Goal: Task Accomplishment & Management: Manage account settings

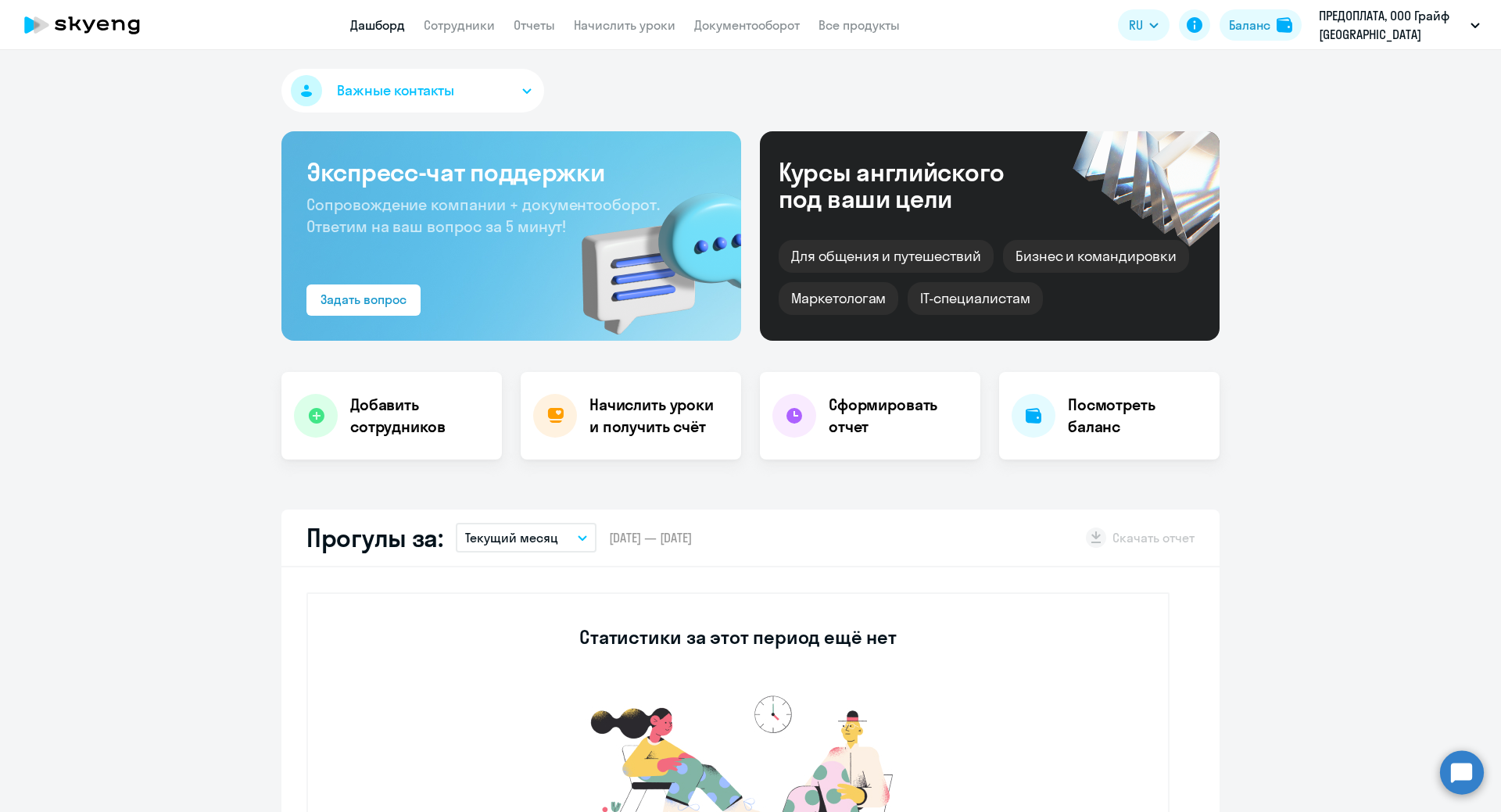
select select "30"
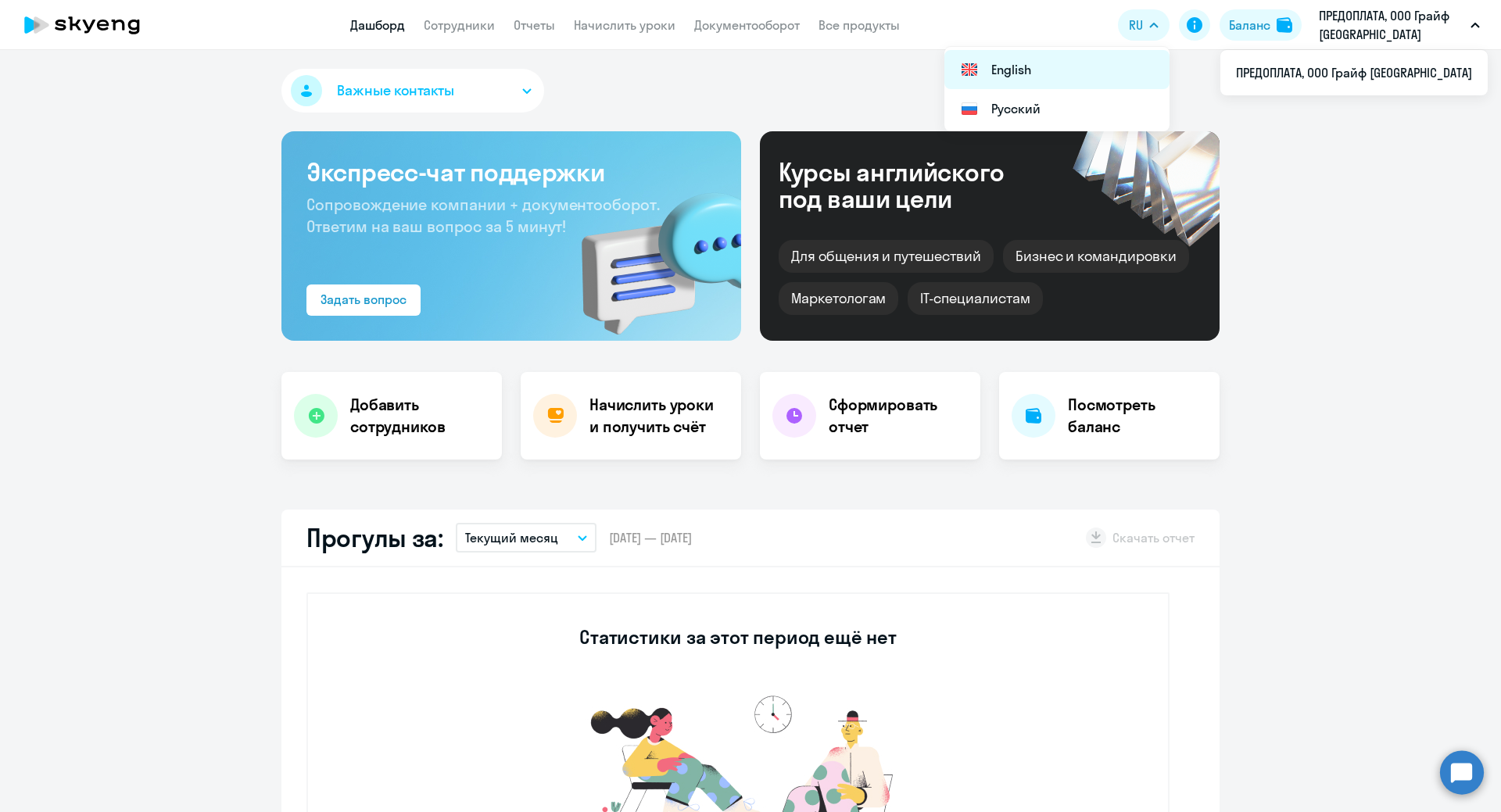
click at [975, 71] on img at bounding box center [970, 70] width 19 height 19
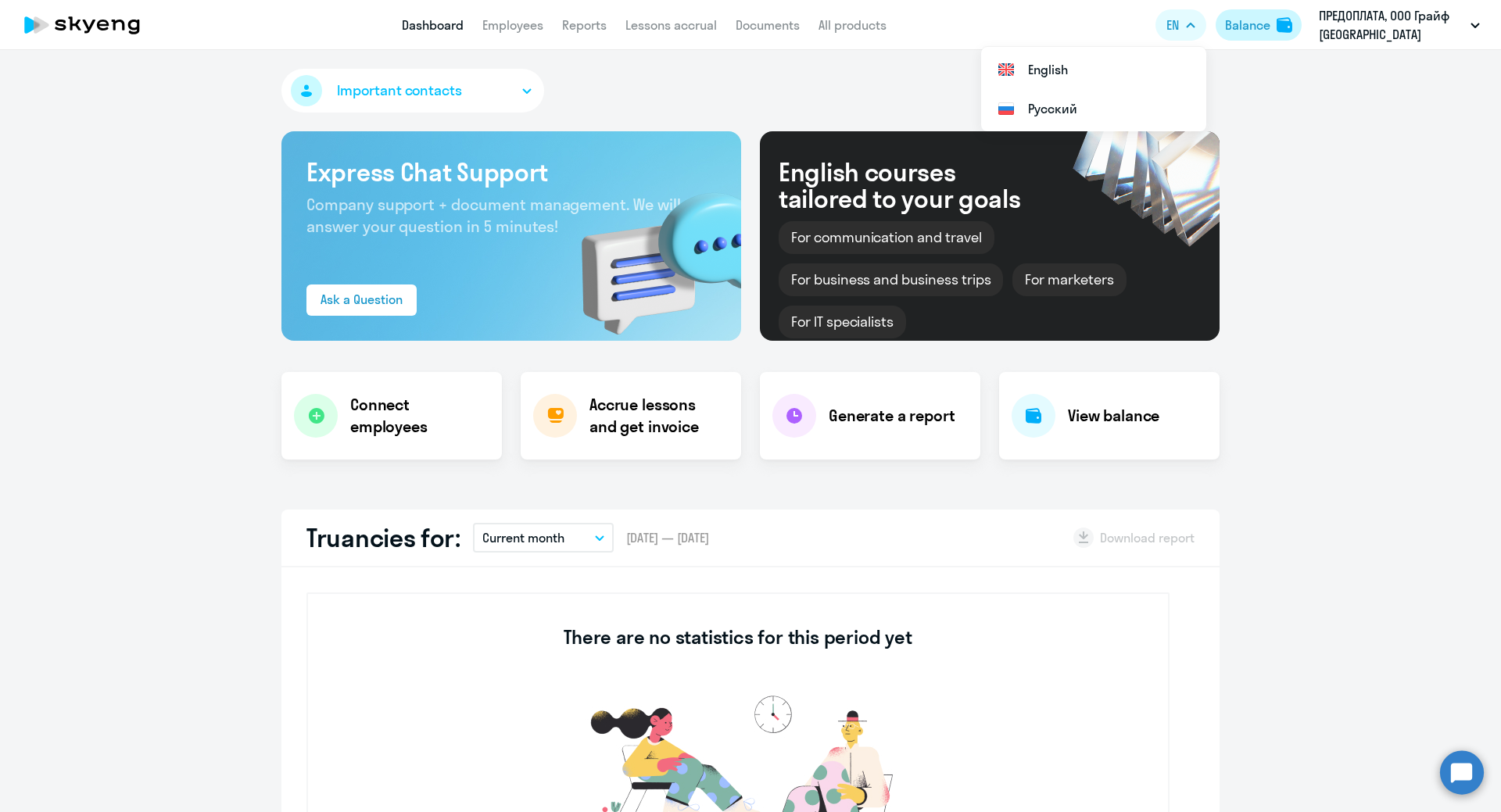
click at [1244, 23] on div "Balance" at bounding box center [1247, 25] width 45 height 19
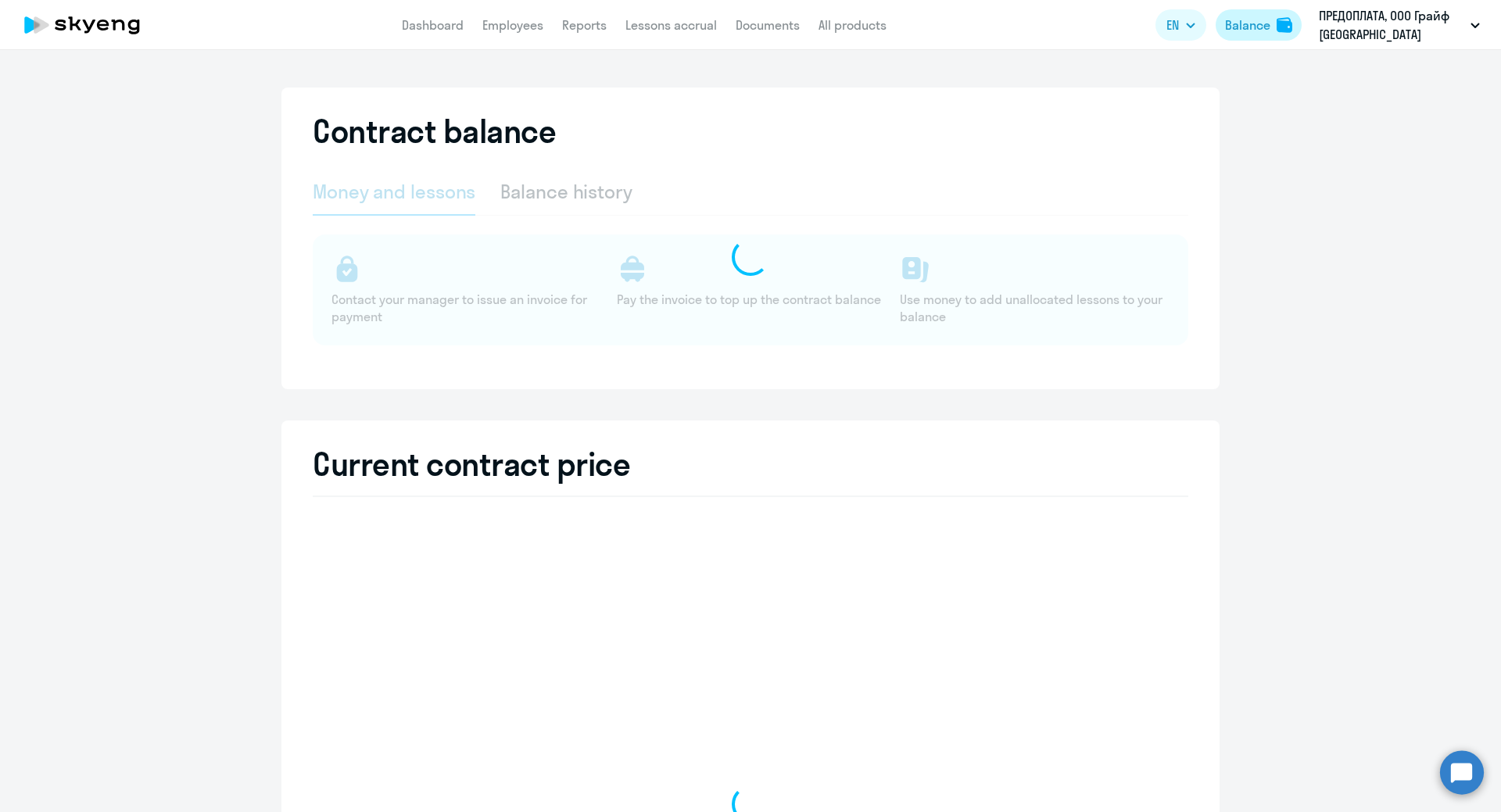
select select "english_adult_not_native_speaker"
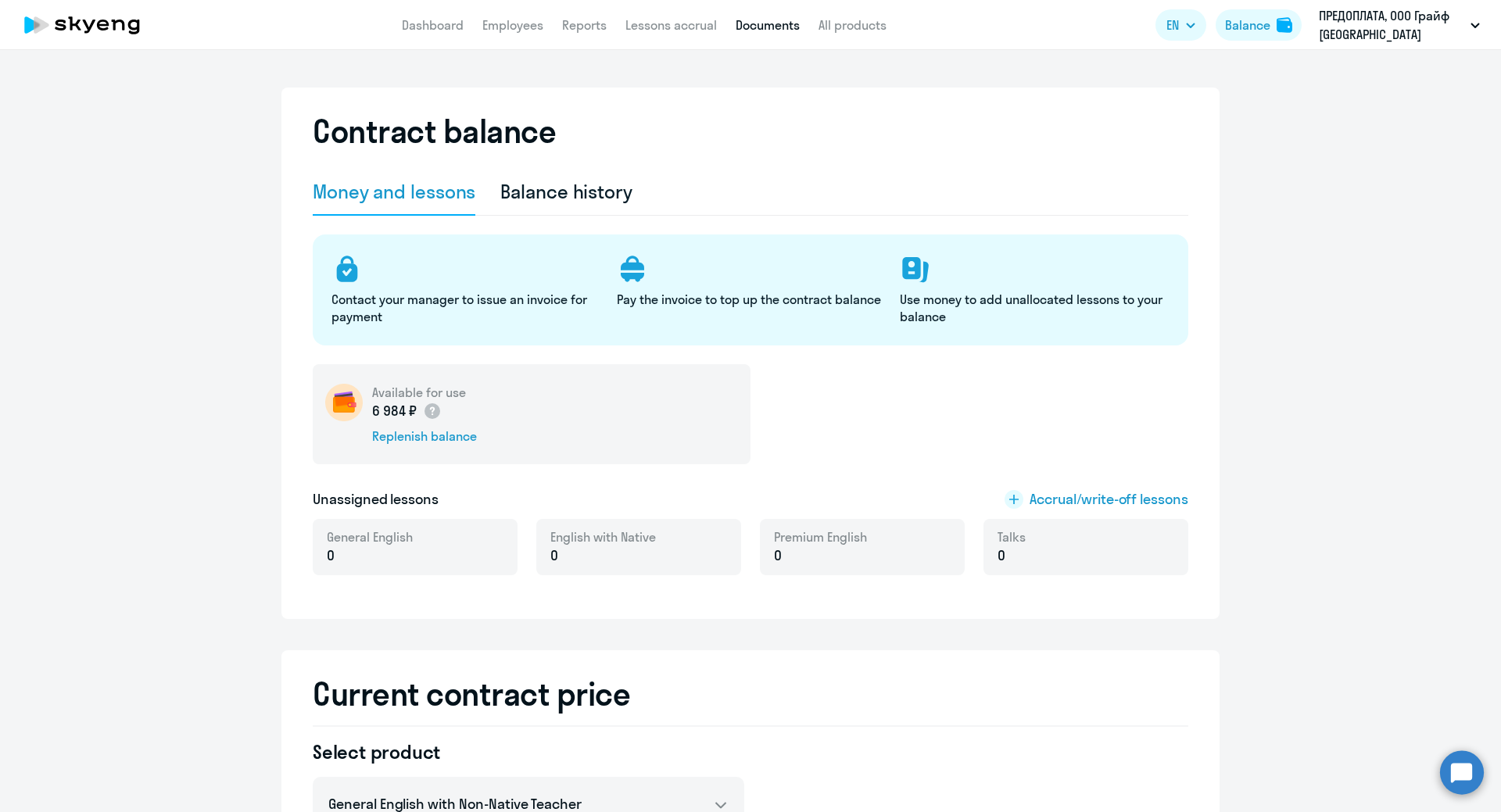
click at [784, 24] on link "Documents" at bounding box center [767, 25] width 64 height 16
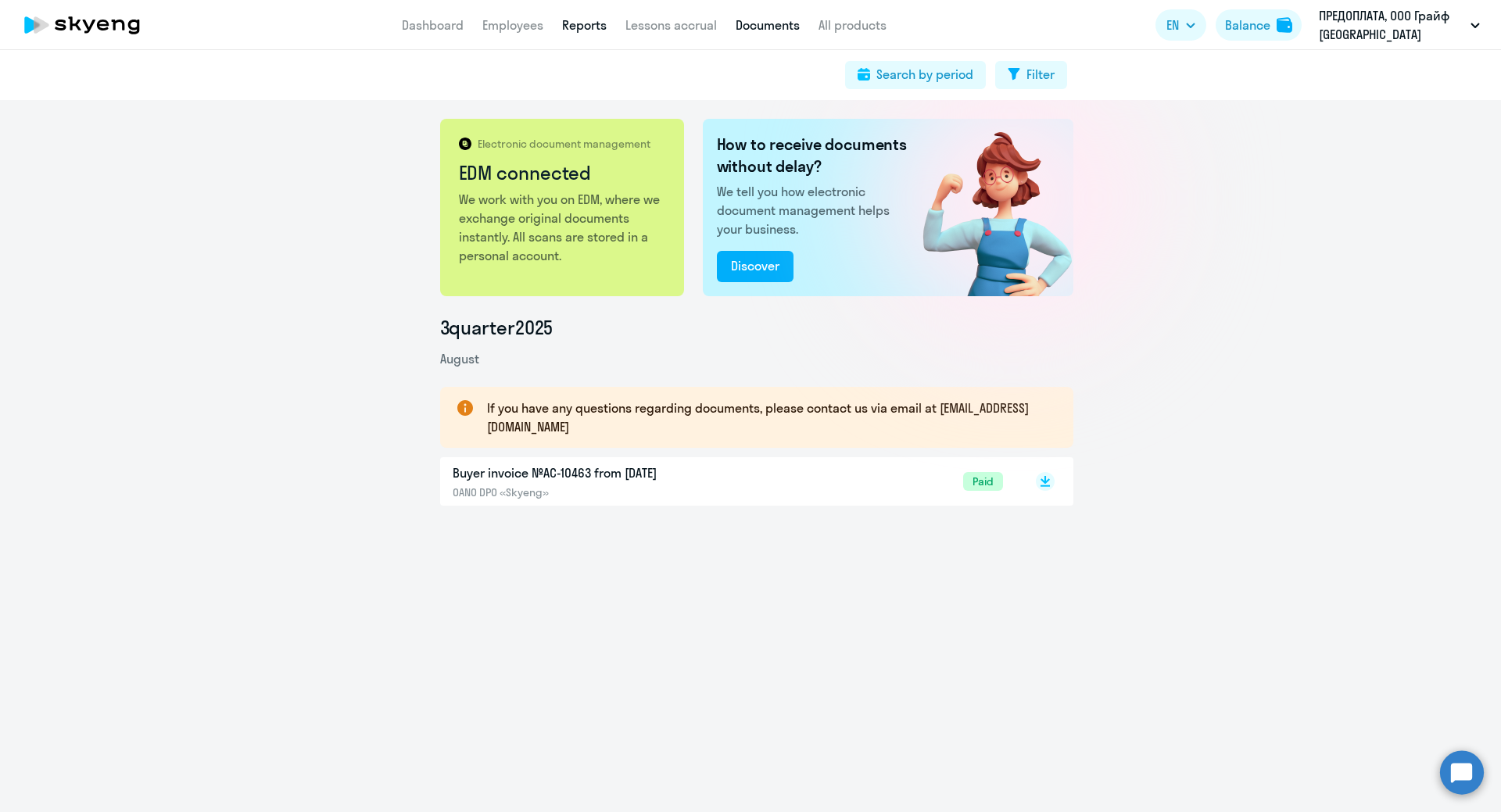
click at [590, 25] on link "Reports" at bounding box center [585, 25] width 44 height 16
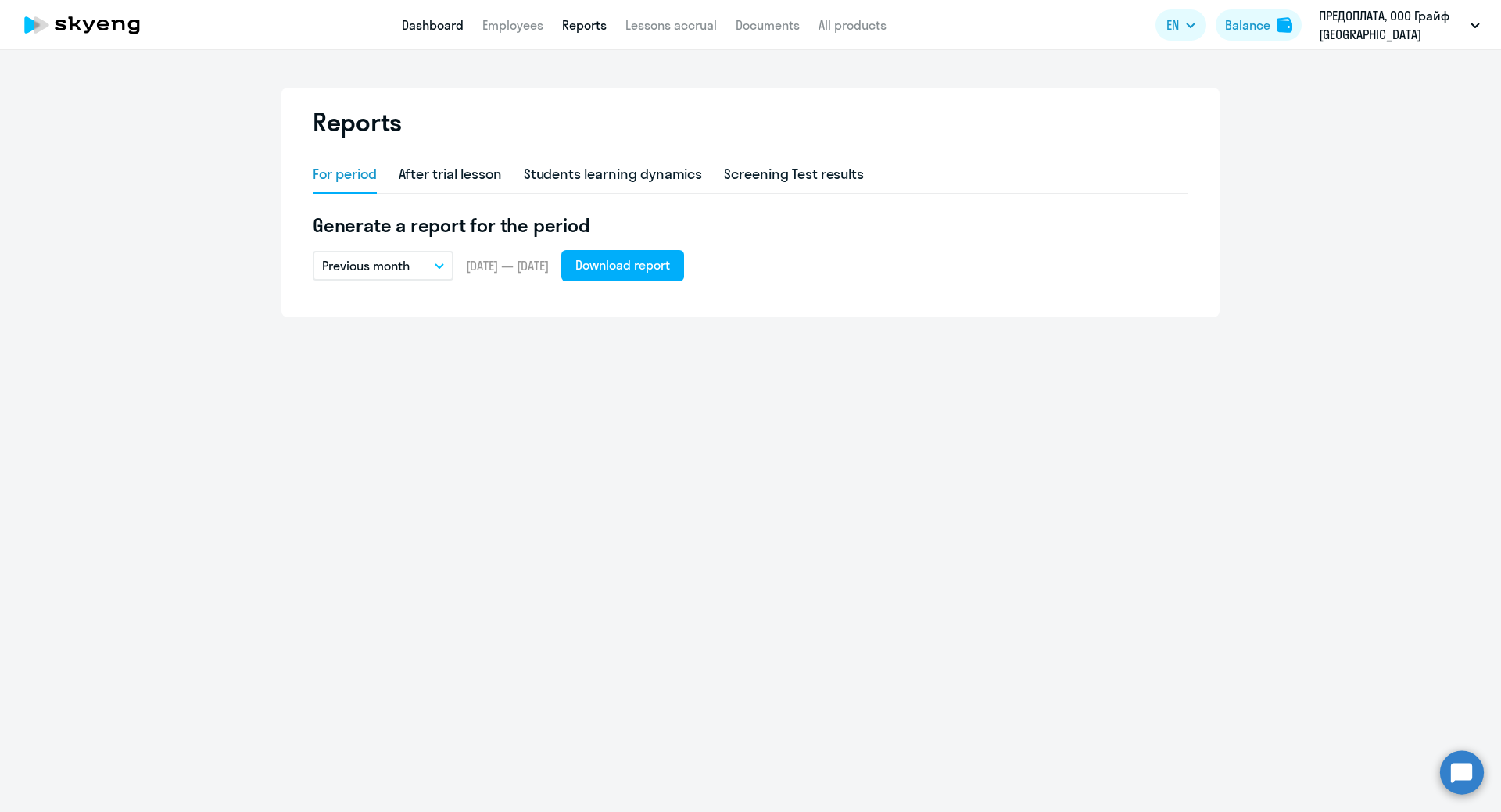
click at [427, 25] on link "Dashboard" at bounding box center [433, 25] width 62 height 16
select select "30"
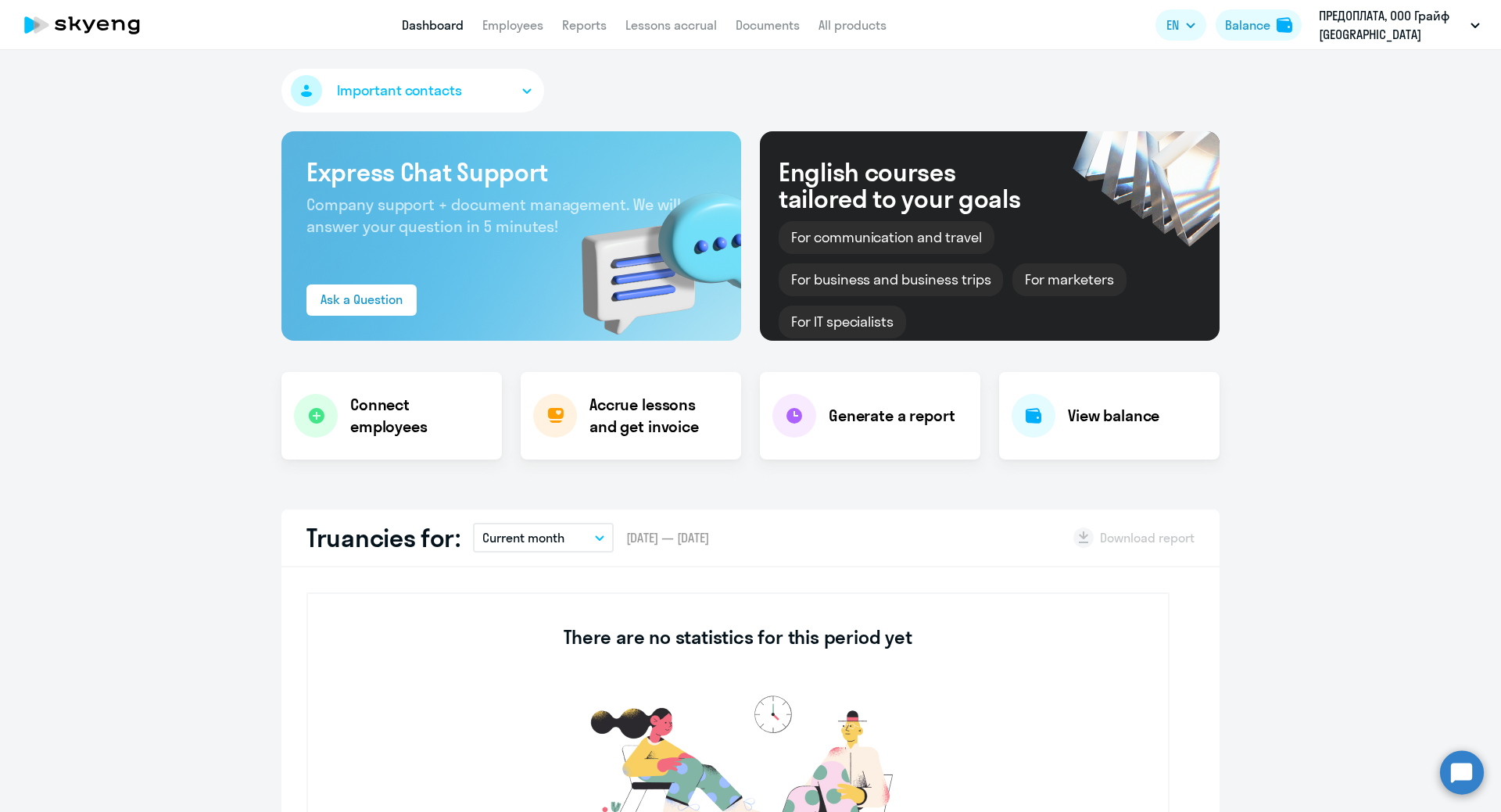
click at [456, 27] on link "Dashboard" at bounding box center [433, 25] width 62 height 16
click at [515, 89] on button "Important contacts" at bounding box center [412, 90] width 263 height 44
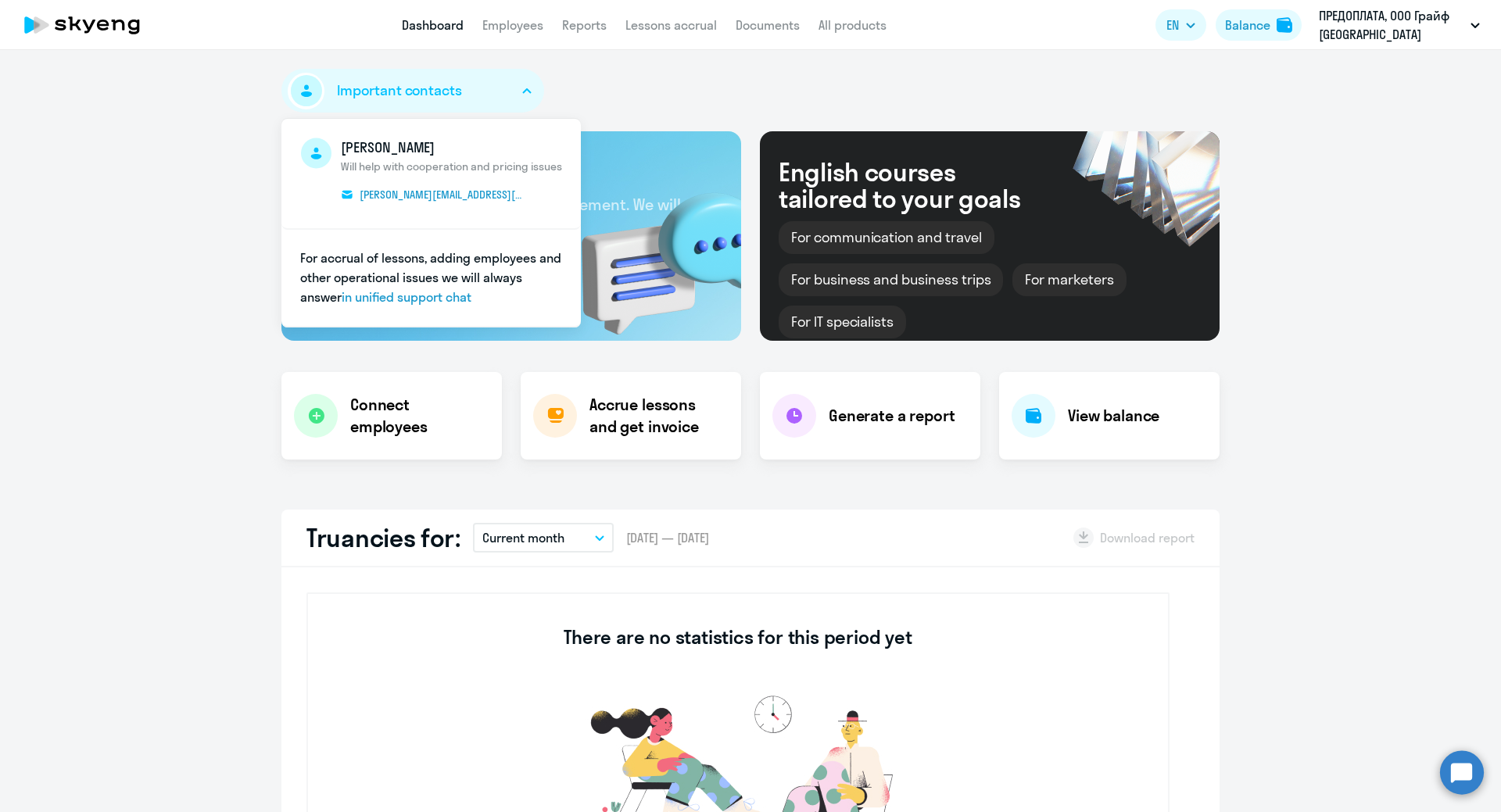
click at [1465, 777] on circle at bounding box center [1461, 772] width 44 height 44
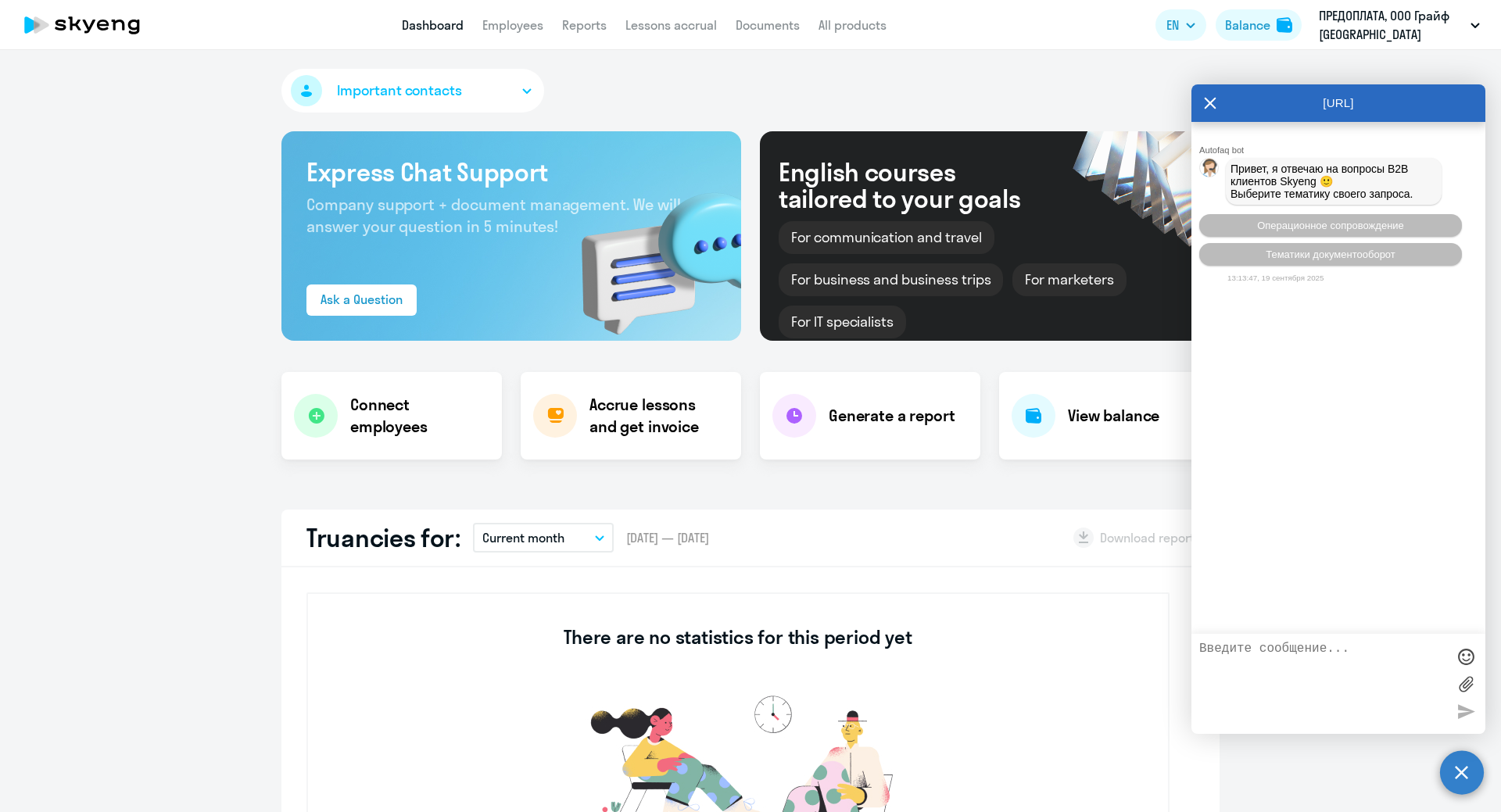
click at [1206, 106] on icon at bounding box center [1210, 102] width 13 height 37
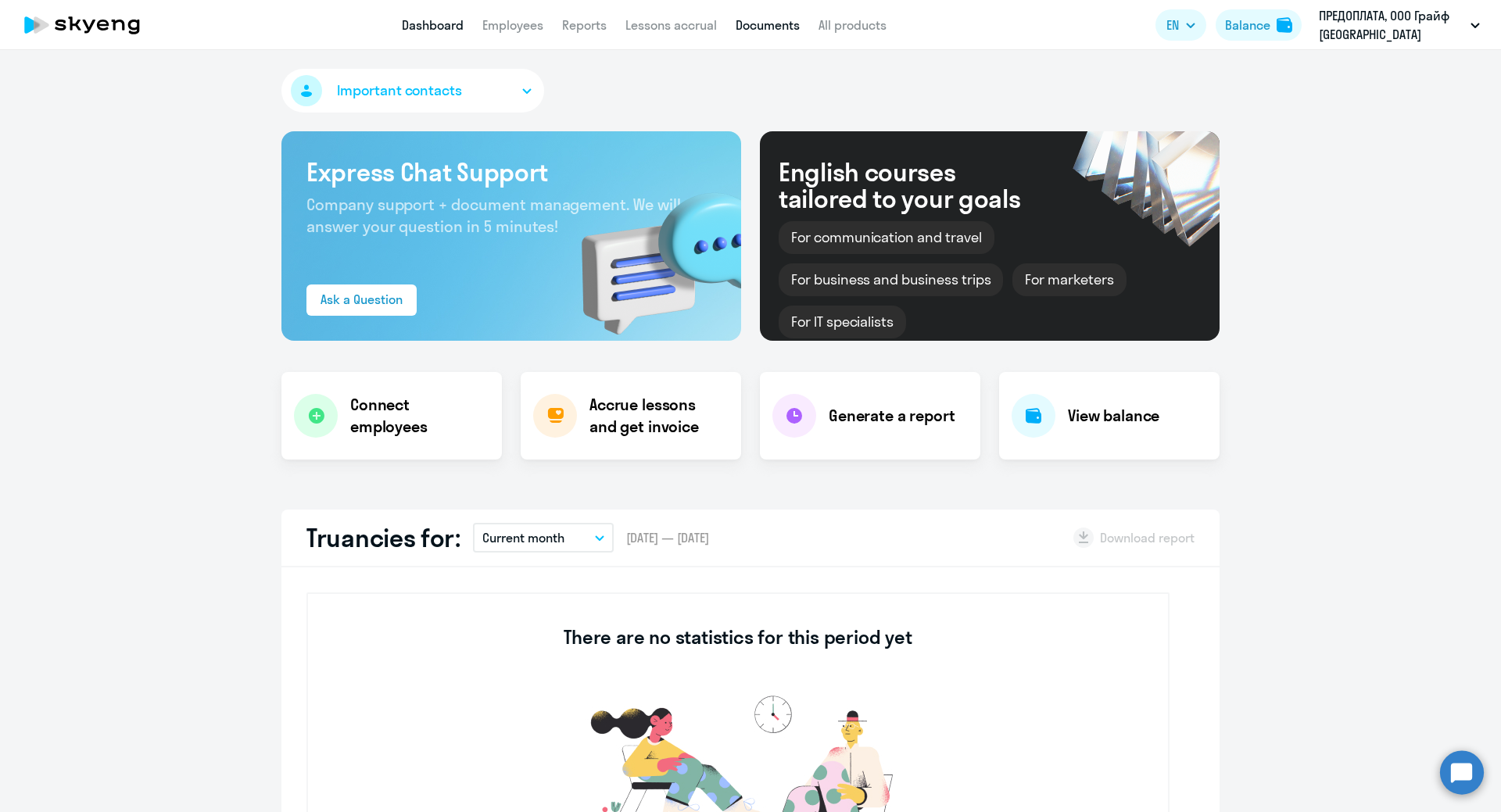
click at [766, 23] on link "Documents" at bounding box center [767, 25] width 64 height 16
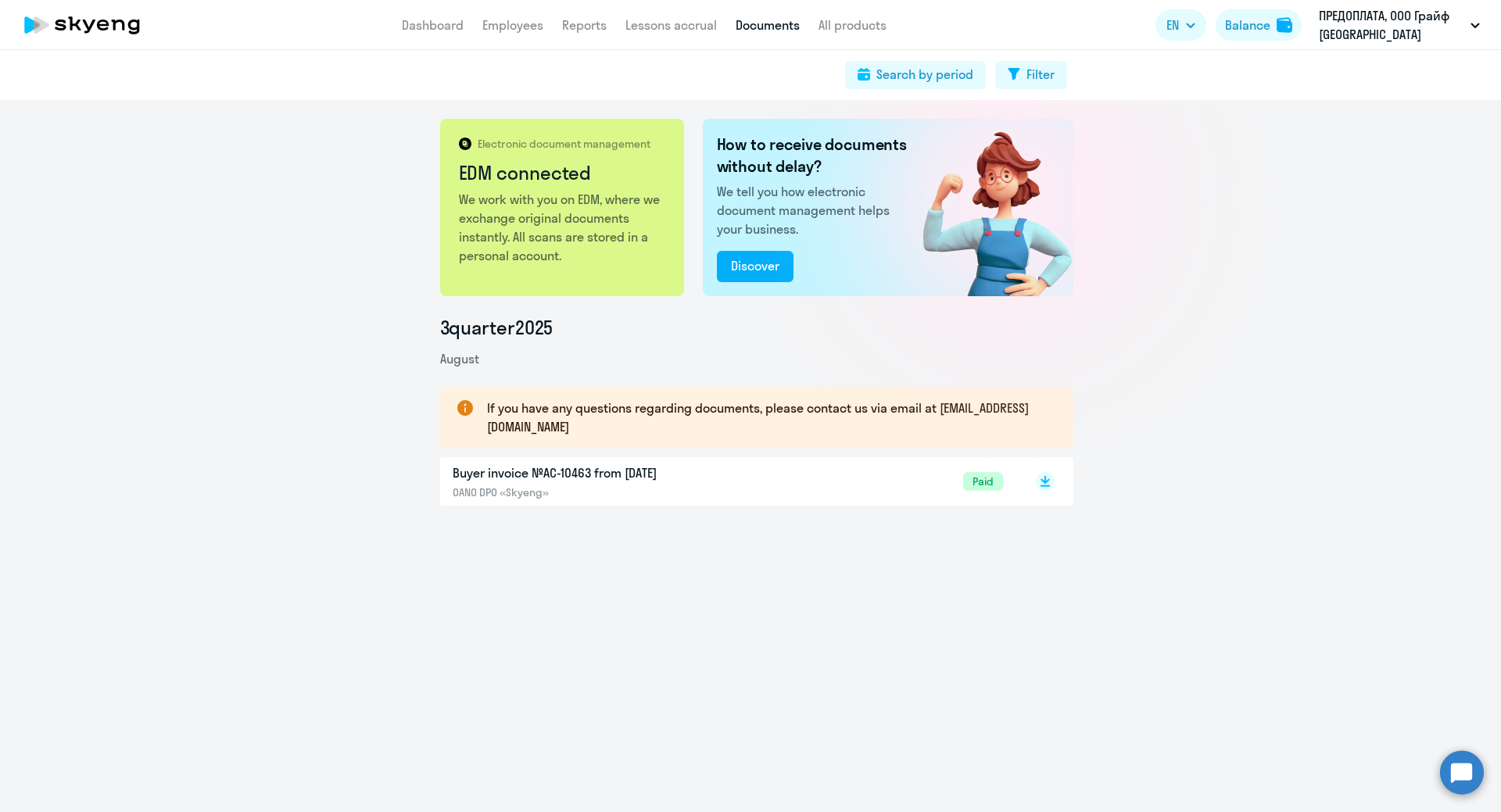
click at [619, 474] on p "Buyer invoice №AC-10463 from [DATE]" at bounding box center [616, 473] width 328 height 19
click at [419, 25] on link "Dashboard" at bounding box center [433, 25] width 62 height 16
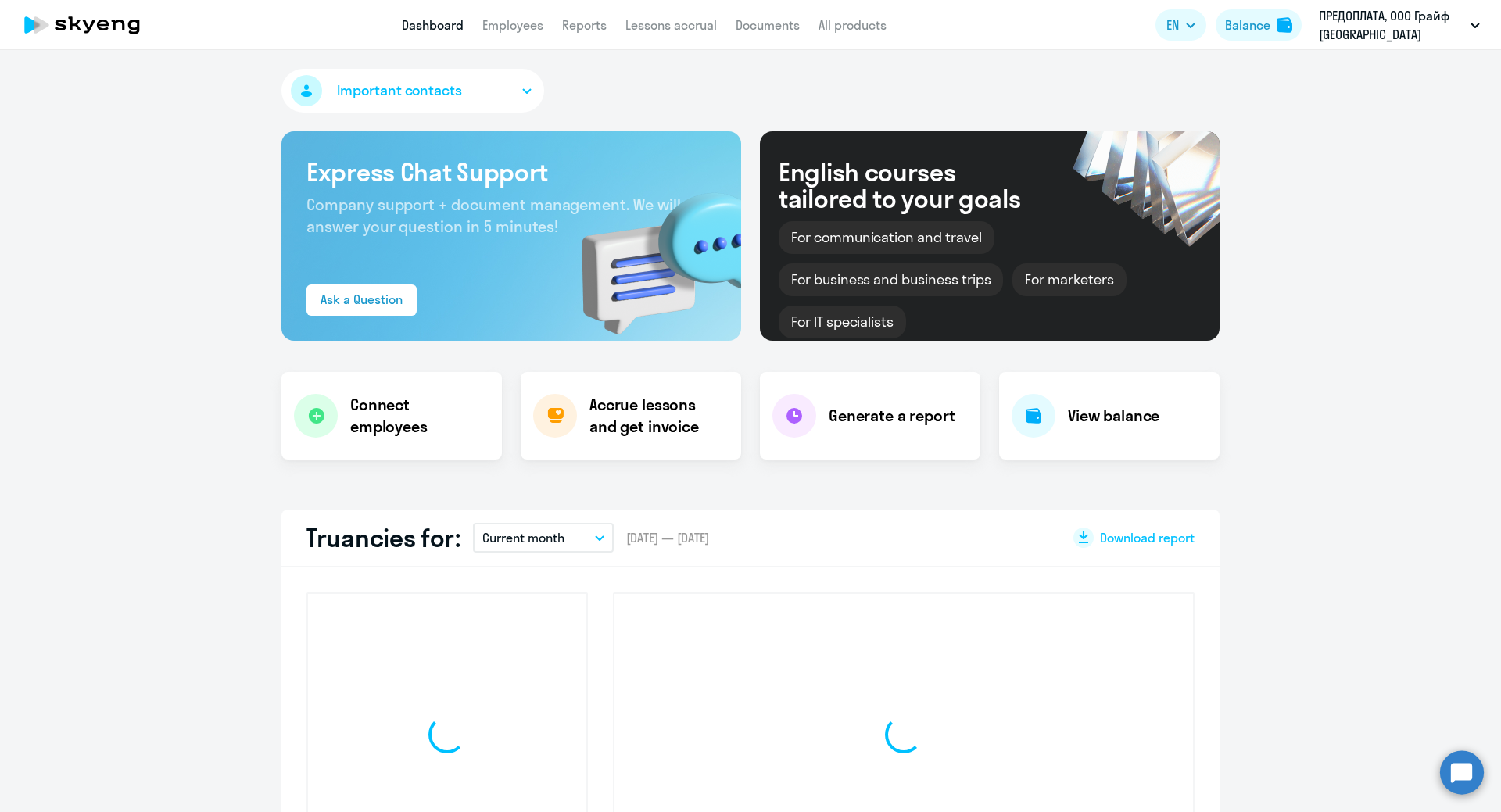
select select "30"
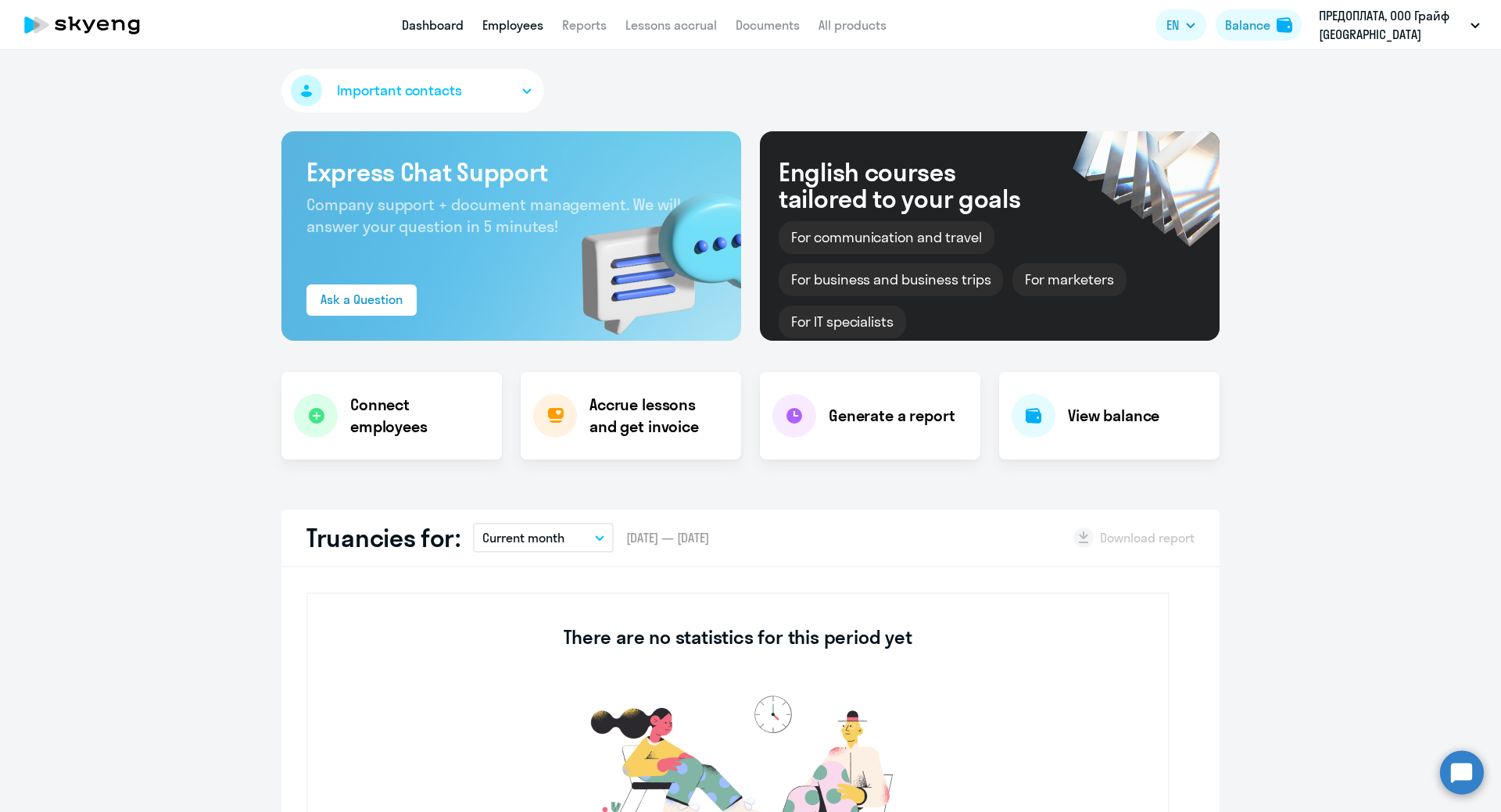
click at [514, 21] on link "Employees" at bounding box center [512, 25] width 61 height 16
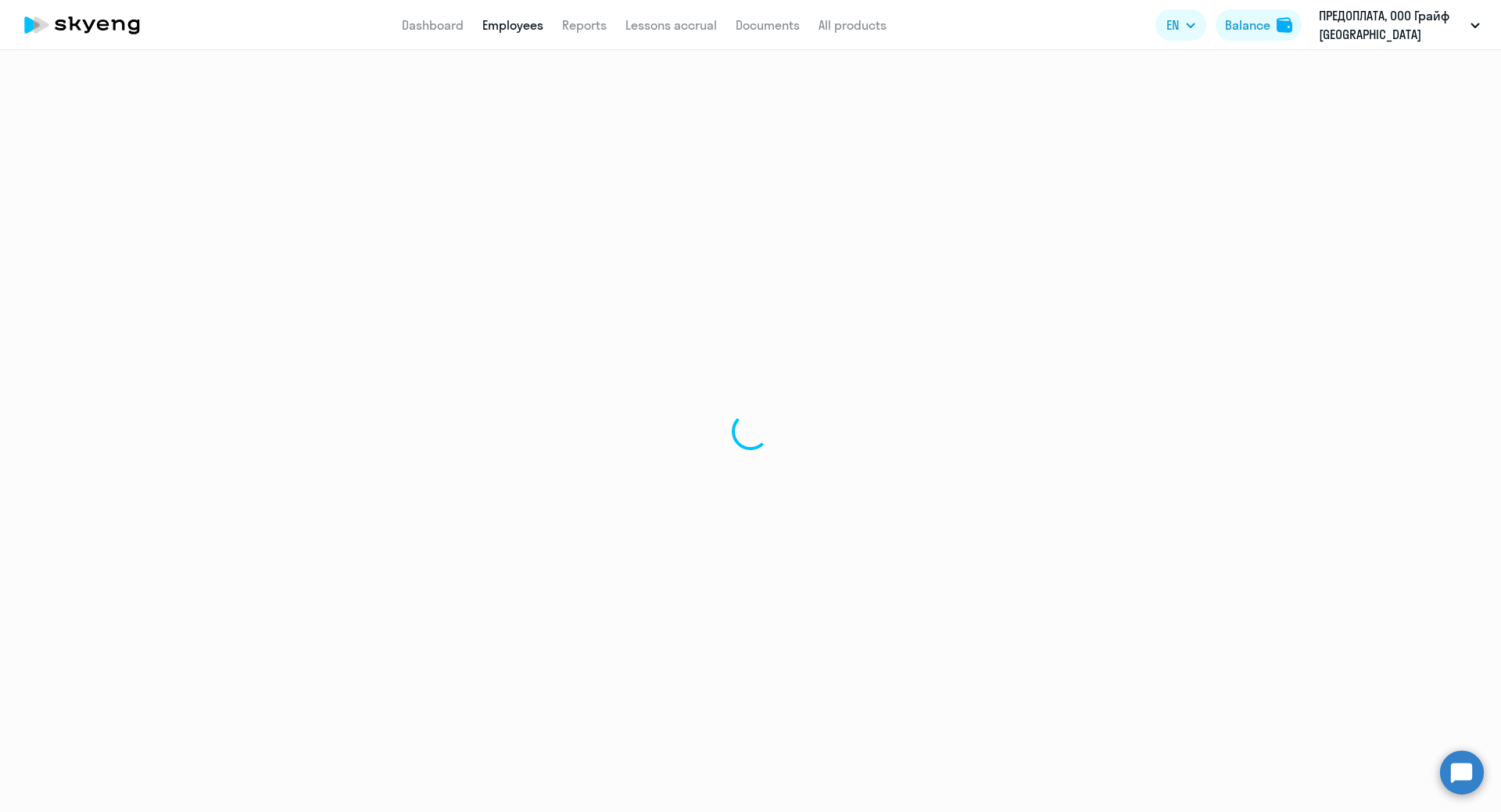
select select "30"
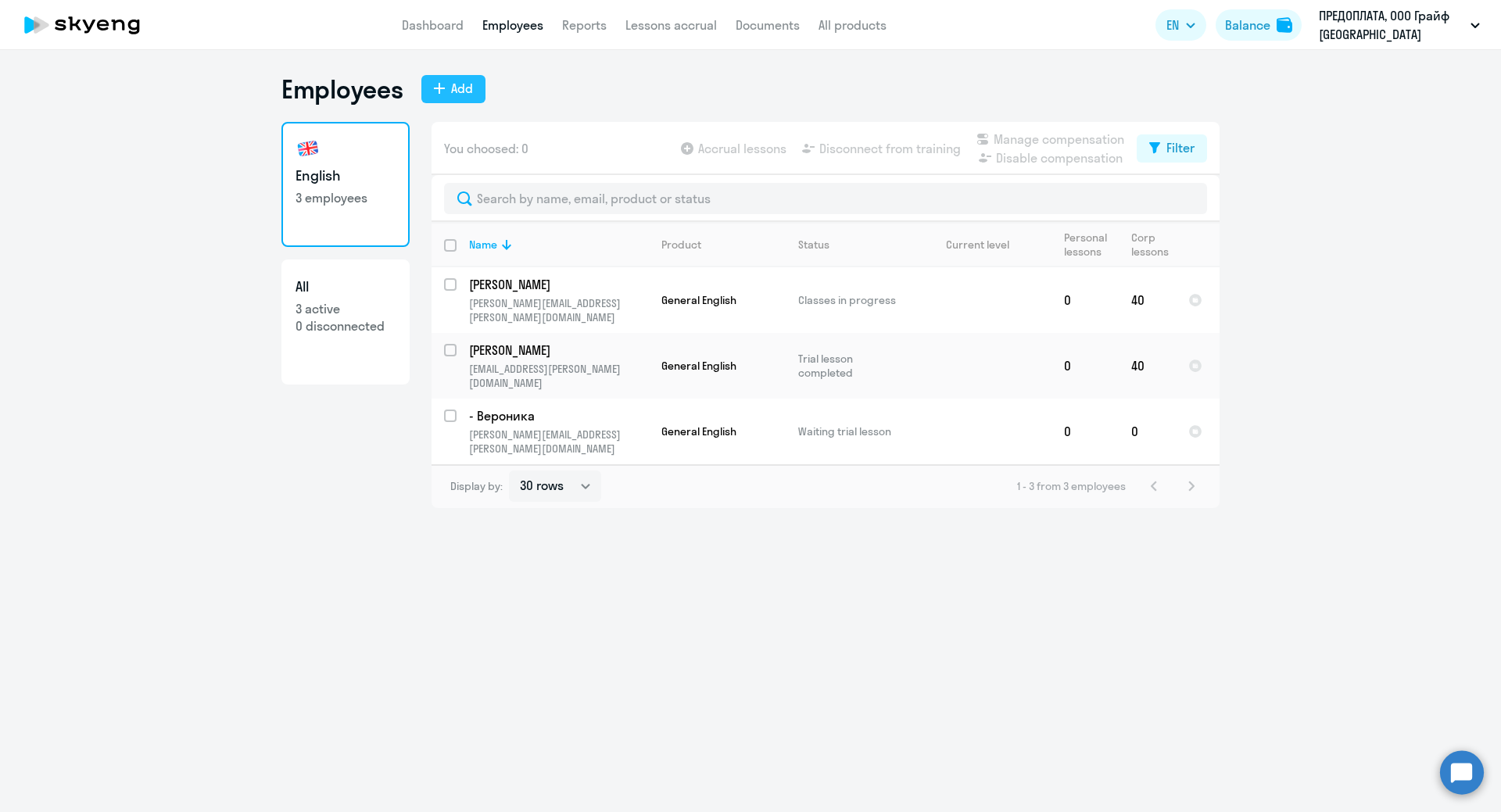
click at [442, 90] on icon at bounding box center [439, 88] width 11 height 11
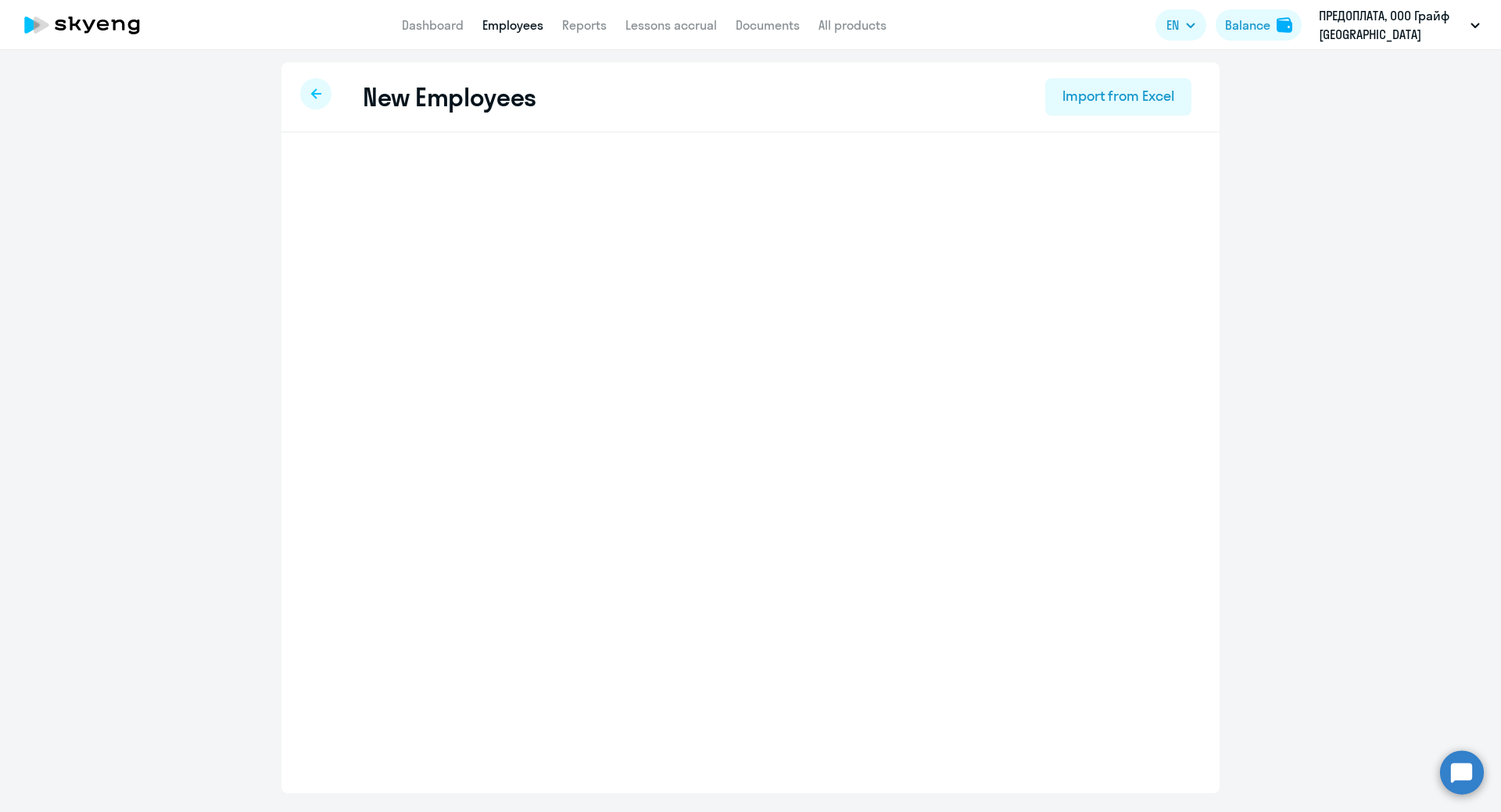
select select "english_adult_not_native_speaker"
select select "3"
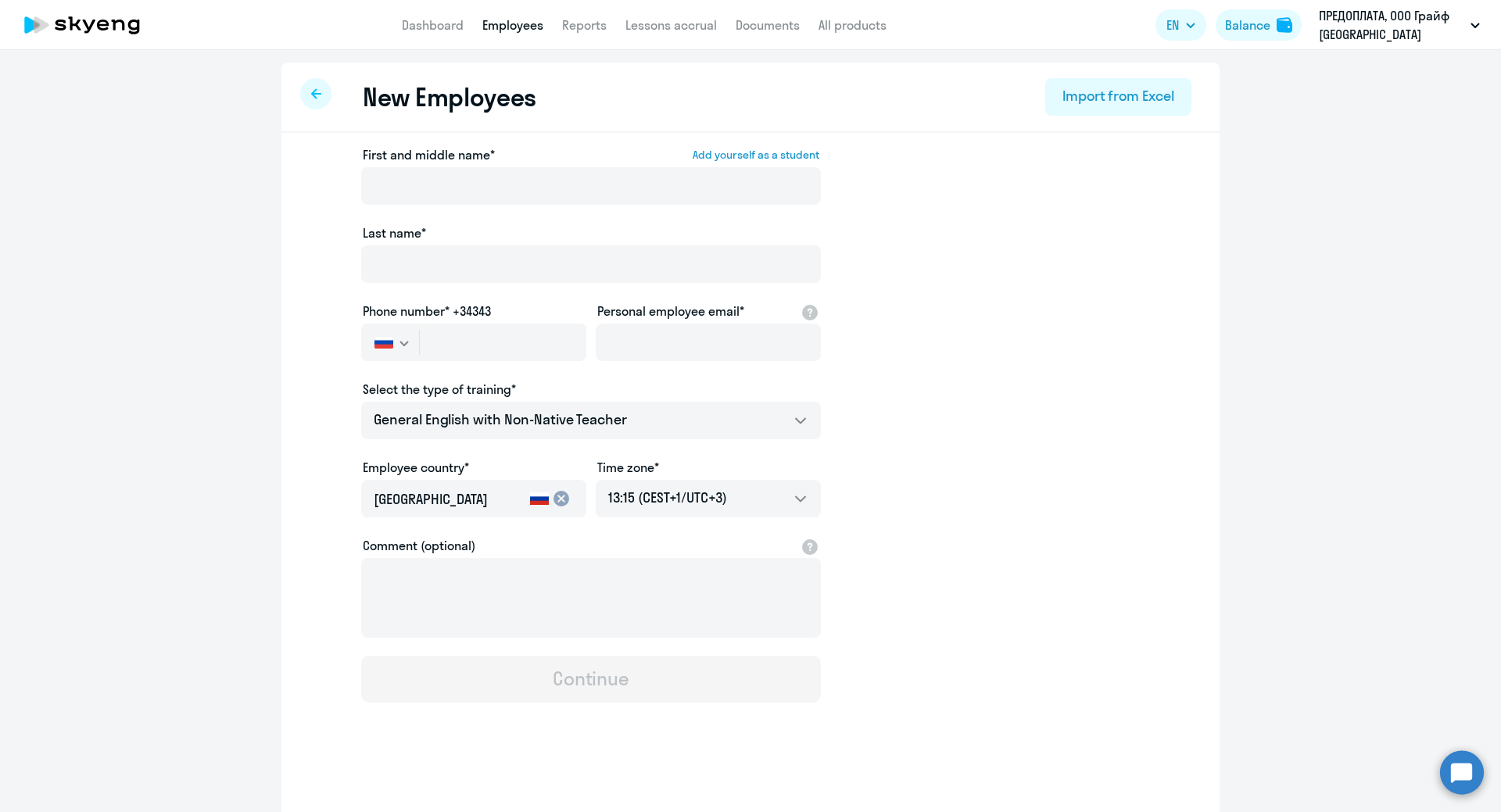
click at [301, 92] on div at bounding box center [315, 93] width 31 height 31
select select "30"
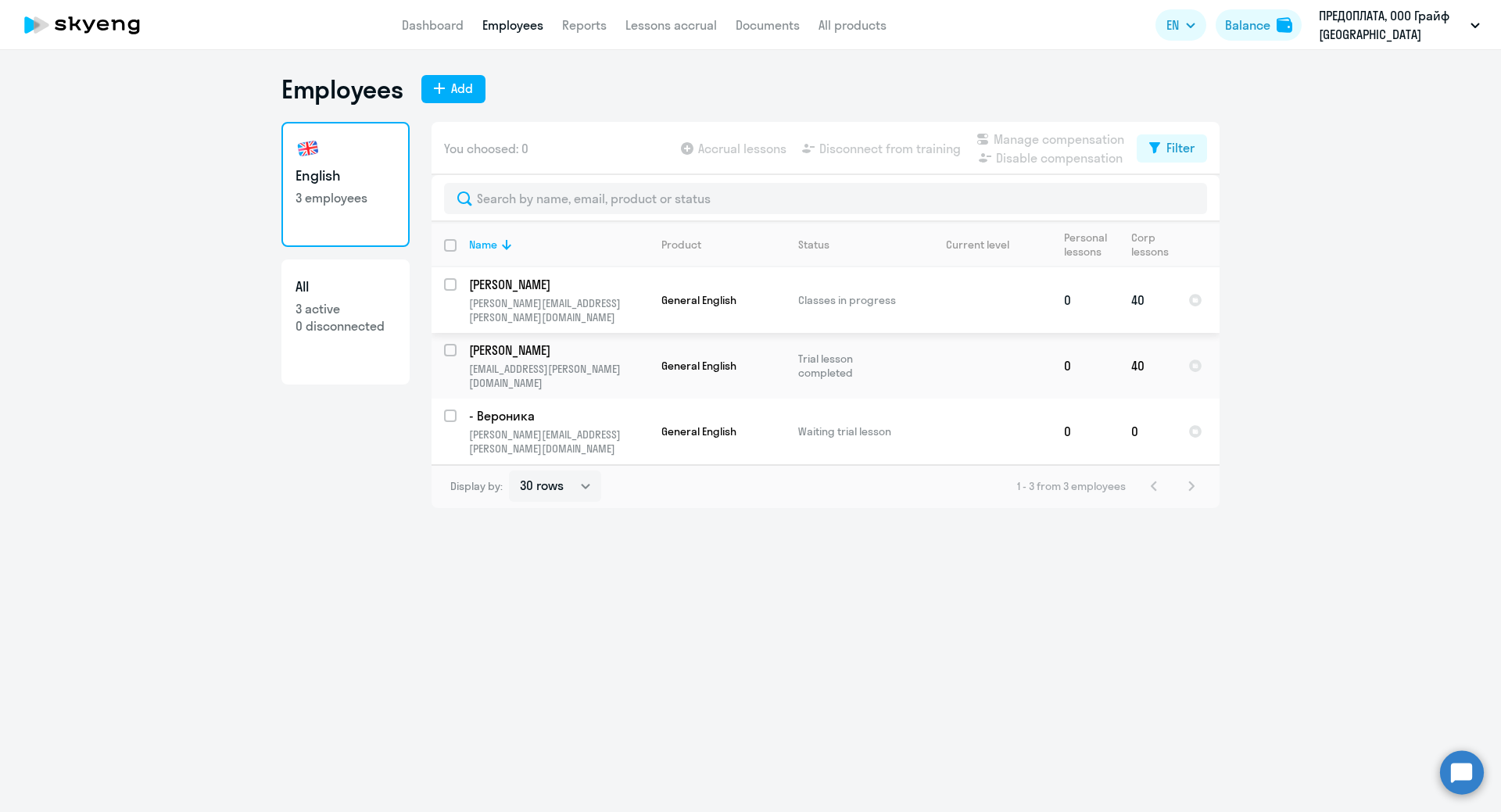
click at [448, 286] on input "select row 42426894" at bounding box center [459, 293] width 31 height 31
checkbox input "true"
click at [878, 148] on span "Disconnect from training" at bounding box center [889, 148] width 141 height 19
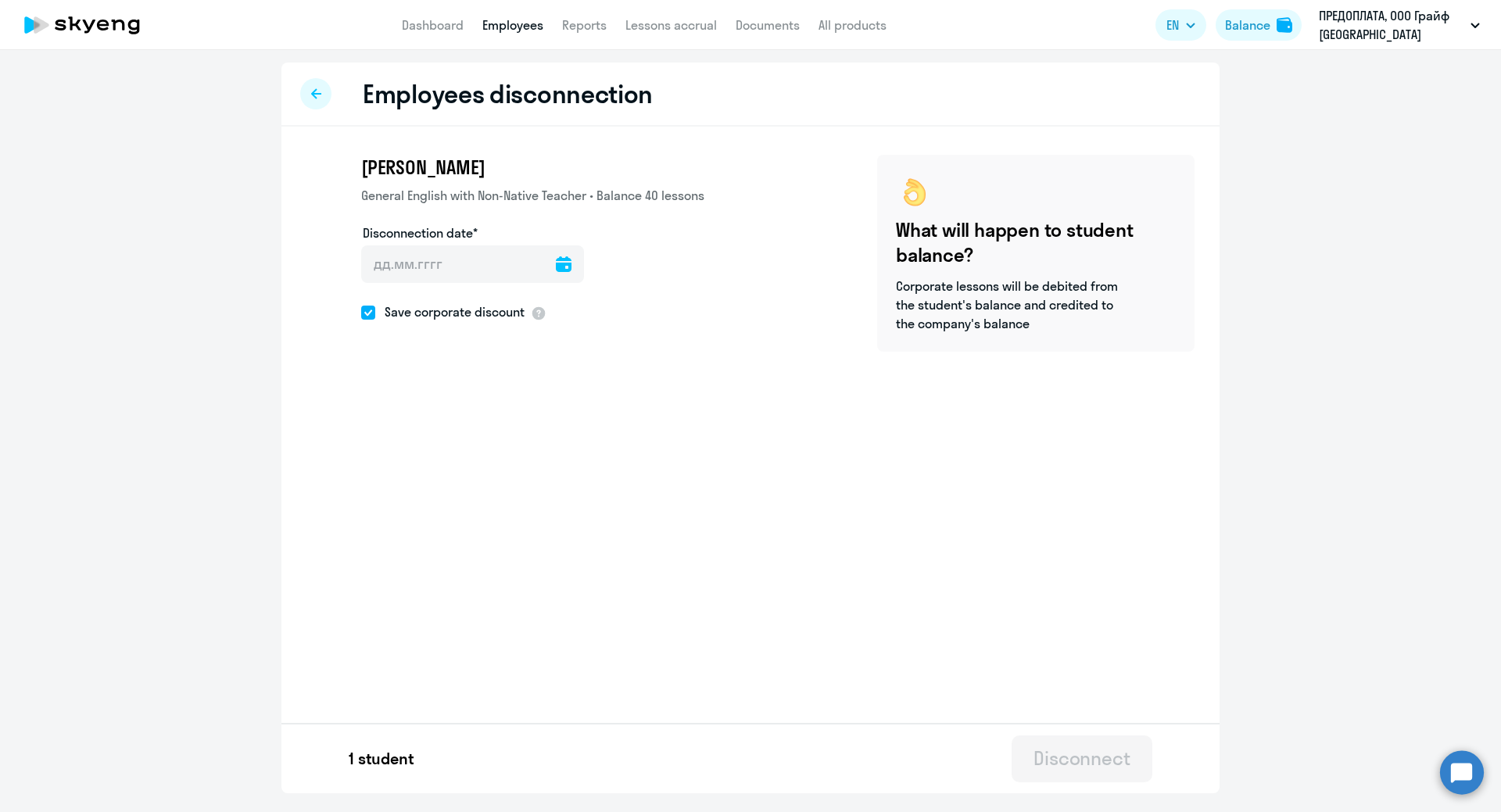
click at [556, 256] on div at bounding box center [564, 264] width 16 height 37
click at [556, 264] on icon at bounding box center [564, 264] width 16 height 16
click at [376, 507] on span "21" at bounding box center [383, 504] width 28 height 28
type input "[DATE]"
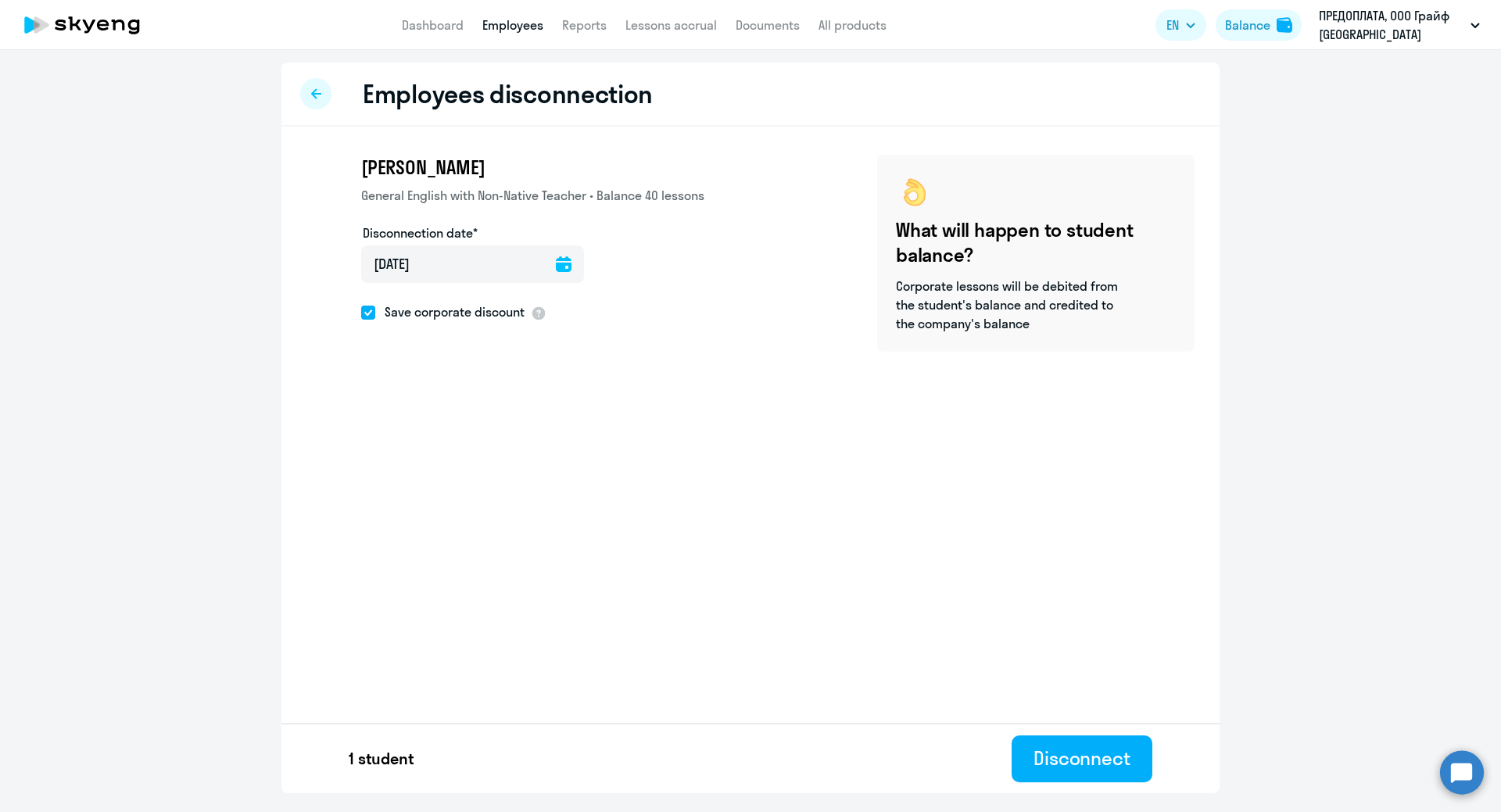
click at [556, 262] on icon at bounding box center [564, 264] width 16 height 16
click at [385, 508] on span "21" at bounding box center [383, 504] width 28 height 28
click at [1073, 737] on button "Disconnect" at bounding box center [1082, 758] width 141 height 47
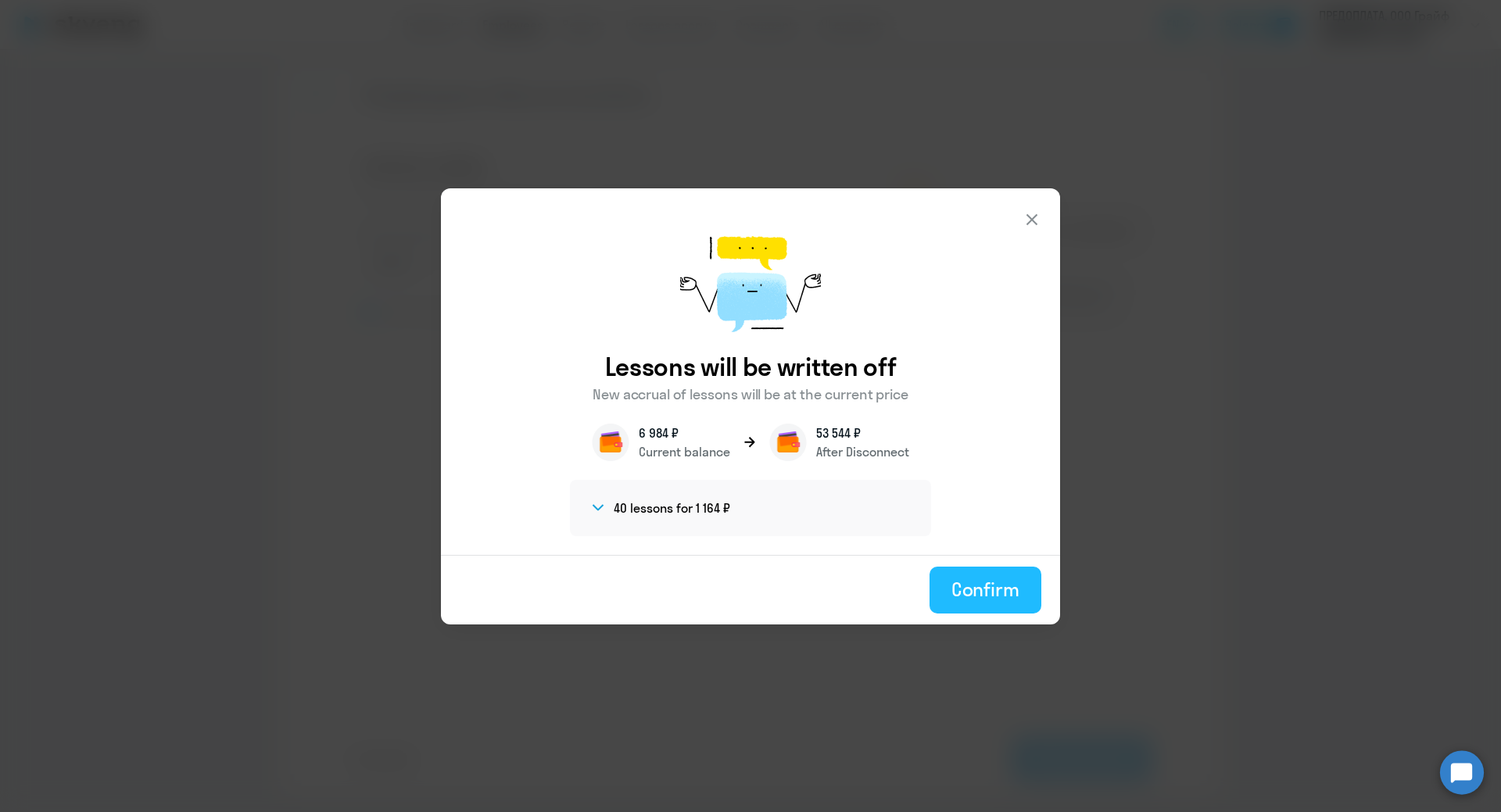
click at [987, 597] on div "Confirm" at bounding box center [986, 588] width 68 height 25
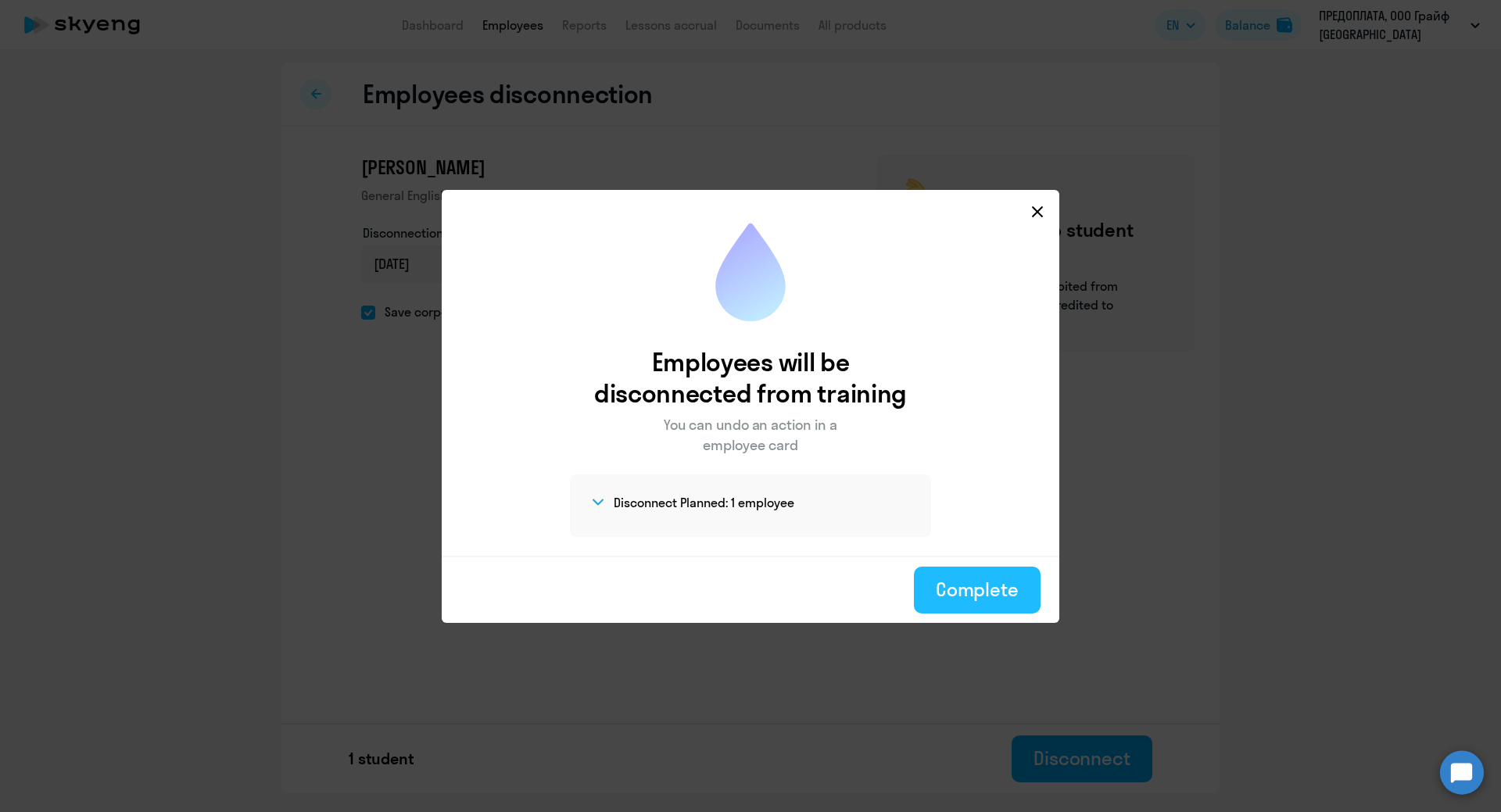
click at [978, 580] on div "Complete" at bounding box center [977, 588] width 83 height 25
select select "30"
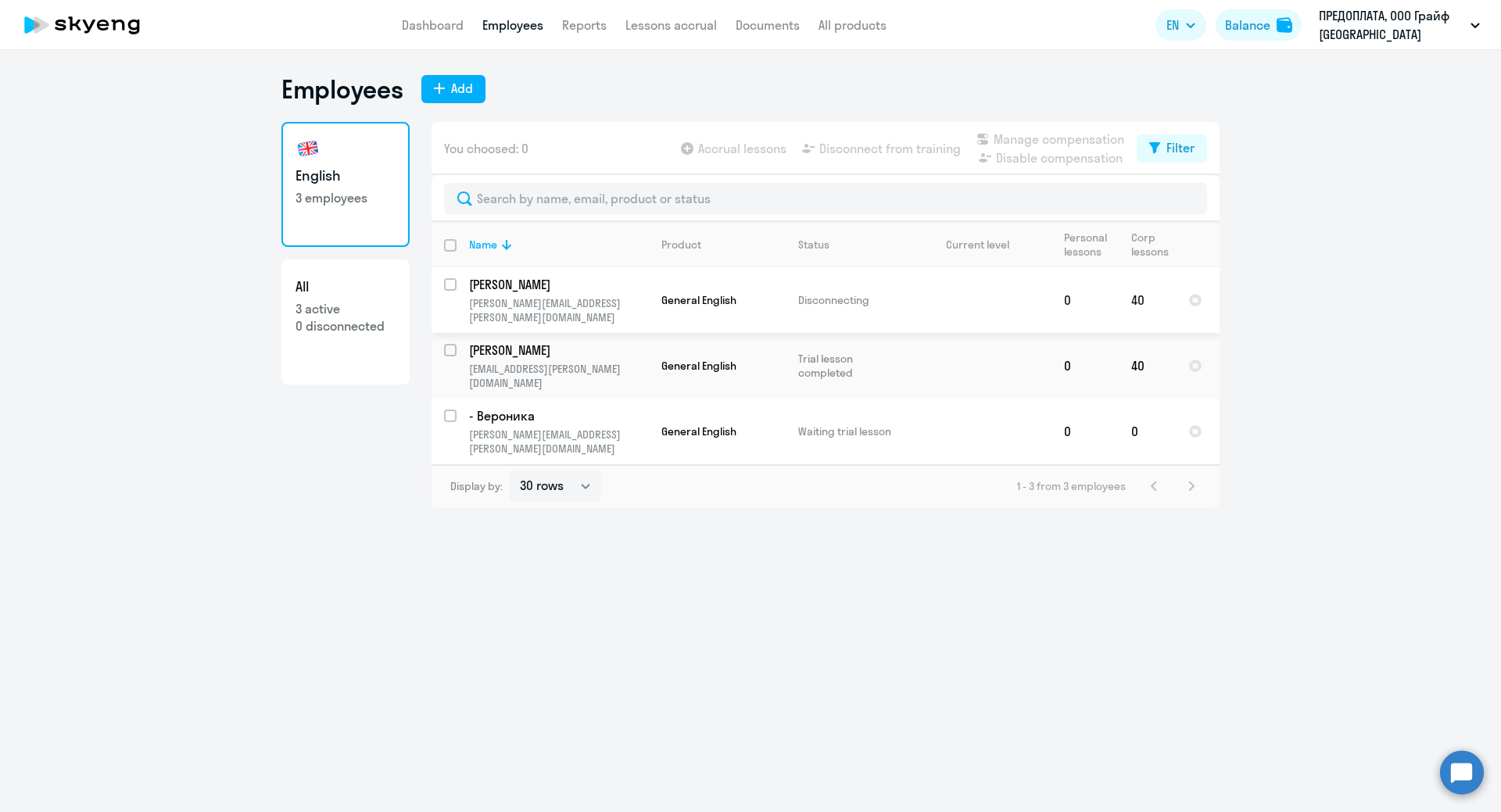
click at [446, 281] on input "select row 42426894" at bounding box center [459, 293] width 31 height 31
checkbox input "true"
click at [511, 289] on p "[PERSON_NAME]" at bounding box center [558, 284] width 176 height 17
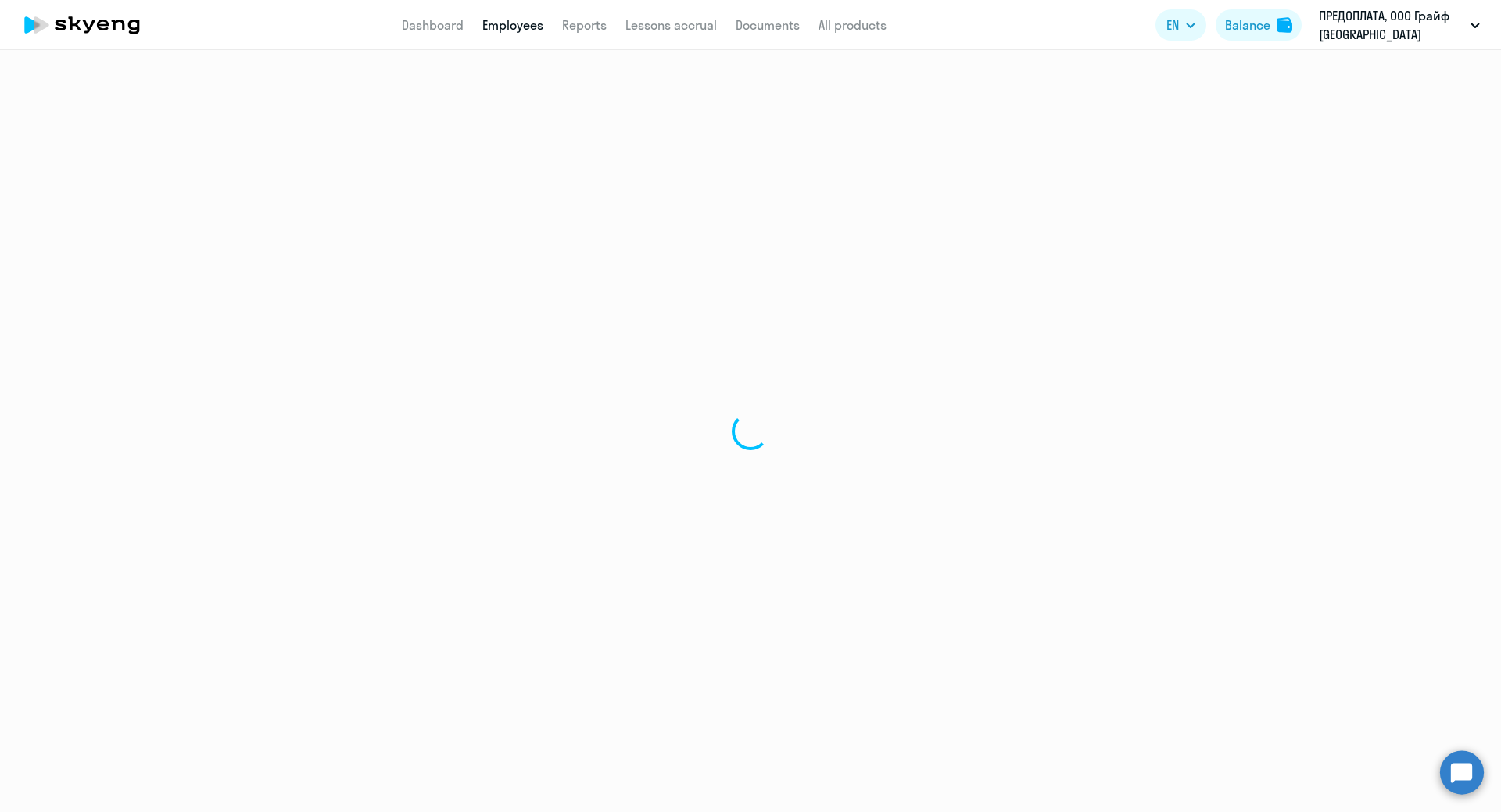
select select "english"
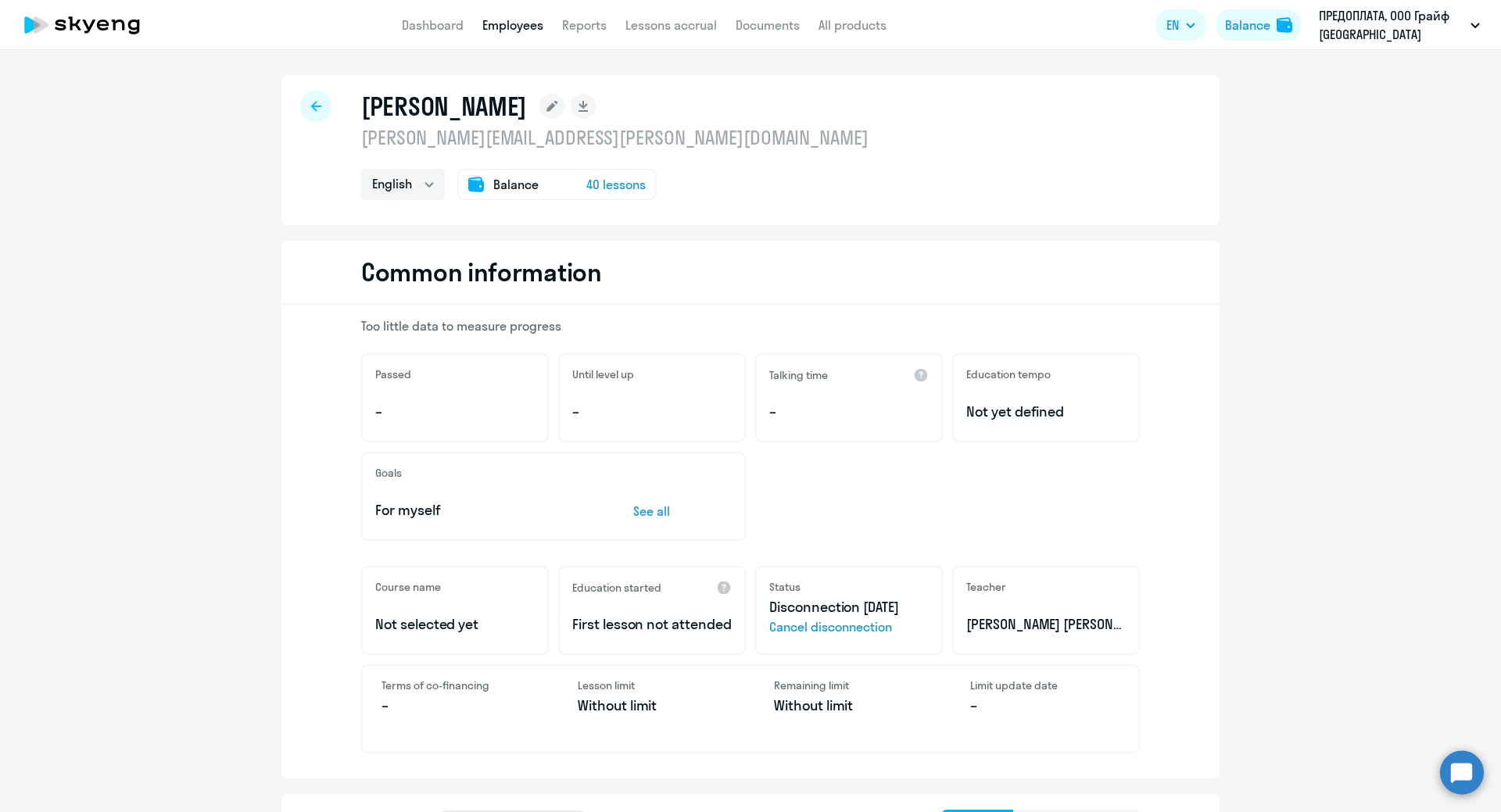
click at [806, 627] on span "Cancel disconnection" at bounding box center [848, 627] width 160 height 19
click at [530, 29] on link "Employees" at bounding box center [512, 25] width 61 height 16
select select "30"
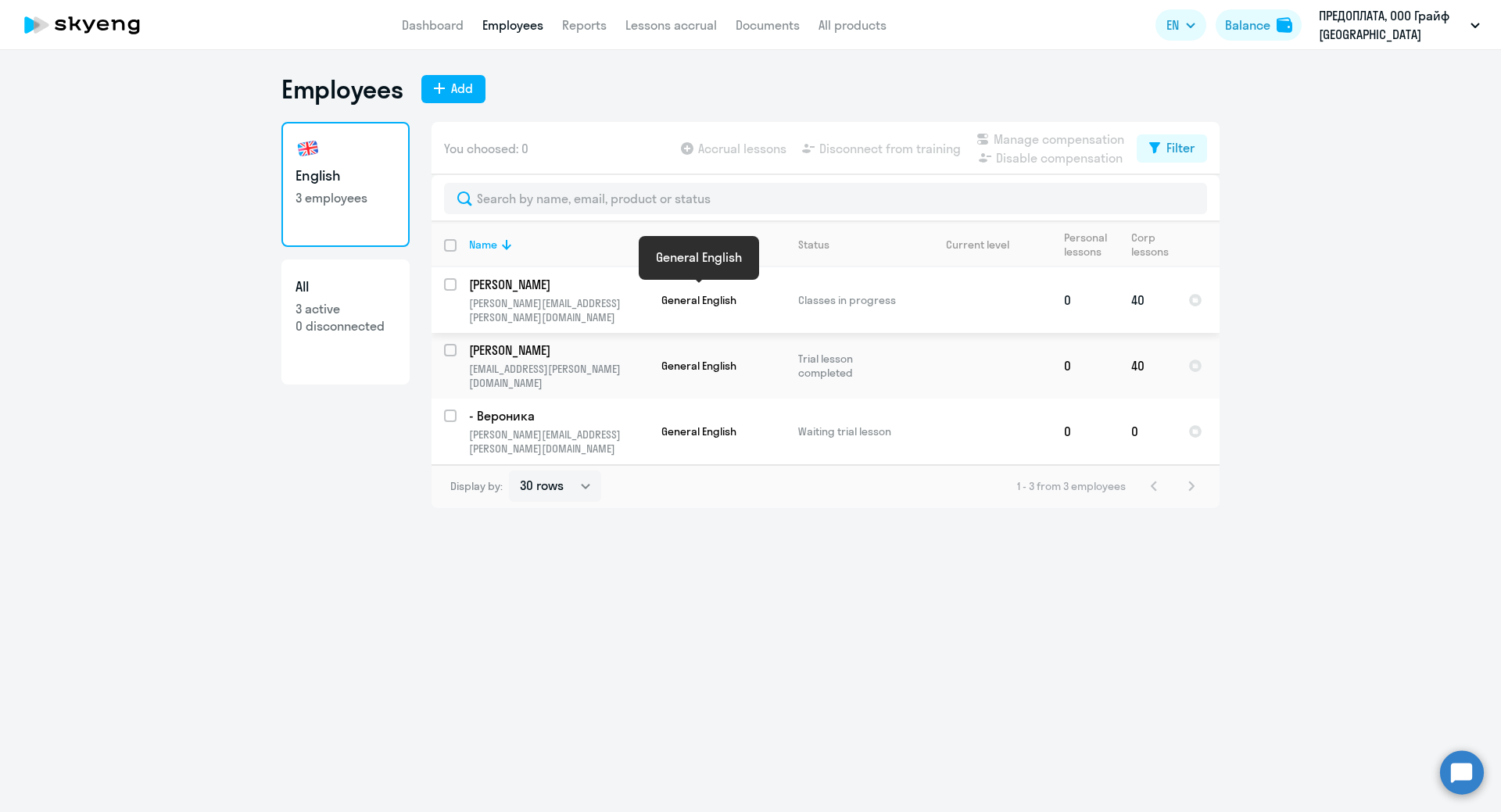
click at [685, 294] on span "General English" at bounding box center [699, 300] width 75 height 14
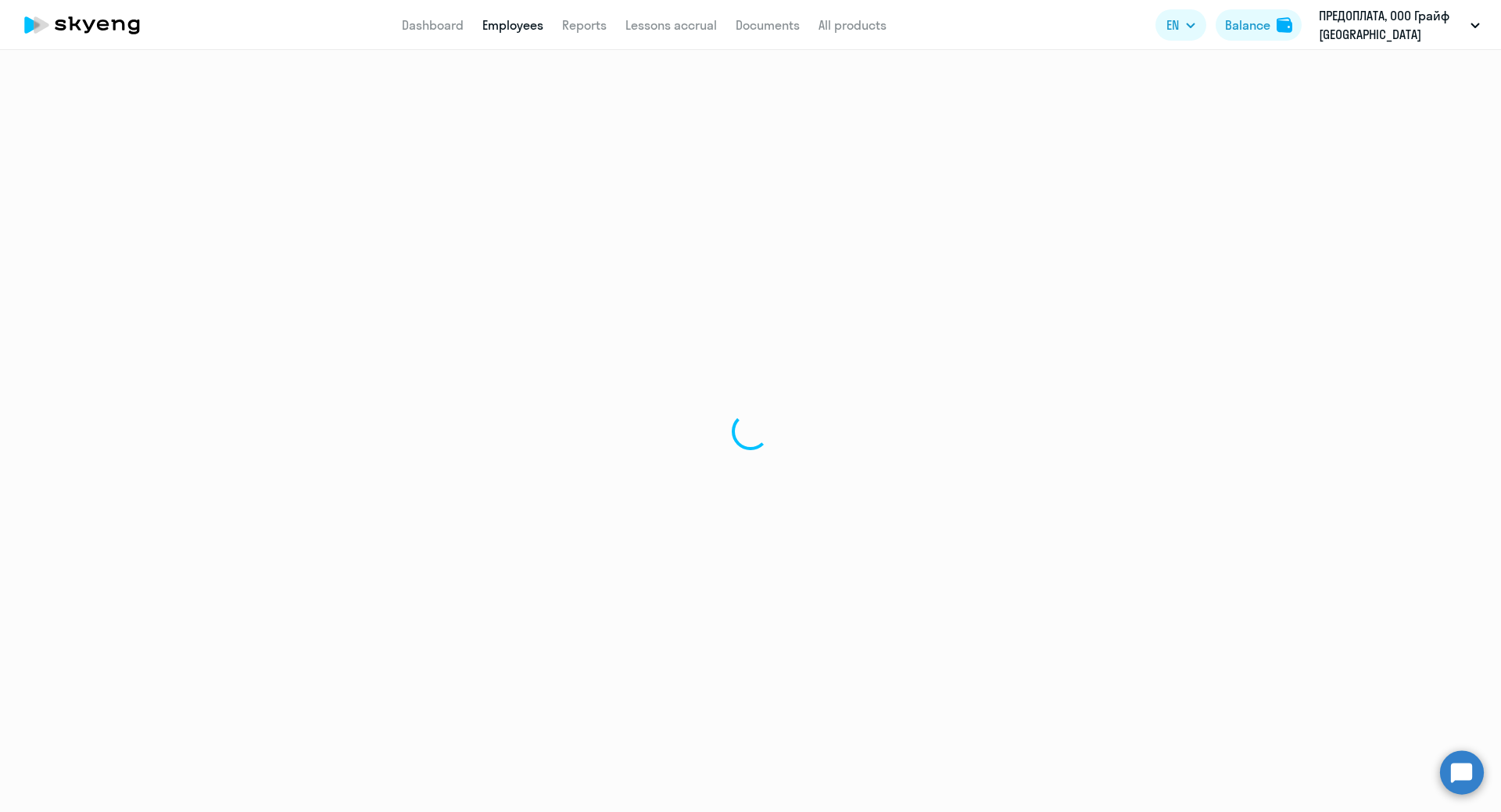
select select "english"
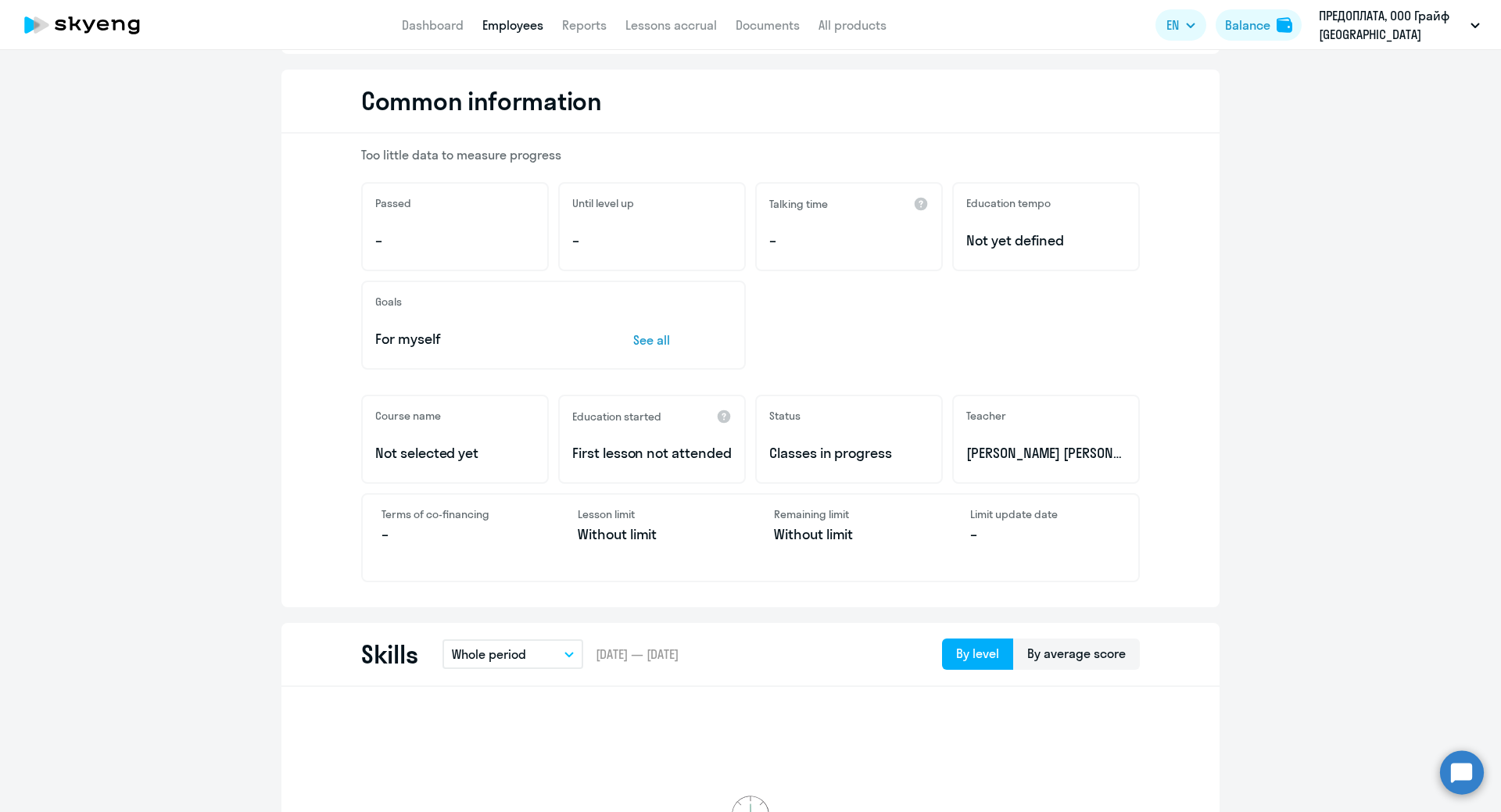
scroll to position [391, 0]
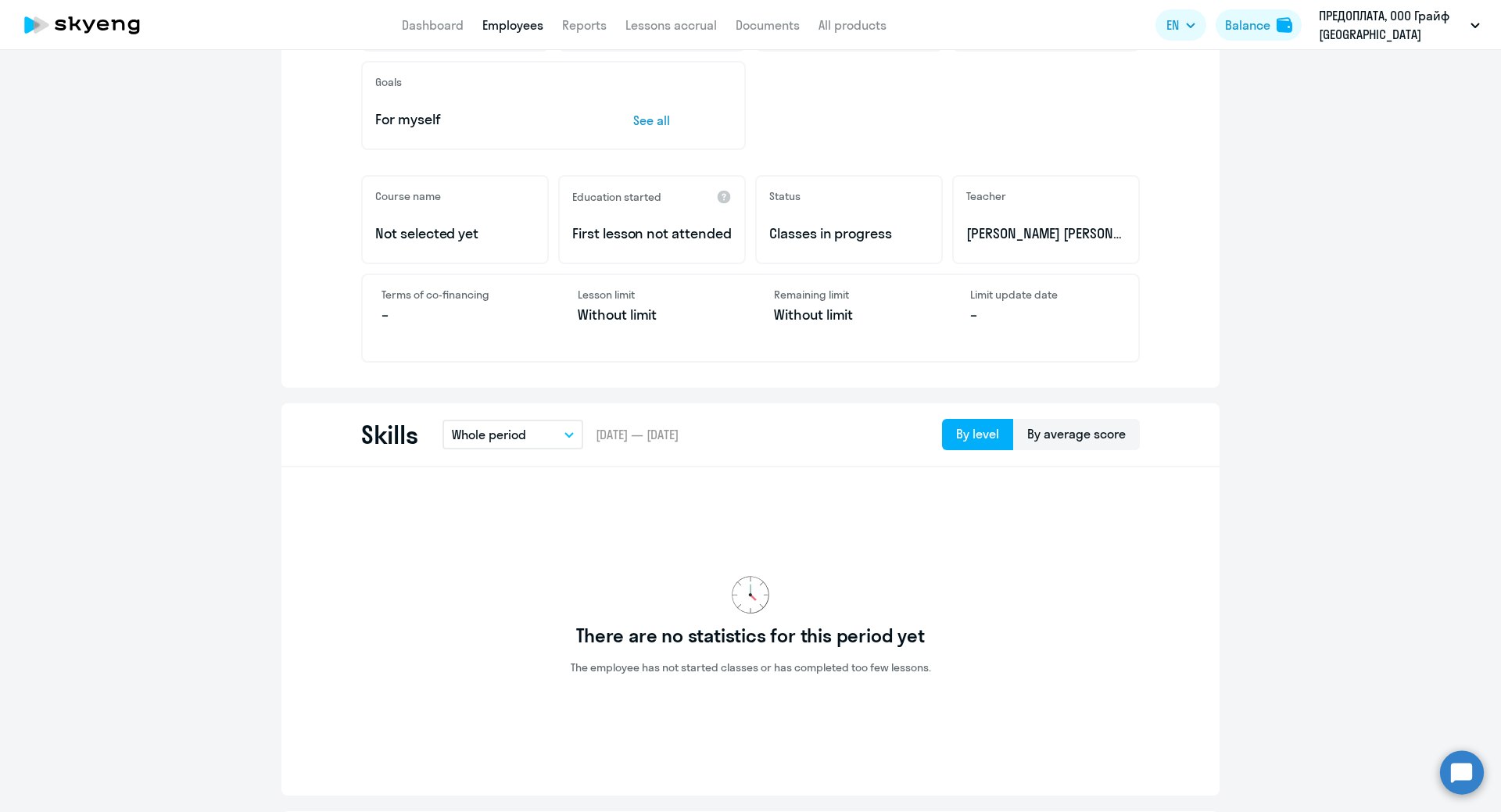
click at [584, 244] on p "First lesson not attended" at bounding box center [651, 233] width 160 height 21
click at [600, 223] on p "First lesson not attended" at bounding box center [651, 233] width 160 height 21
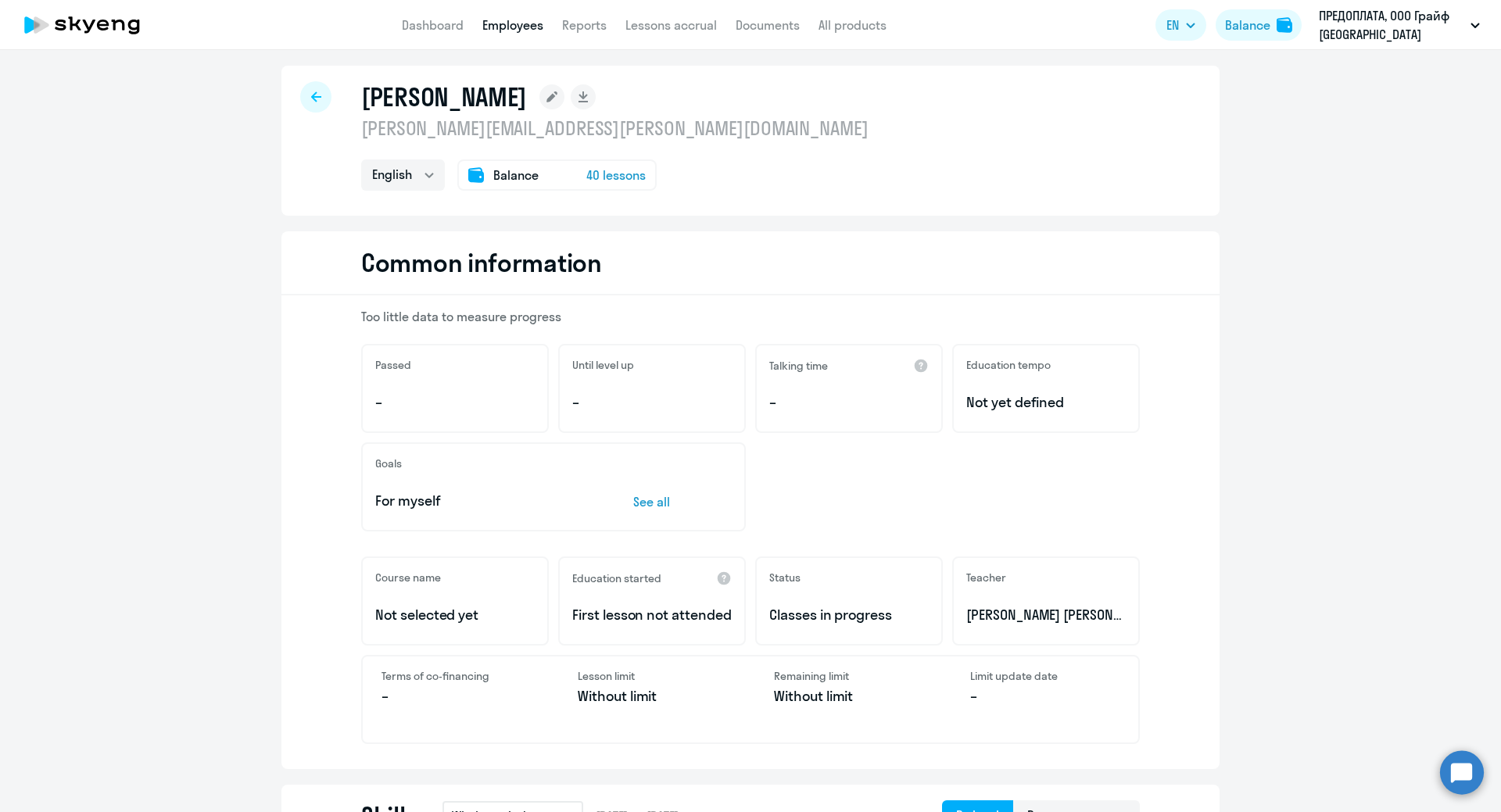
scroll to position [0, 0]
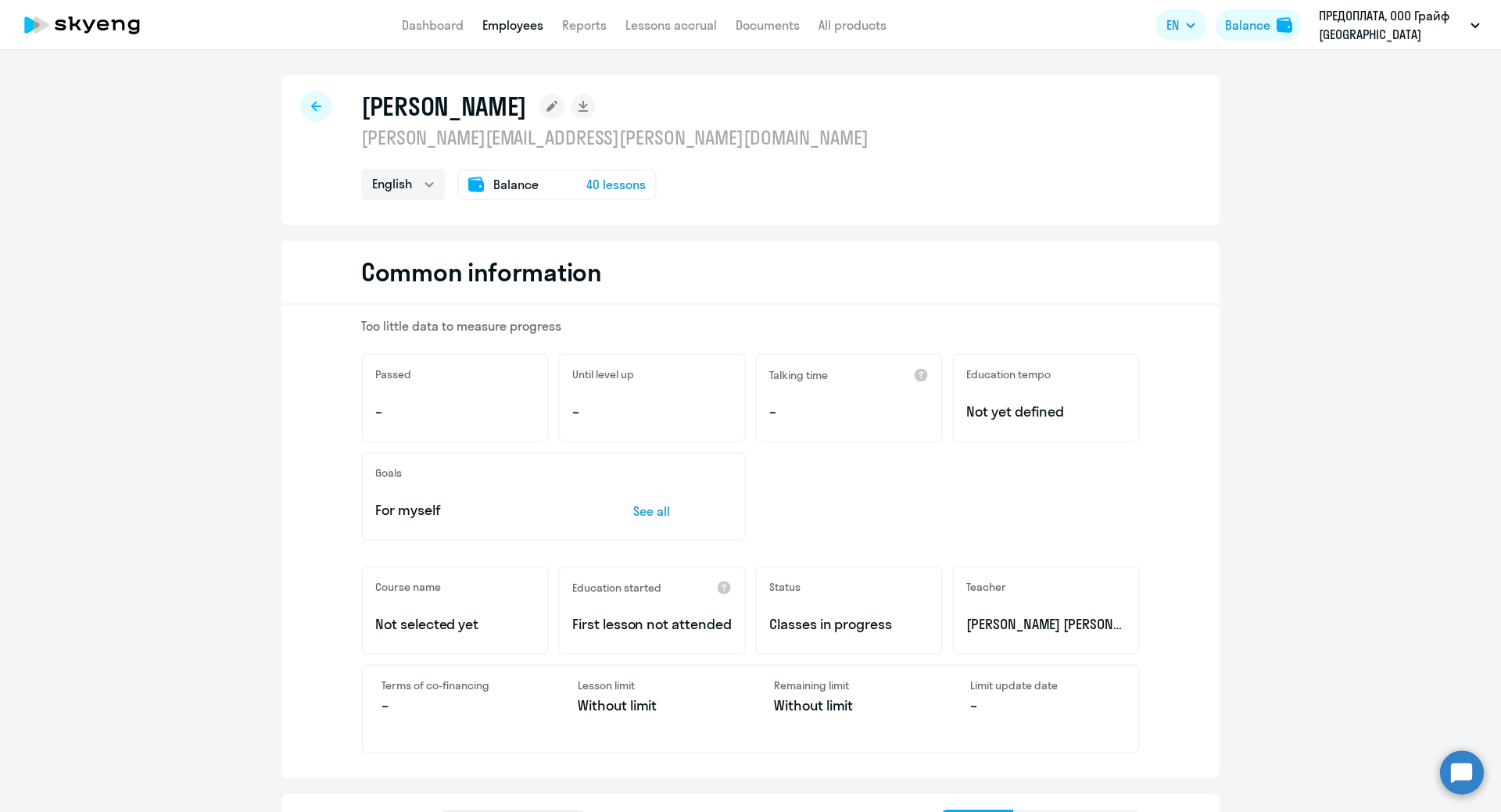
click at [610, 185] on span "40 lessons" at bounding box center [615, 184] width 60 height 19
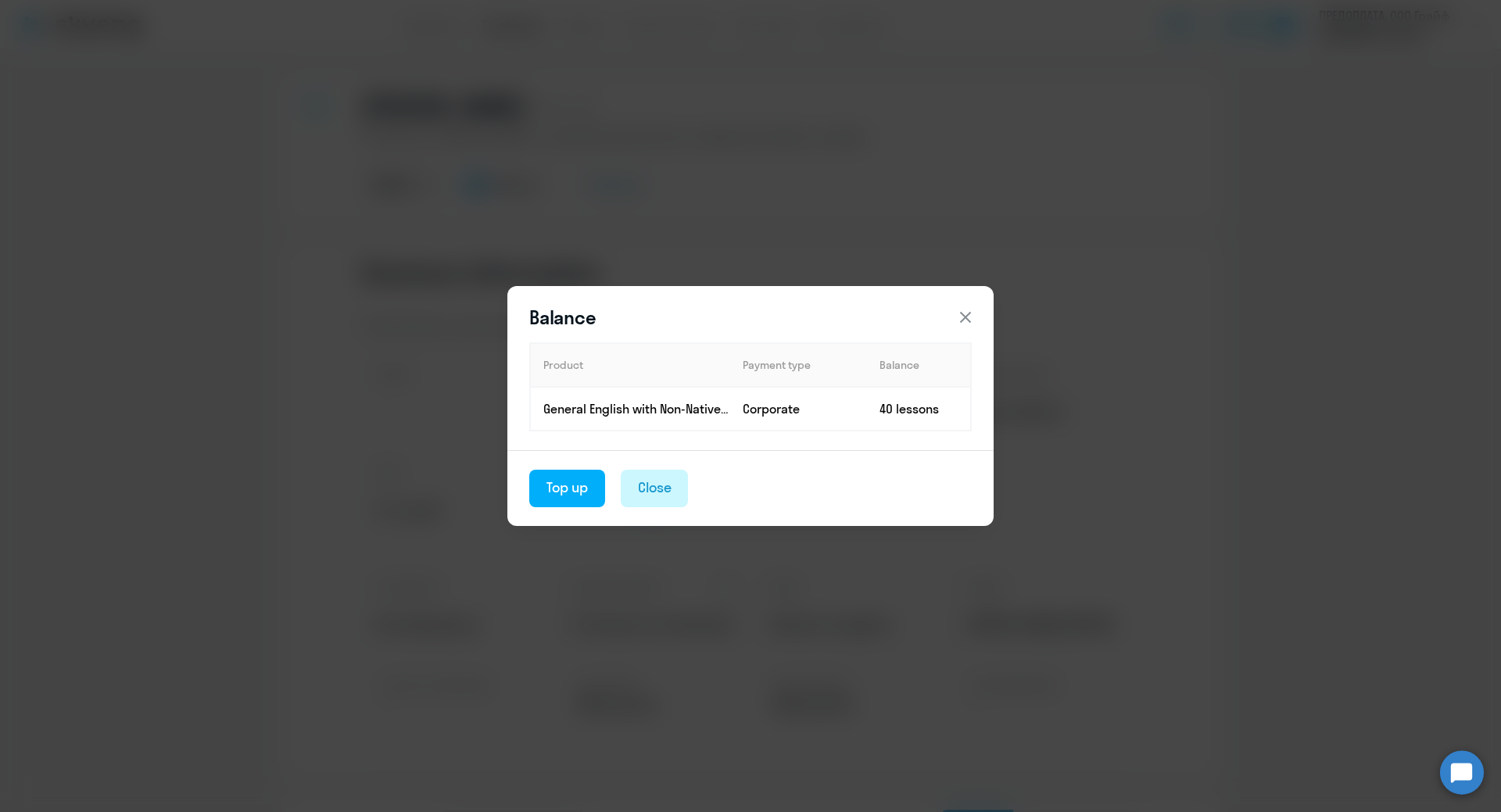
click at [674, 483] on button "Close" at bounding box center [654, 488] width 68 height 37
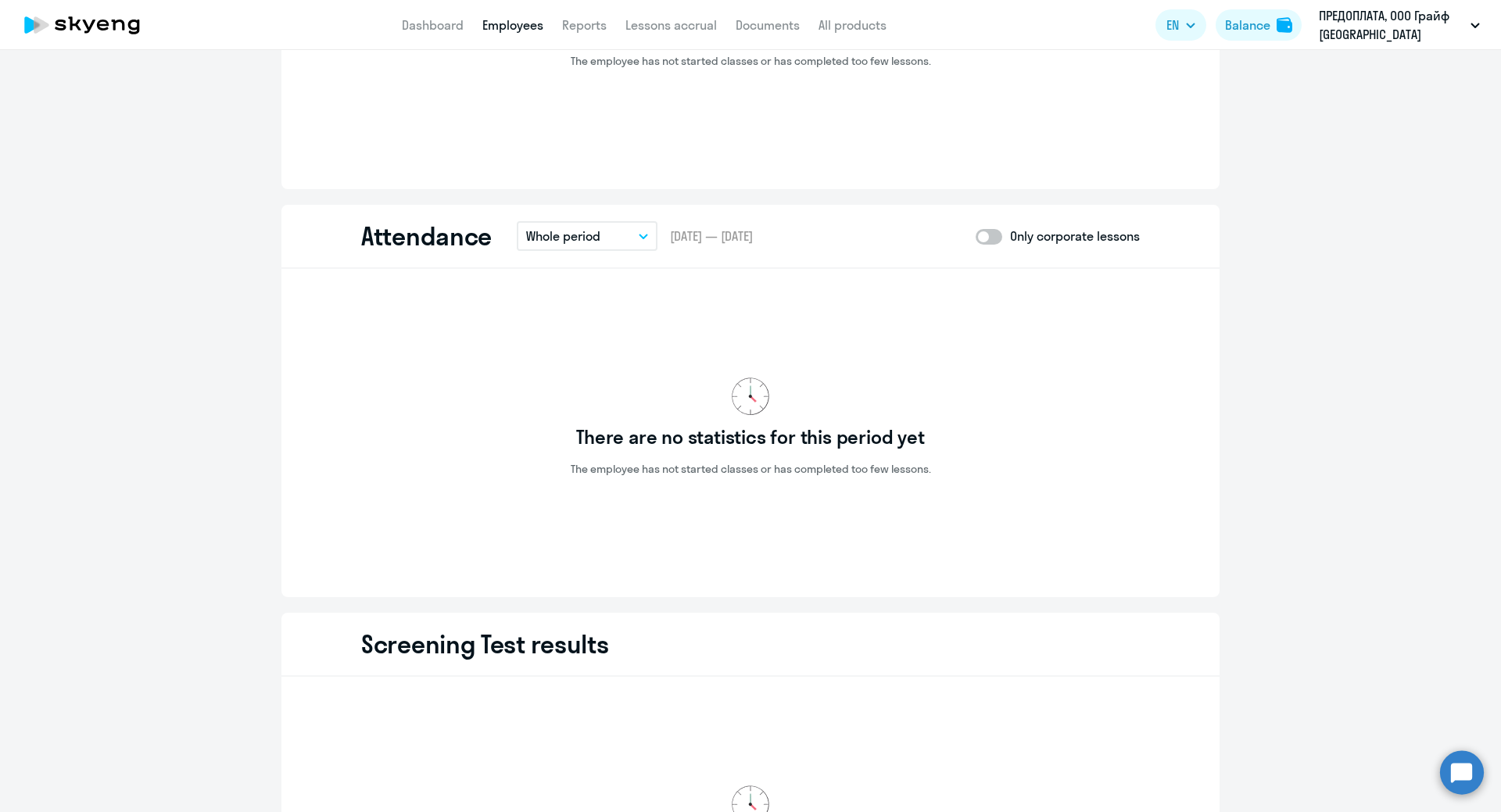
scroll to position [1407, 0]
click at [637, 229] on button "Whole period" at bounding box center [587, 234] width 141 height 29
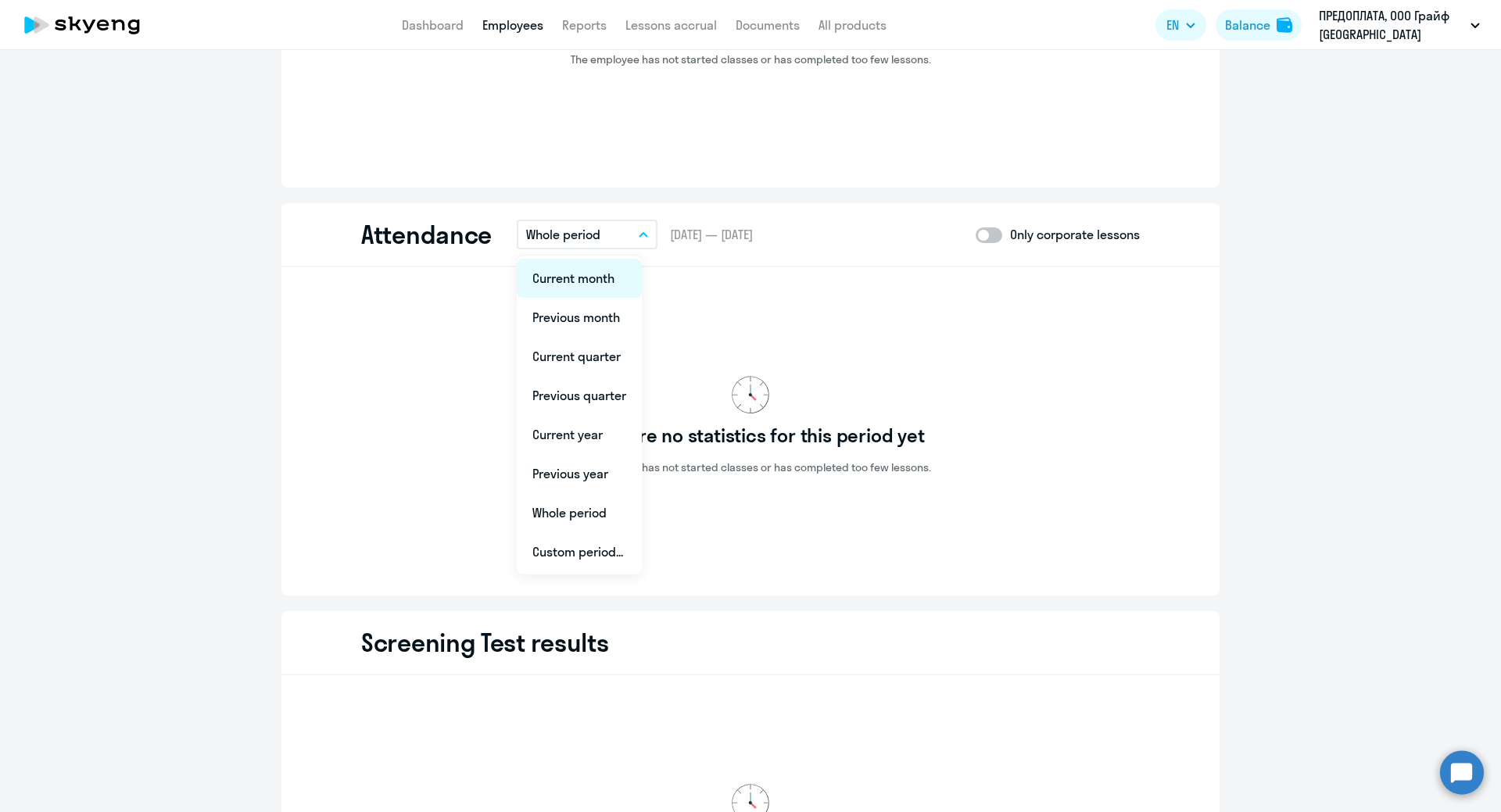
click at [569, 277] on li "Current month" at bounding box center [579, 278] width 125 height 39
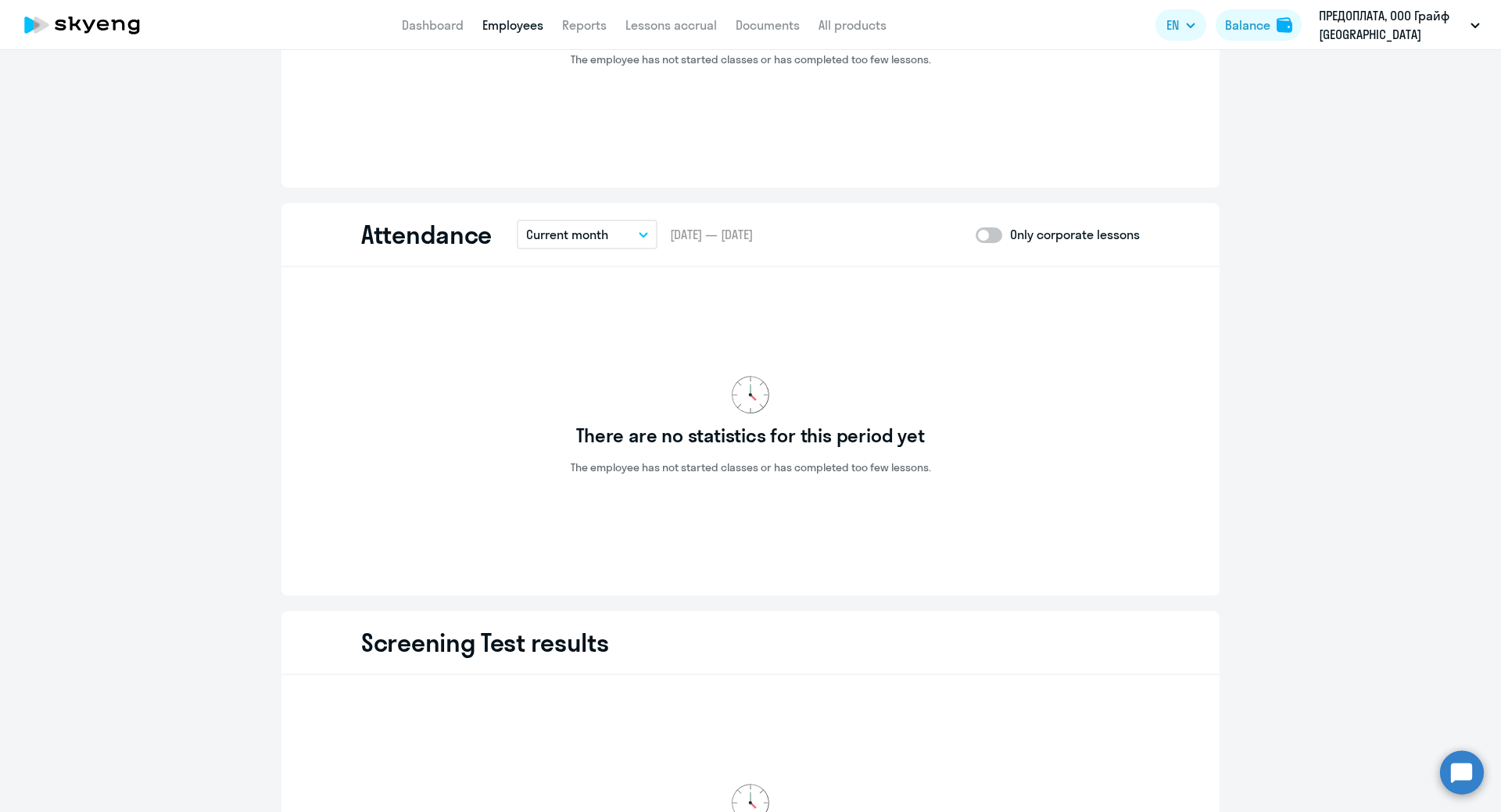
click at [986, 235] on span at bounding box center [988, 235] width 26 height 16
click at [975, 235] on input "checkbox" at bounding box center [974, 234] width 1 height 1
click at [967, 229] on div "Attendance Current month Current month Previous month Current quarter Previous …" at bounding box center [750, 235] width 938 height 64
click at [975, 233] on span at bounding box center [988, 235] width 26 height 16
click at [974, 234] on input "checkbox" at bounding box center [974, 234] width 1 height 1
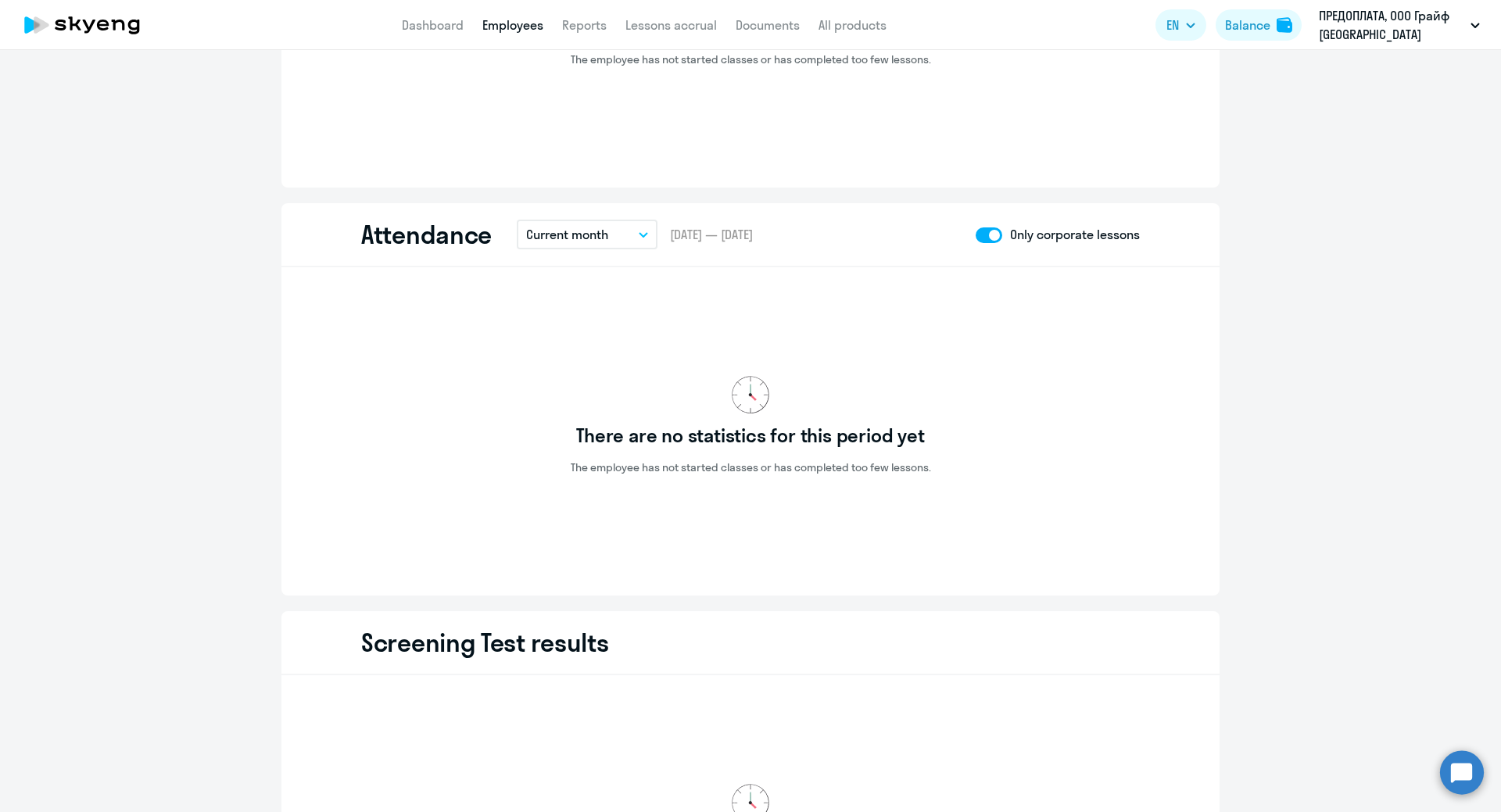
checkbox input "false"
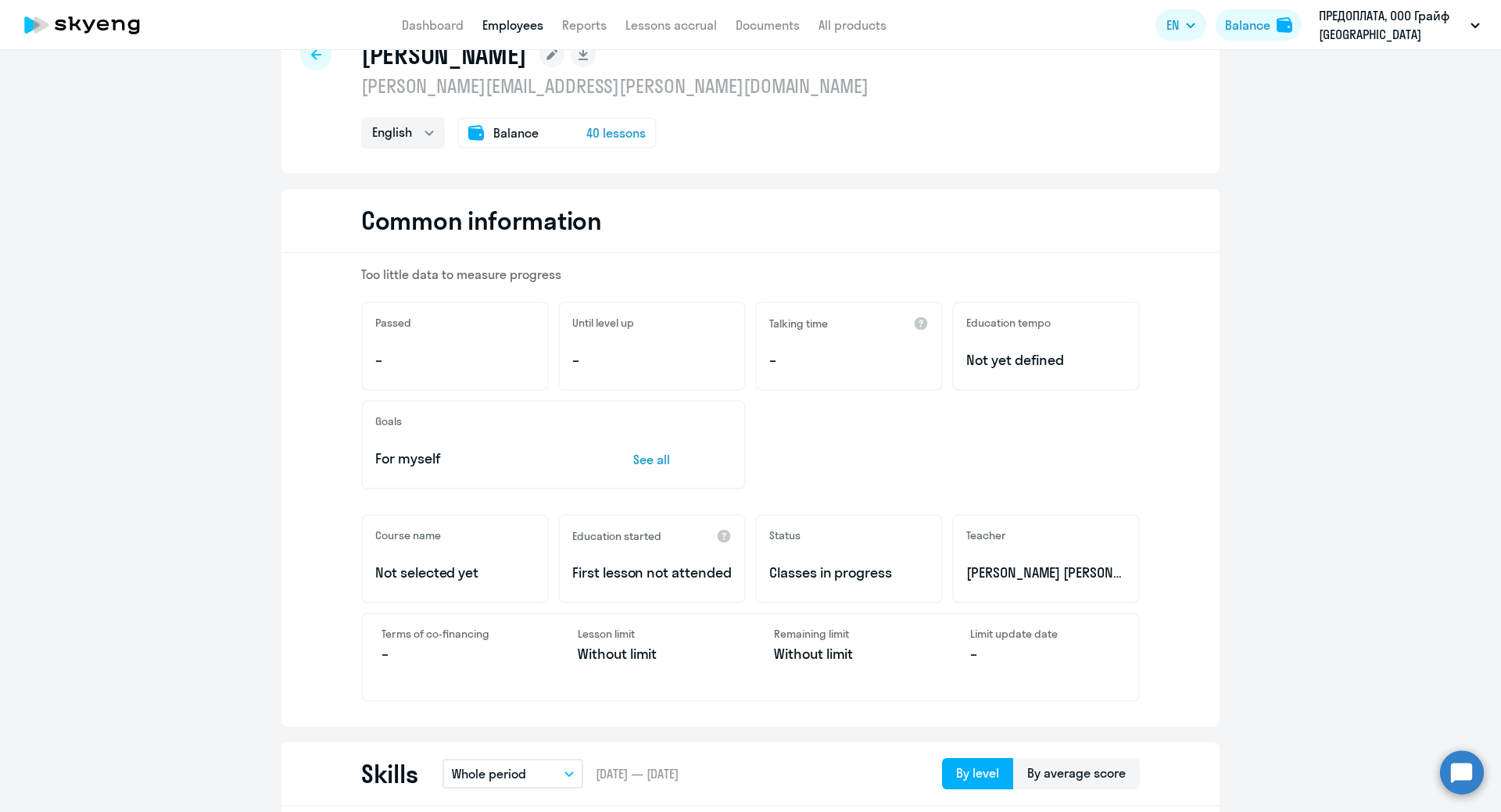
scroll to position [0, 0]
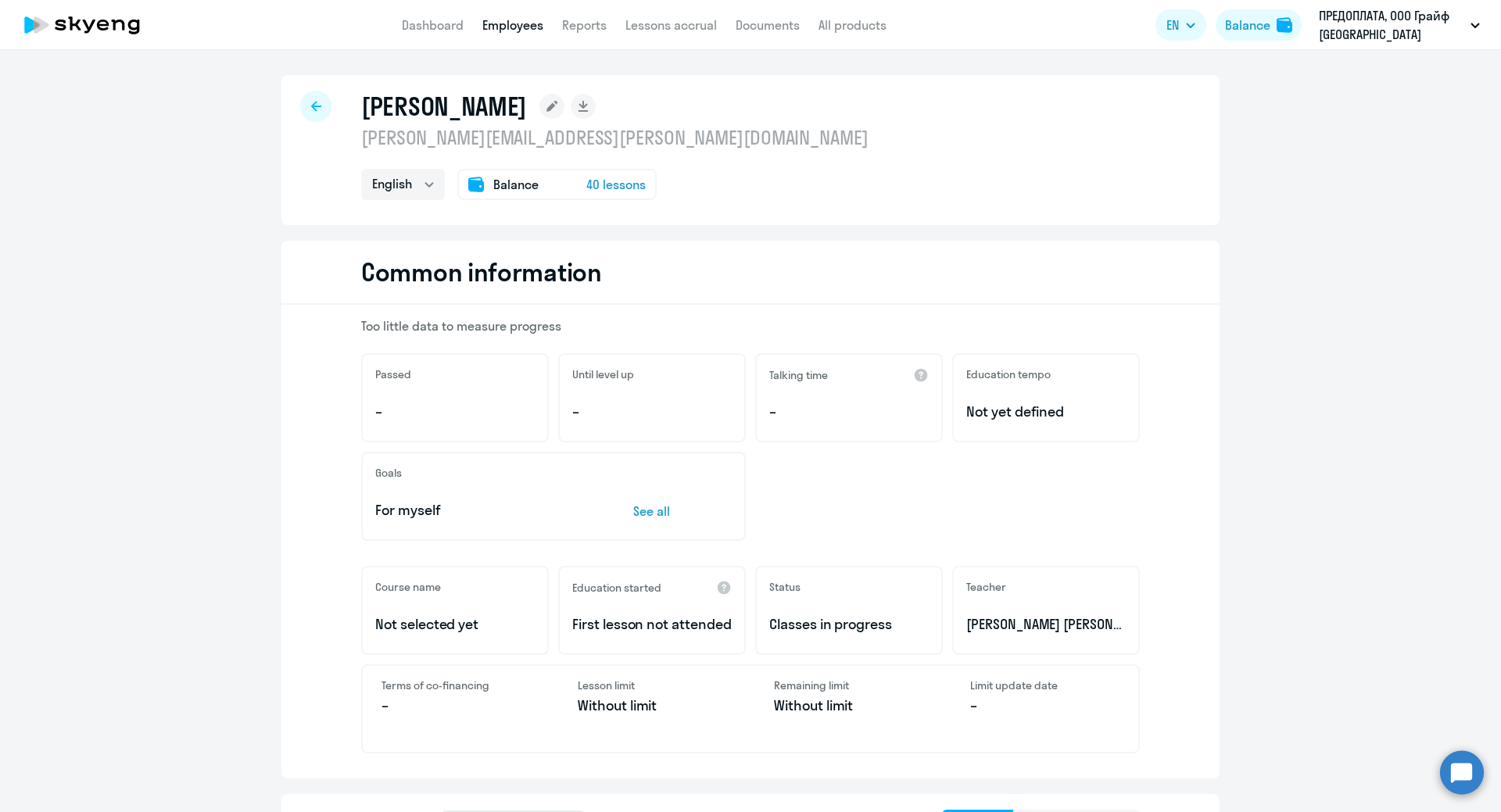
click at [637, 508] on p "See all" at bounding box center [682, 511] width 98 height 19
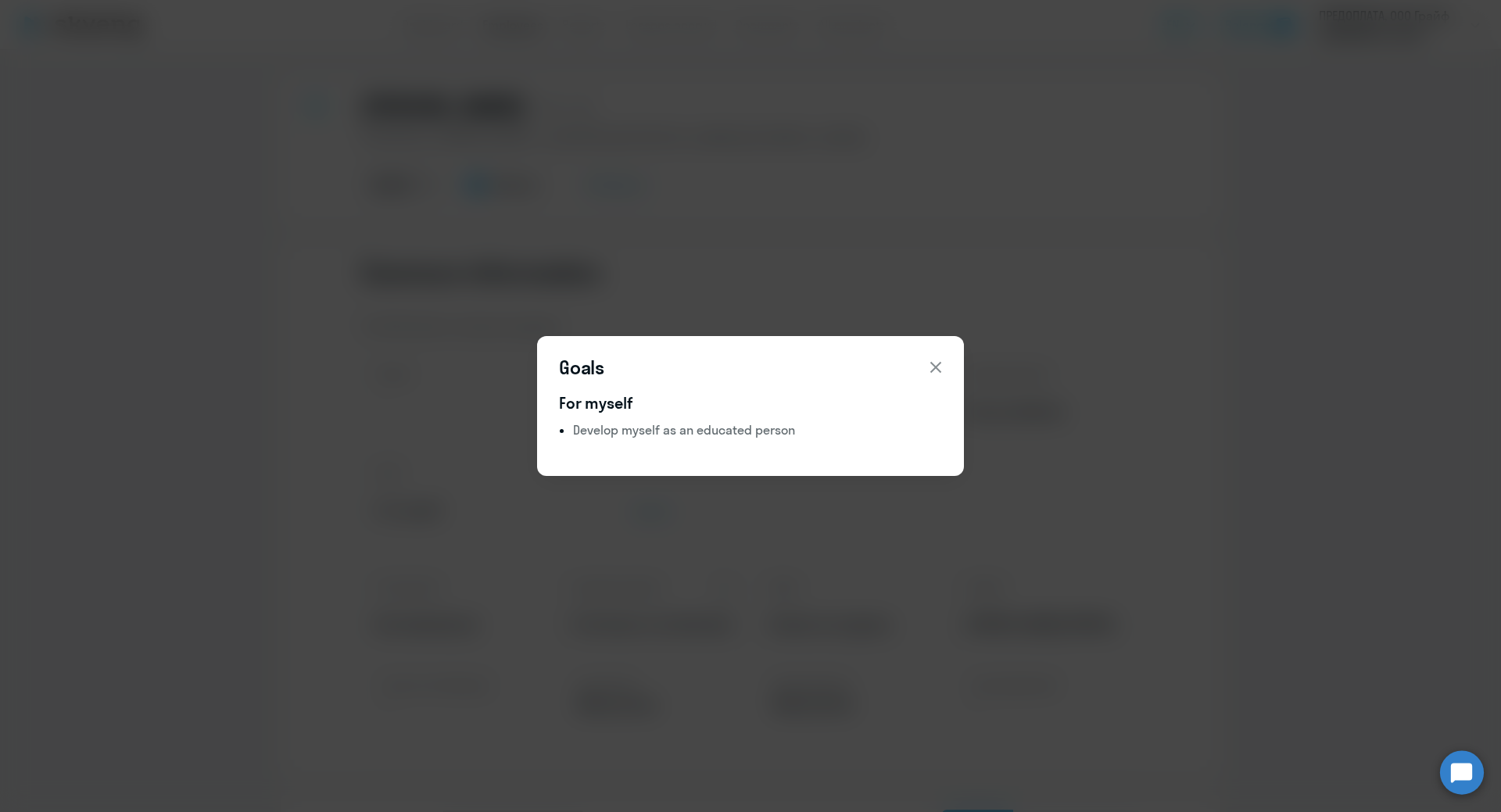
click at [935, 366] on icon at bounding box center [936, 368] width 11 height 11
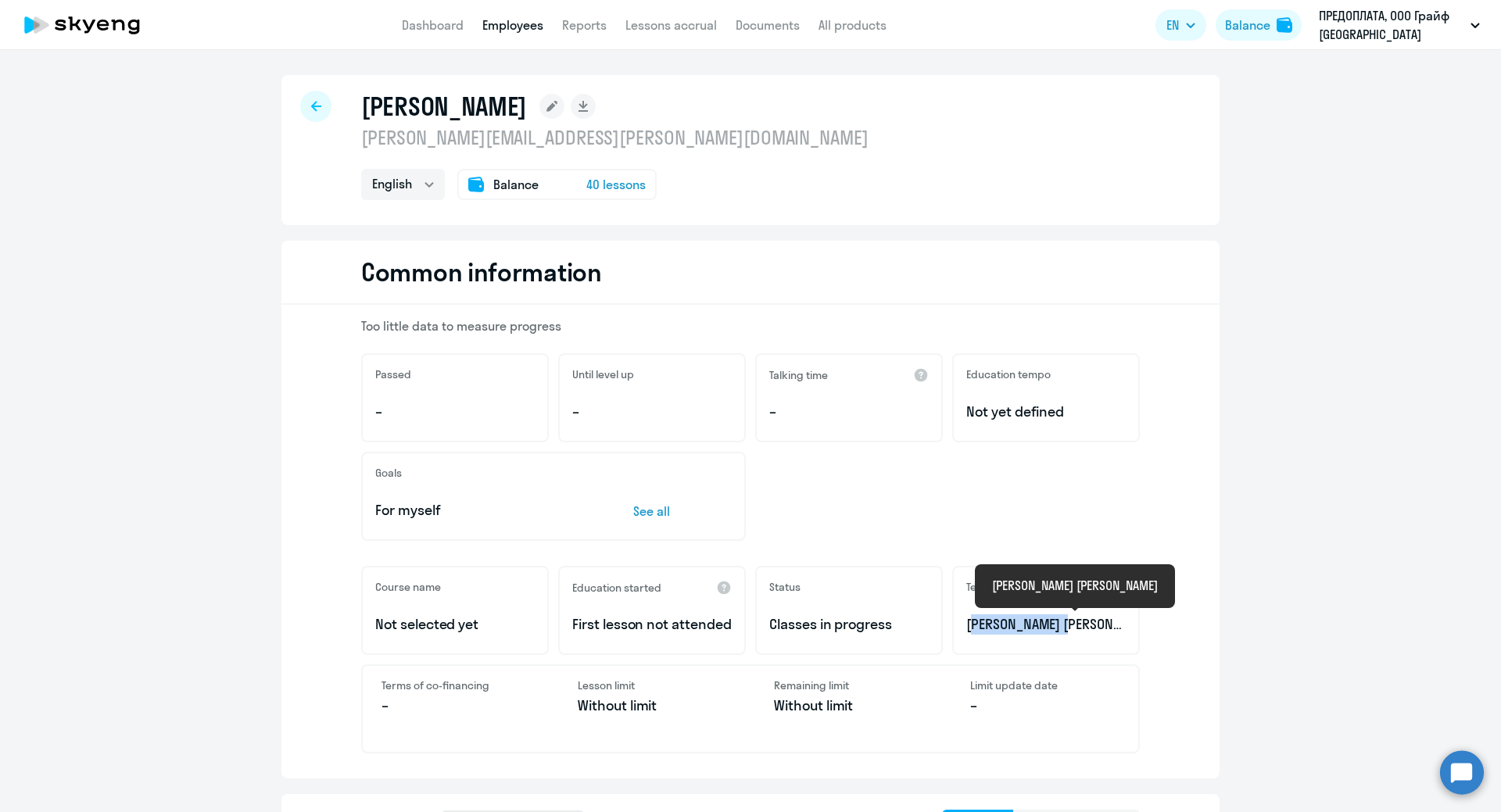
drag, startPoint x: 959, startPoint y: 627, endPoint x: 1083, endPoint y: 627, distance: 124.0
click at [1083, 627] on div "Teacher [PERSON_NAME] [PERSON_NAME]" at bounding box center [1046, 610] width 187 height 89
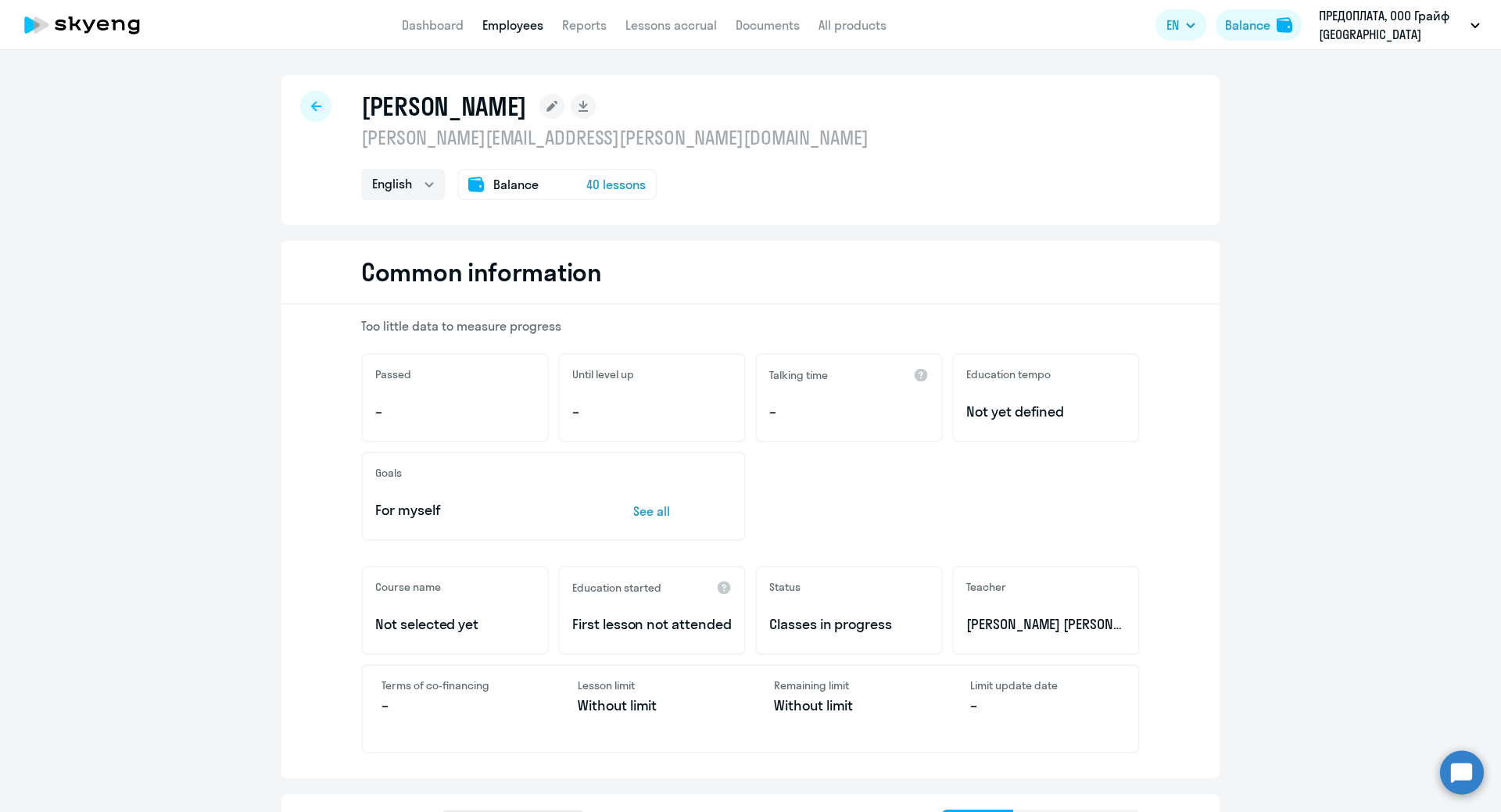
click at [311, 110] on icon at bounding box center [316, 106] width 10 height 11
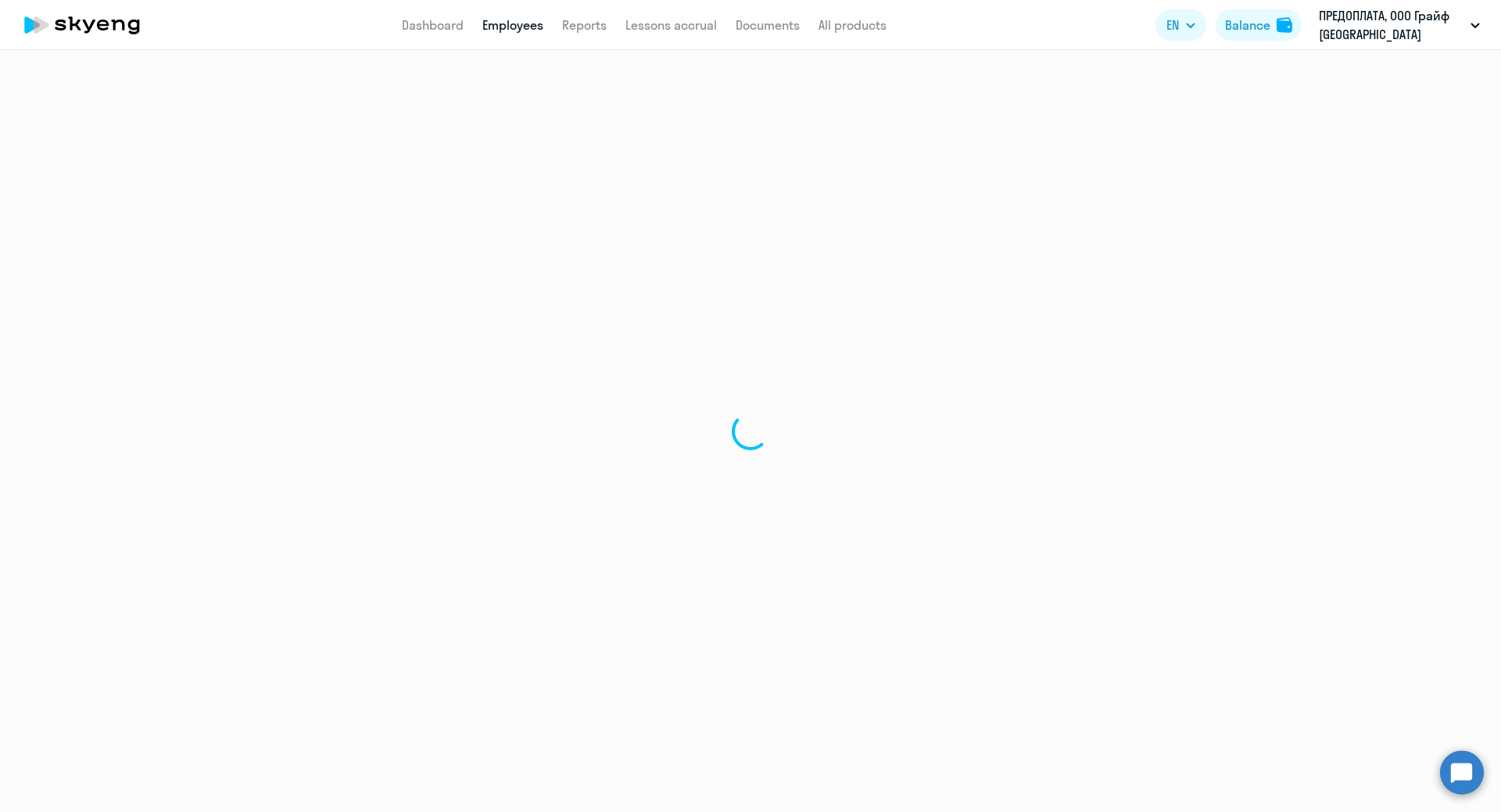
select select "30"
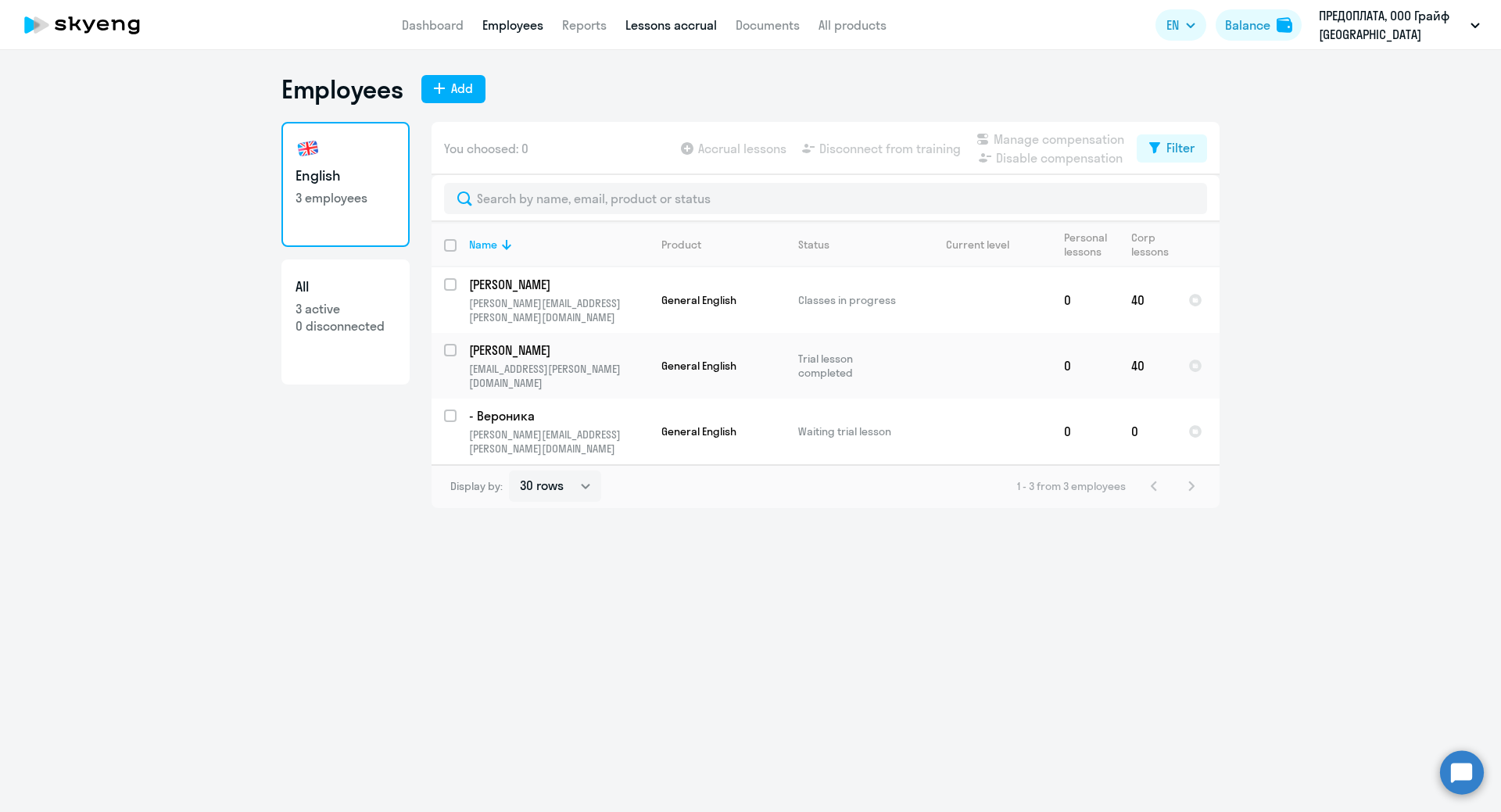
click at [697, 30] on link "Lessons accrual" at bounding box center [670, 25] width 91 height 16
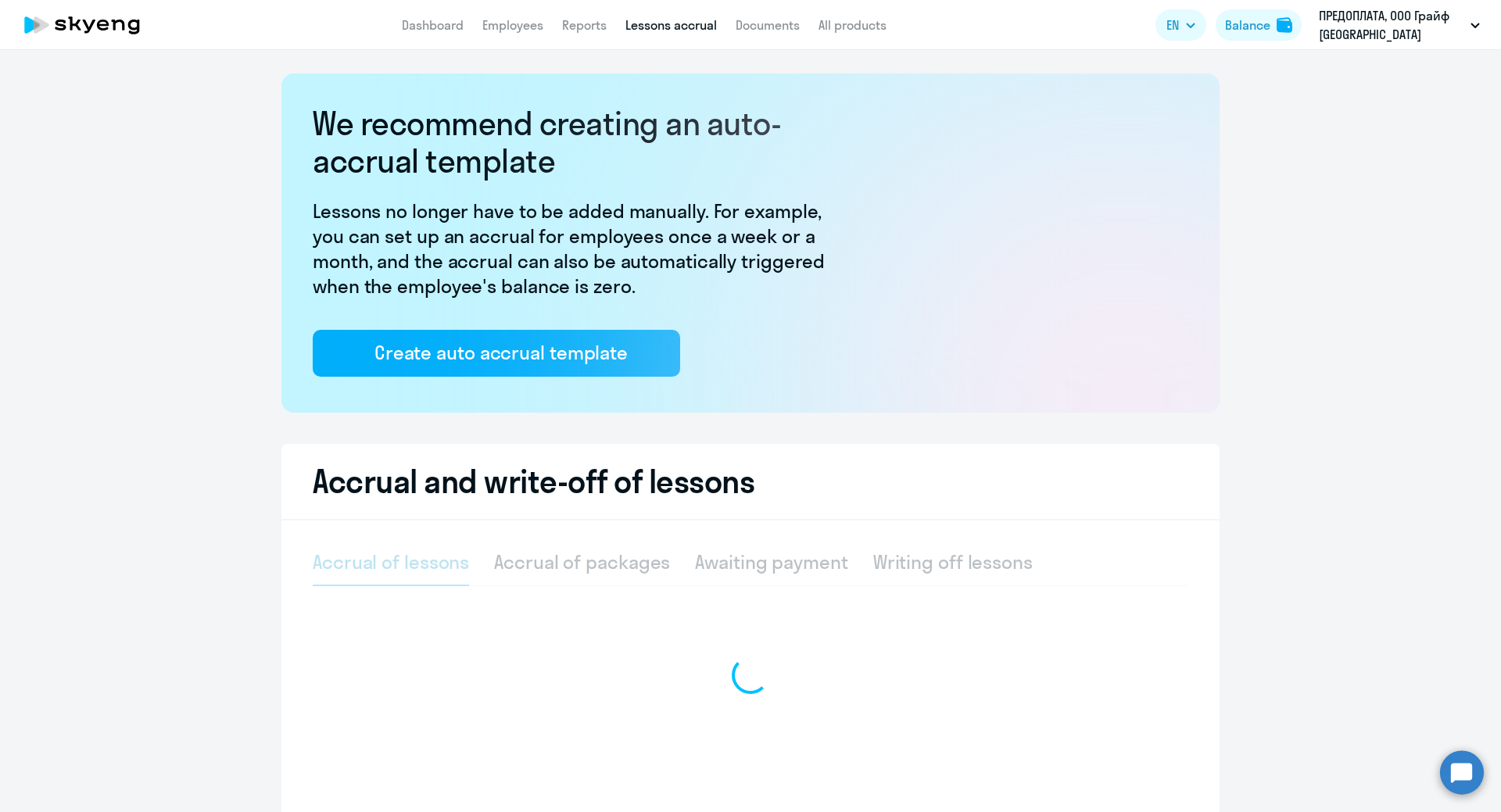
select select "10"
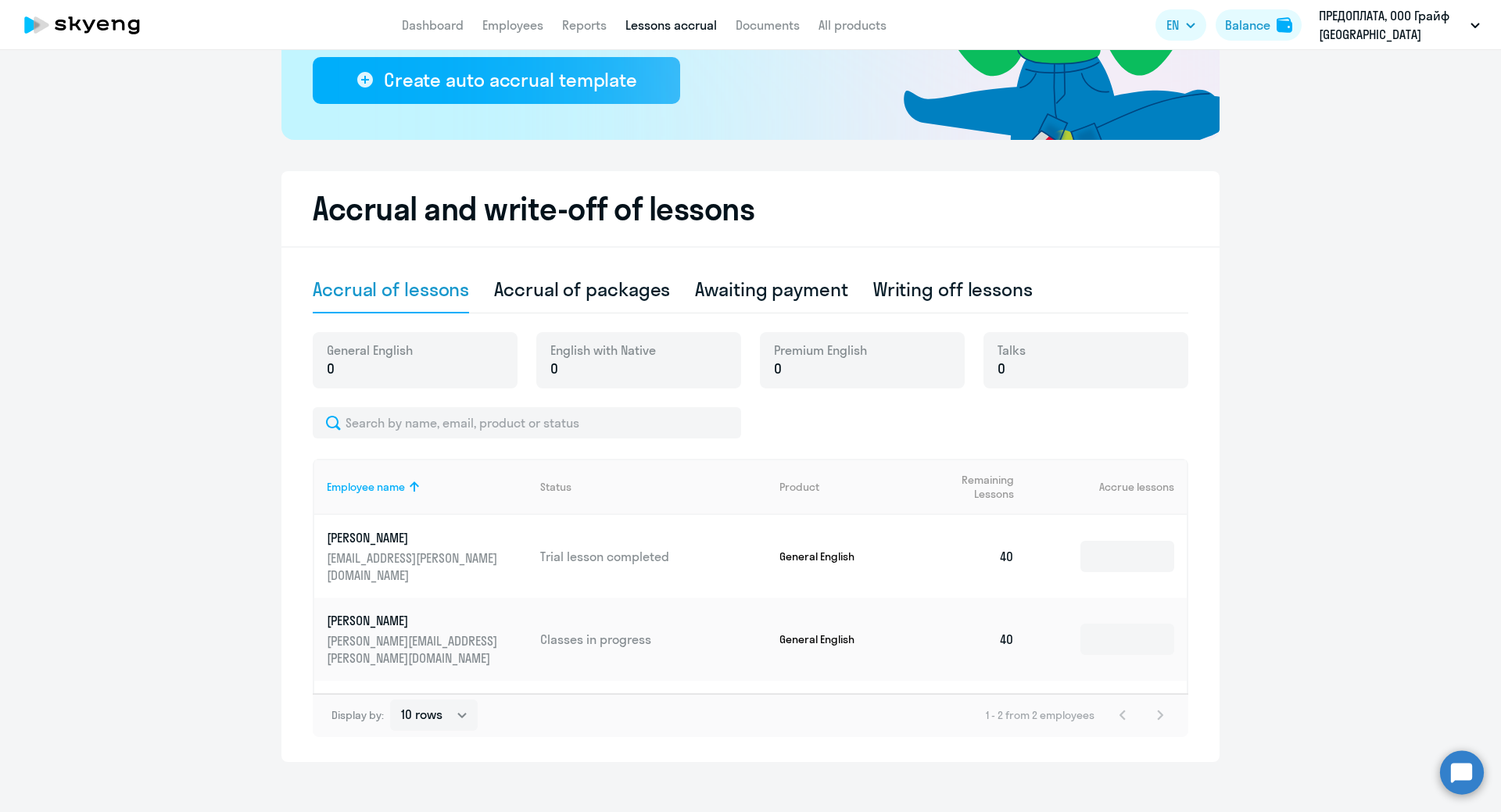
scroll to position [285, 0]
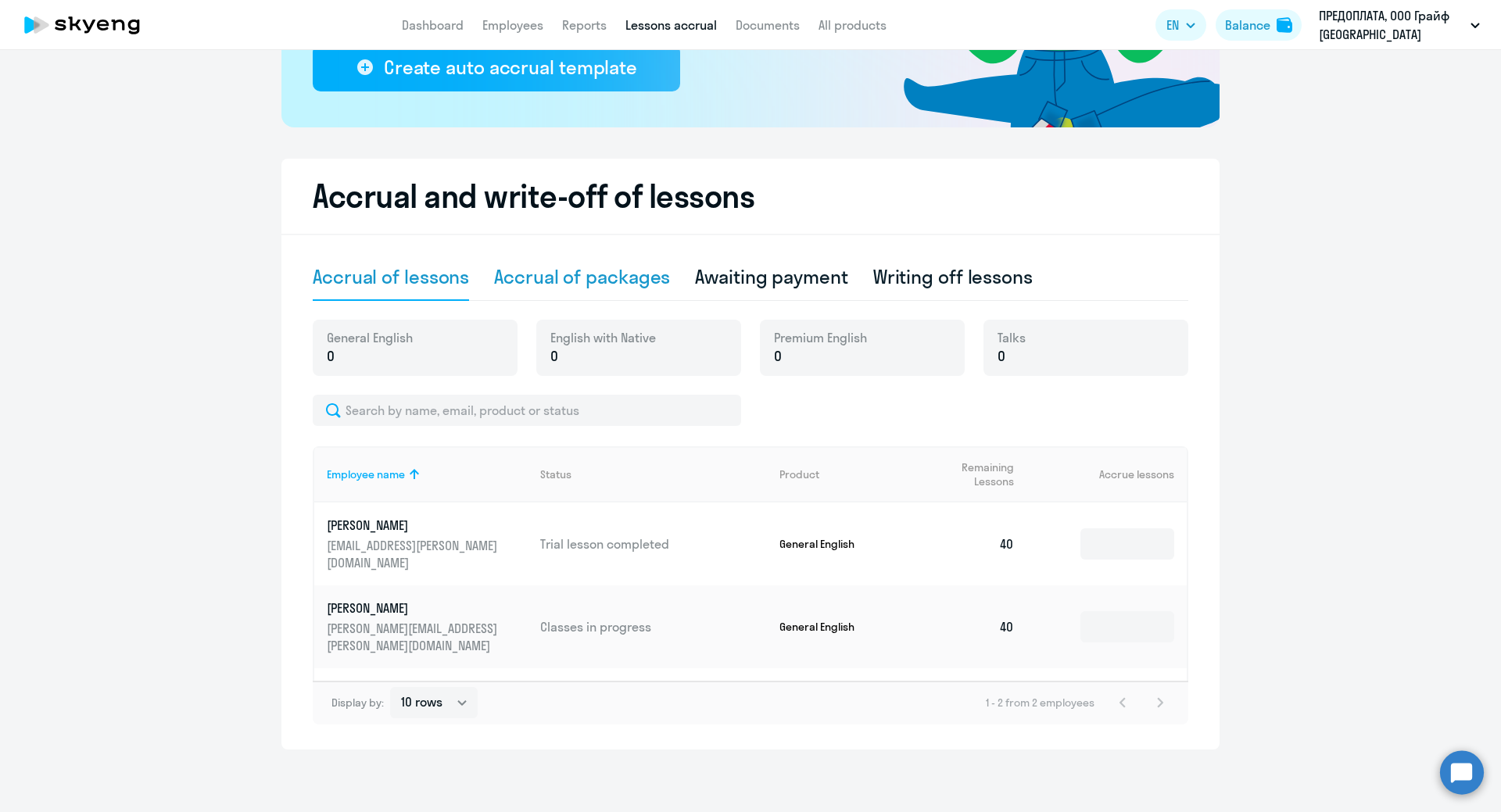
click at [579, 277] on div "Accrual of packages" at bounding box center [581, 276] width 176 height 25
select select "10"
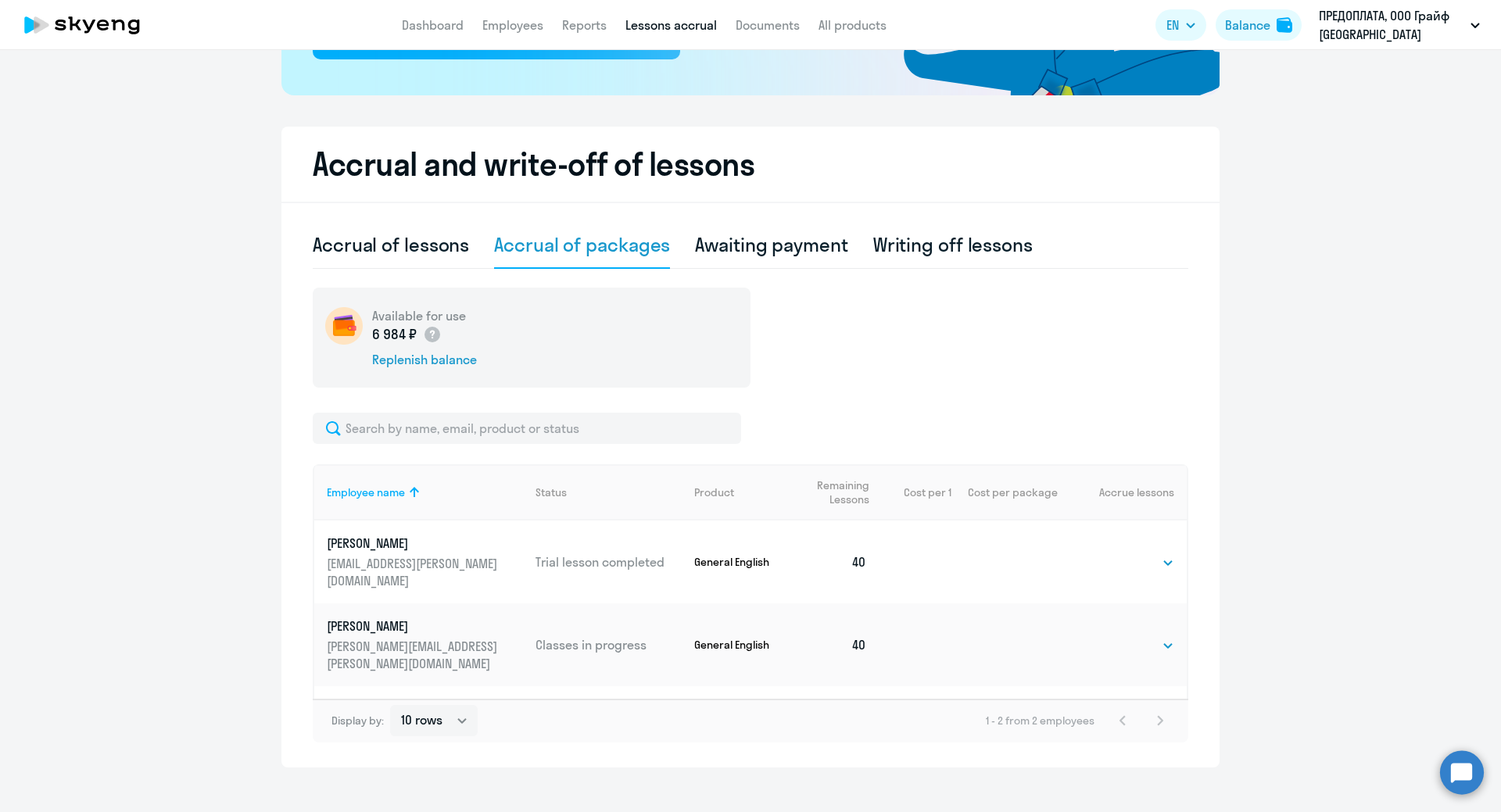
scroll to position [335, 0]
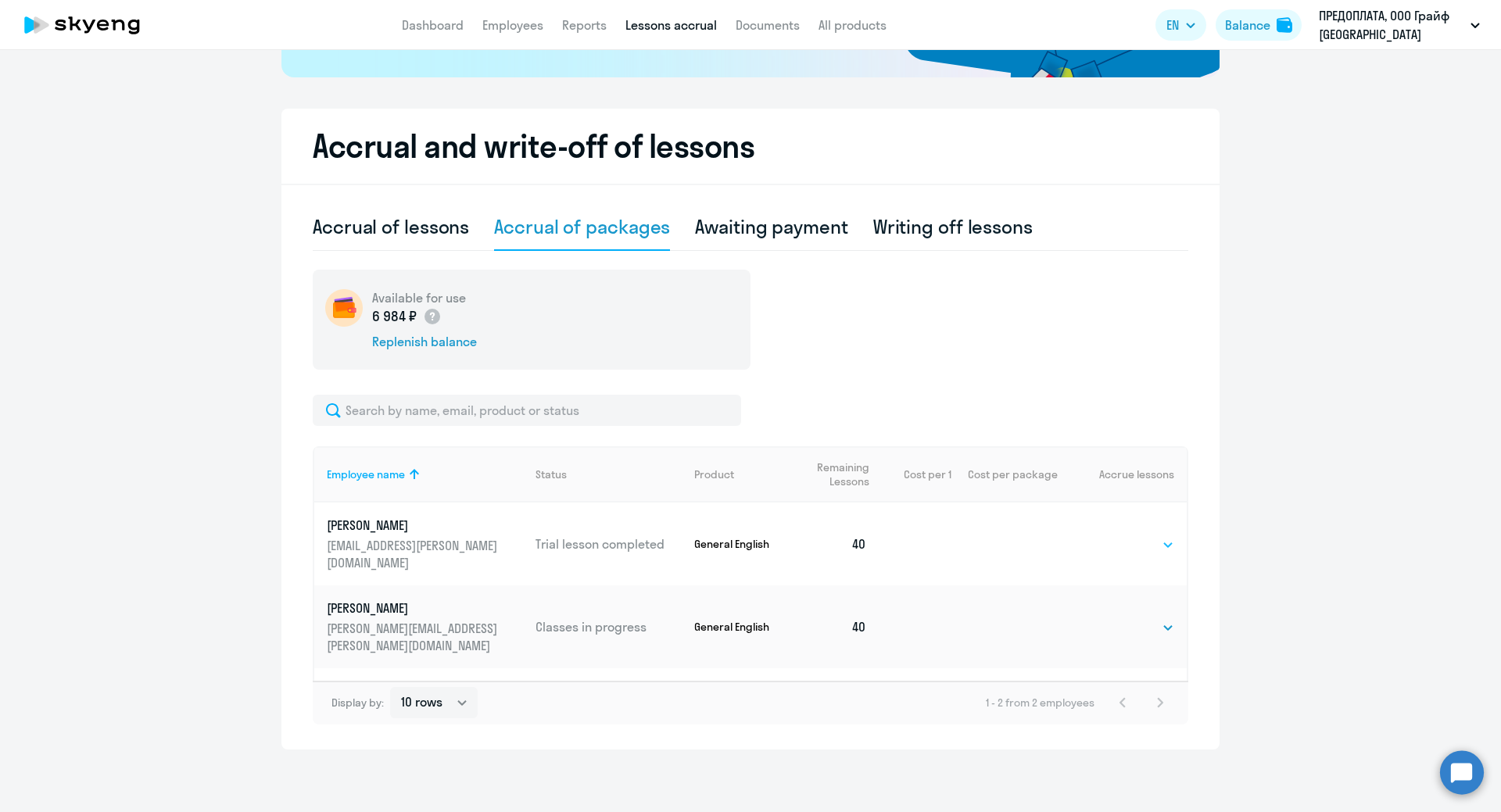
click at [1146, 536] on select "Select 4 8 16 32 64 96 128" at bounding box center [1149, 545] width 49 height 19
select select "4"
click at [1125, 535] on select "Select 4 8 16 32 64 96 128" at bounding box center [1149, 545] width 49 height 19
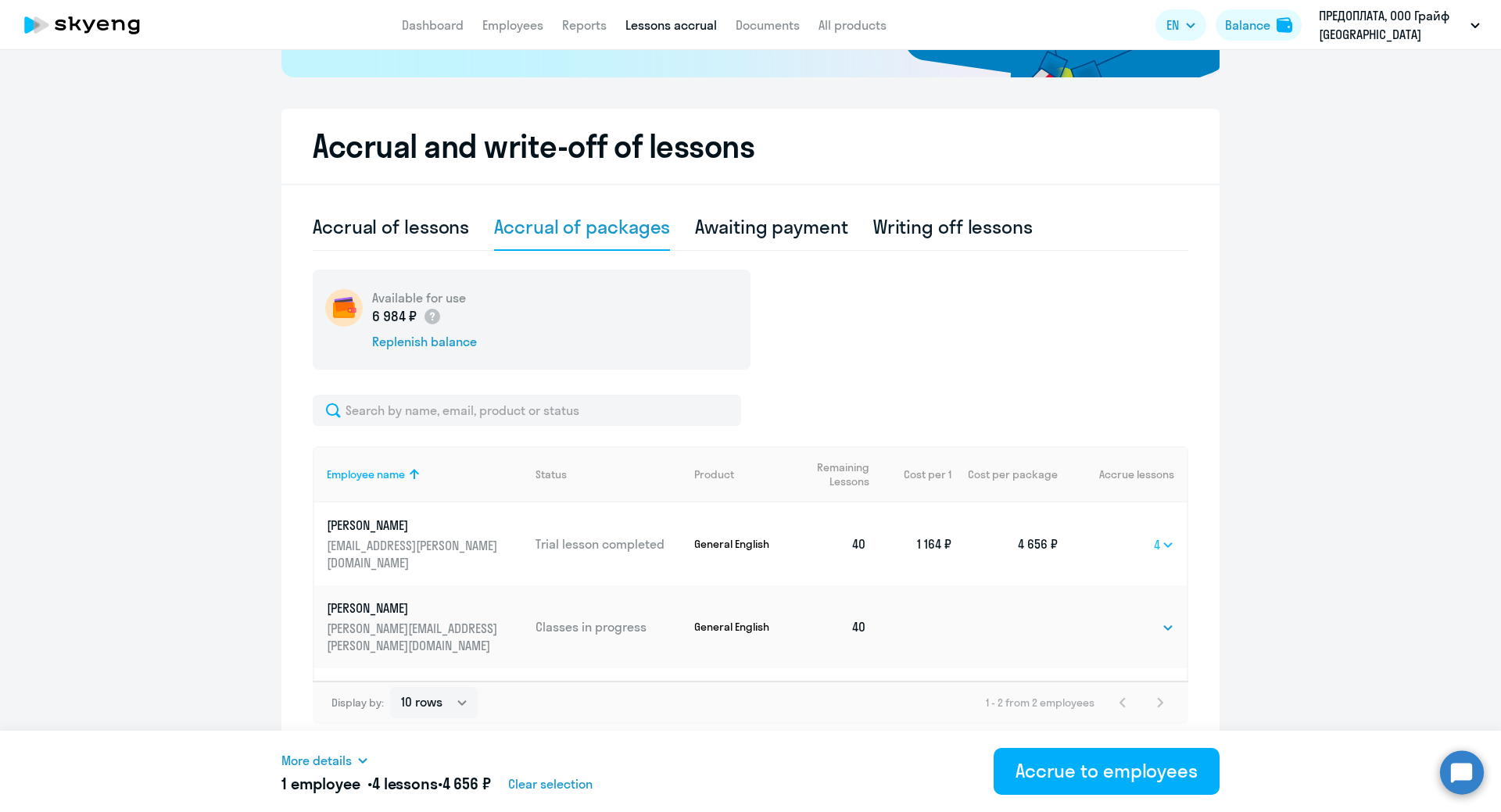
click at [1158, 535] on select "Select 4 8 16 32 64 96 128" at bounding box center [1164, 545] width 21 height 19
select select
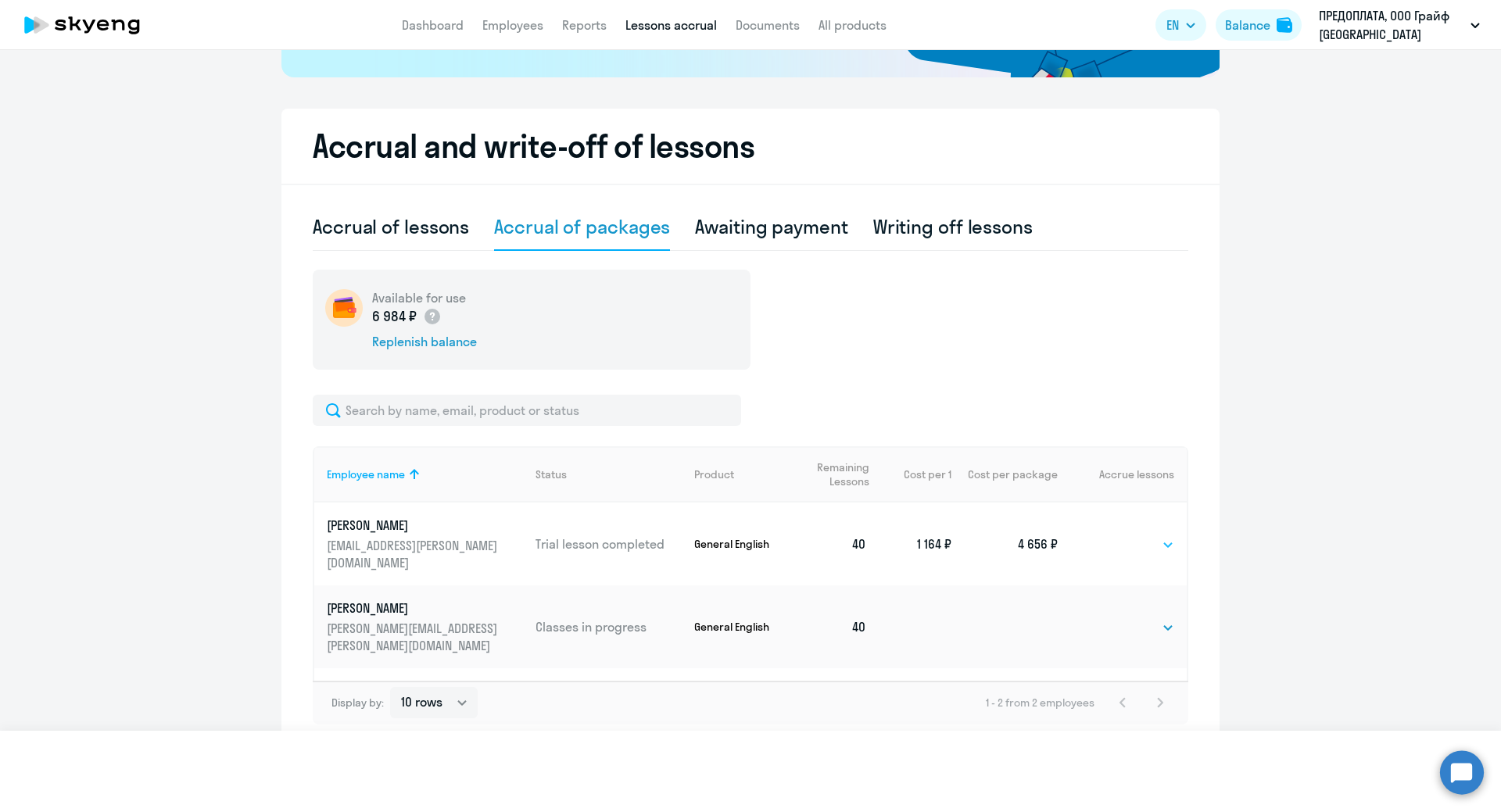
click at [1154, 535] on select "Select 4 8 16 32 64 96 128" at bounding box center [1164, 545] width 21 height 19
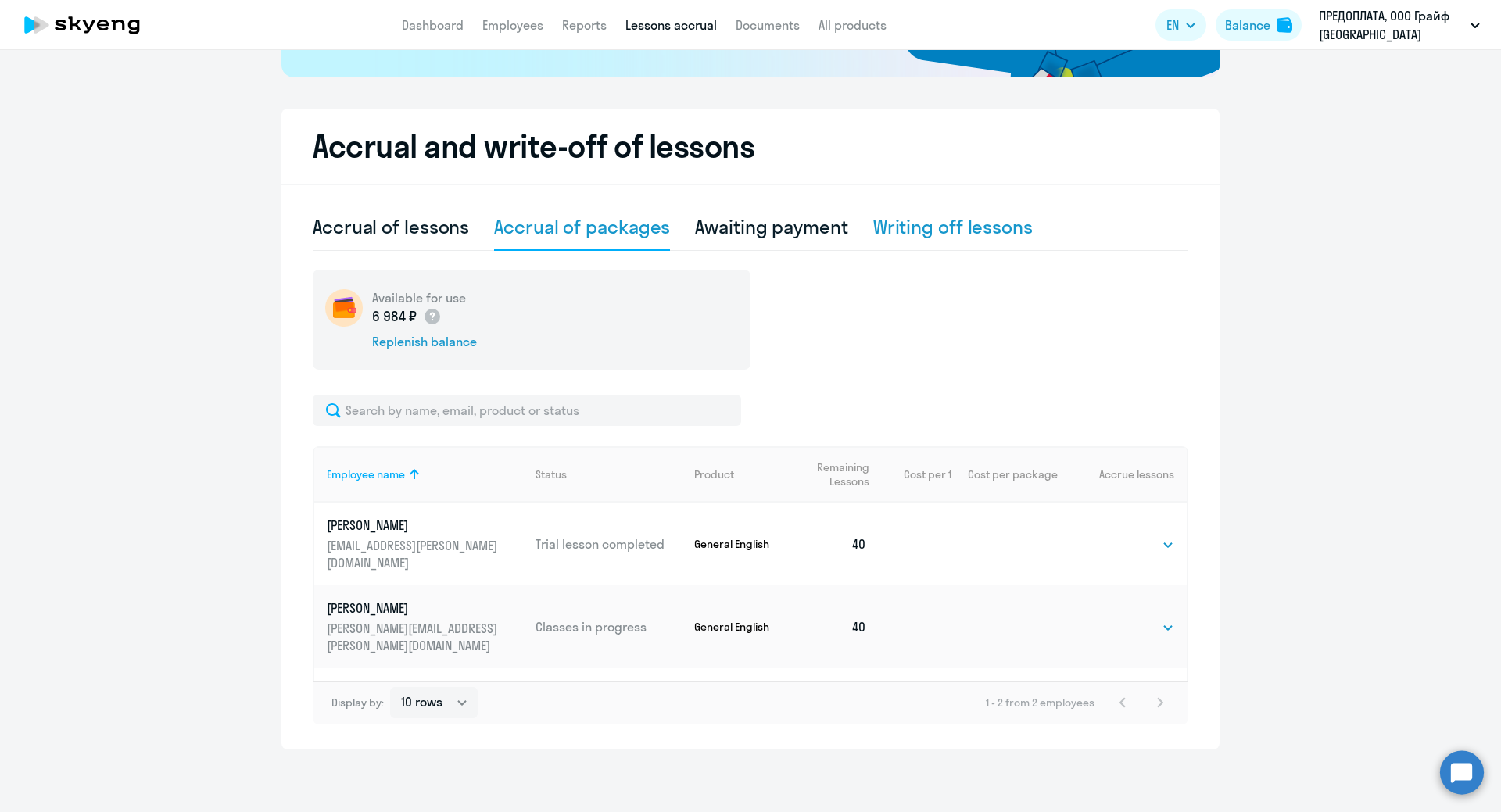
click at [887, 225] on div "Writing off lessons" at bounding box center [952, 226] width 160 height 25
select select "10"
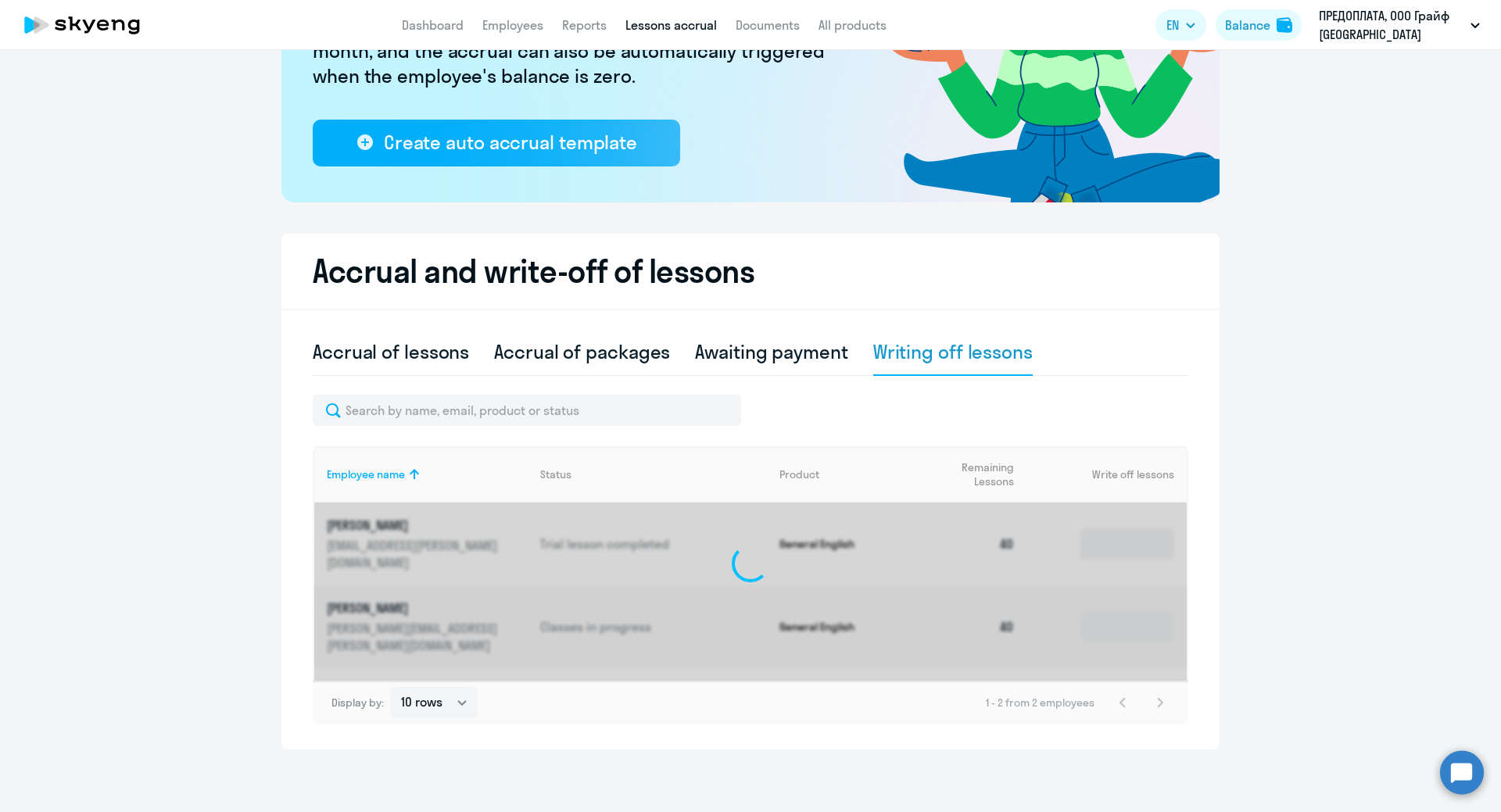
scroll to position [210, 0]
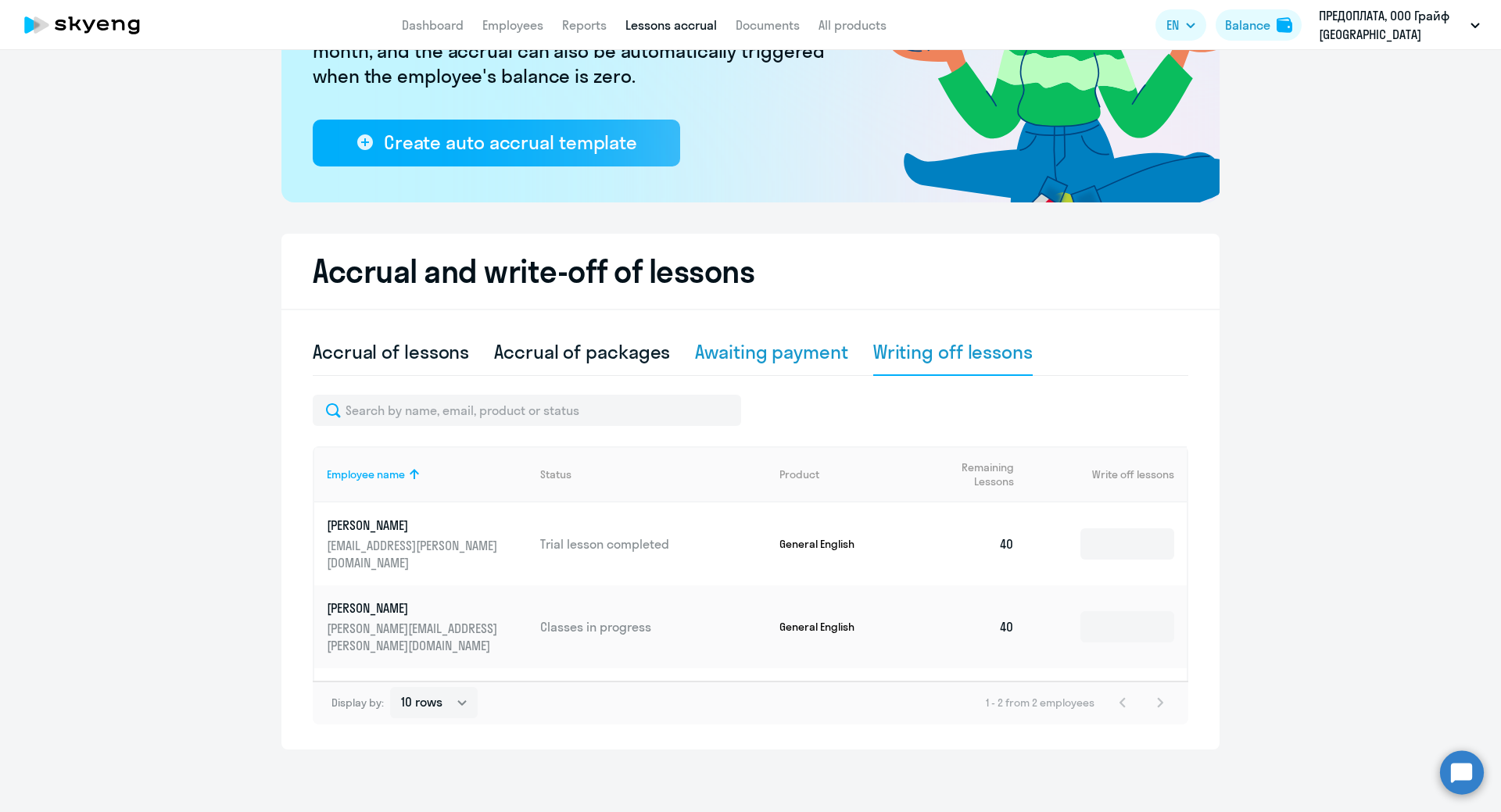
click at [798, 356] on div "Awaiting payment" at bounding box center [771, 351] width 152 height 25
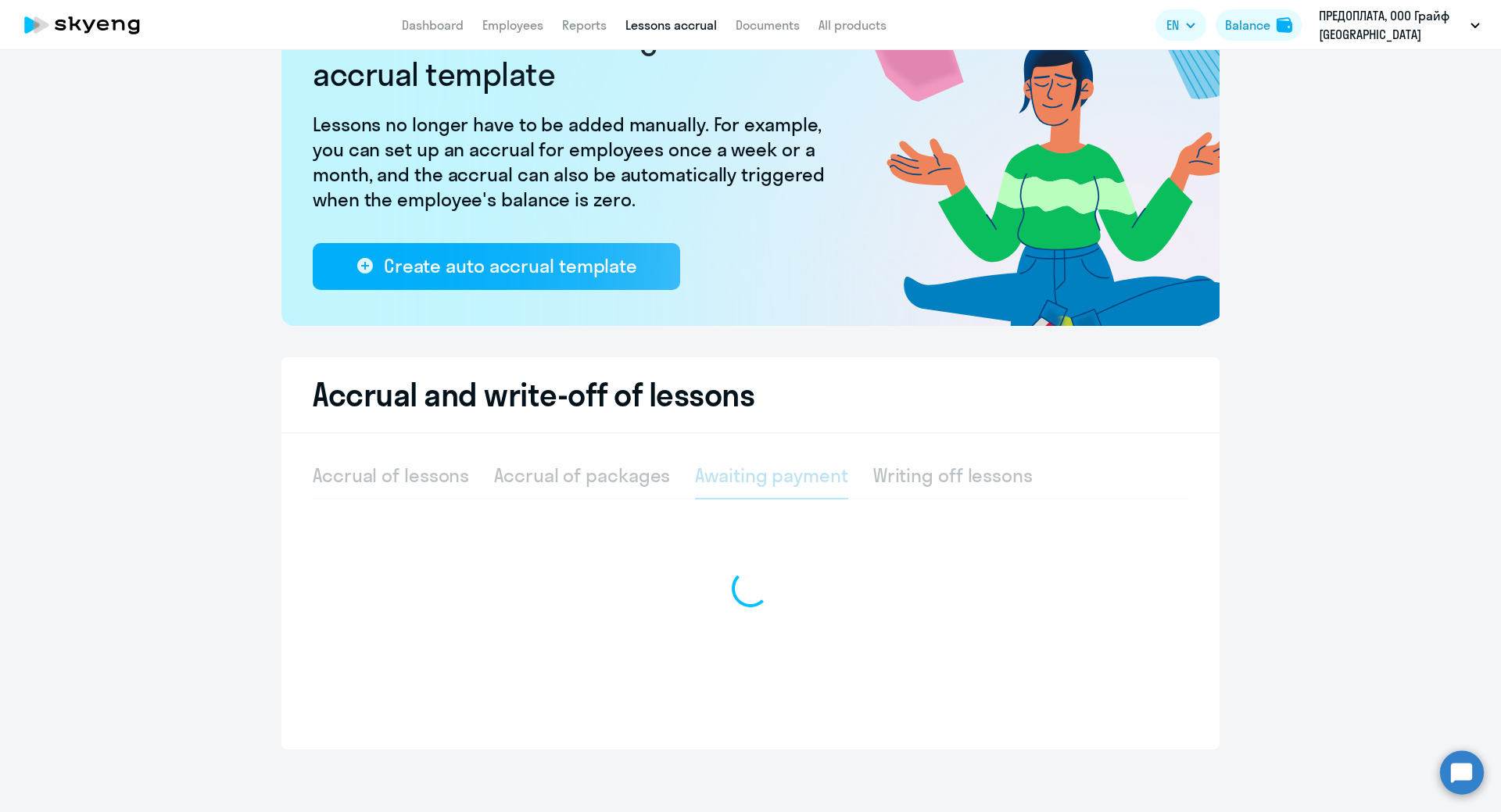
scroll to position [87, 0]
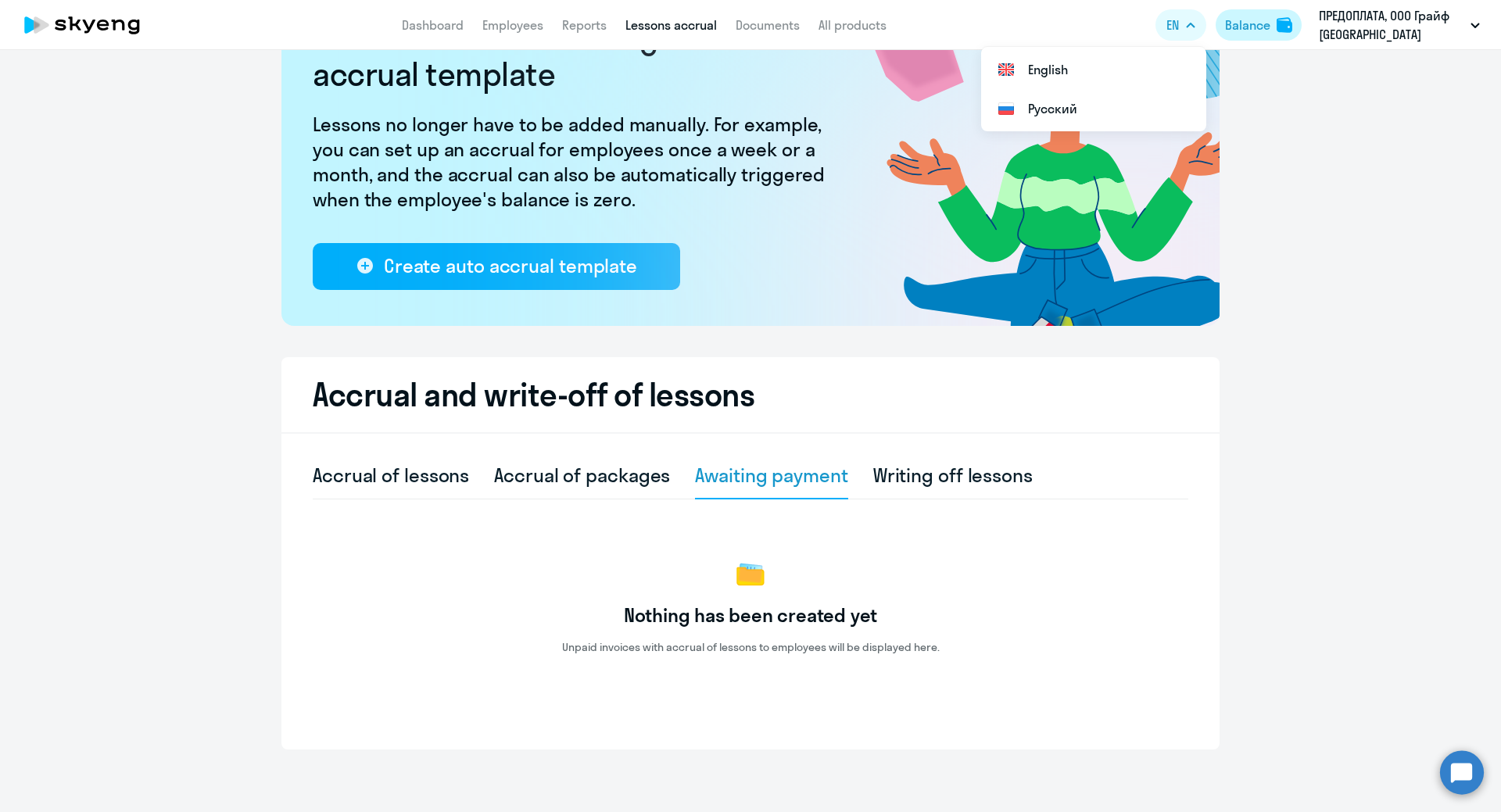
click at [1260, 25] on div "Balance" at bounding box center [1247, 25] width 45 height 19
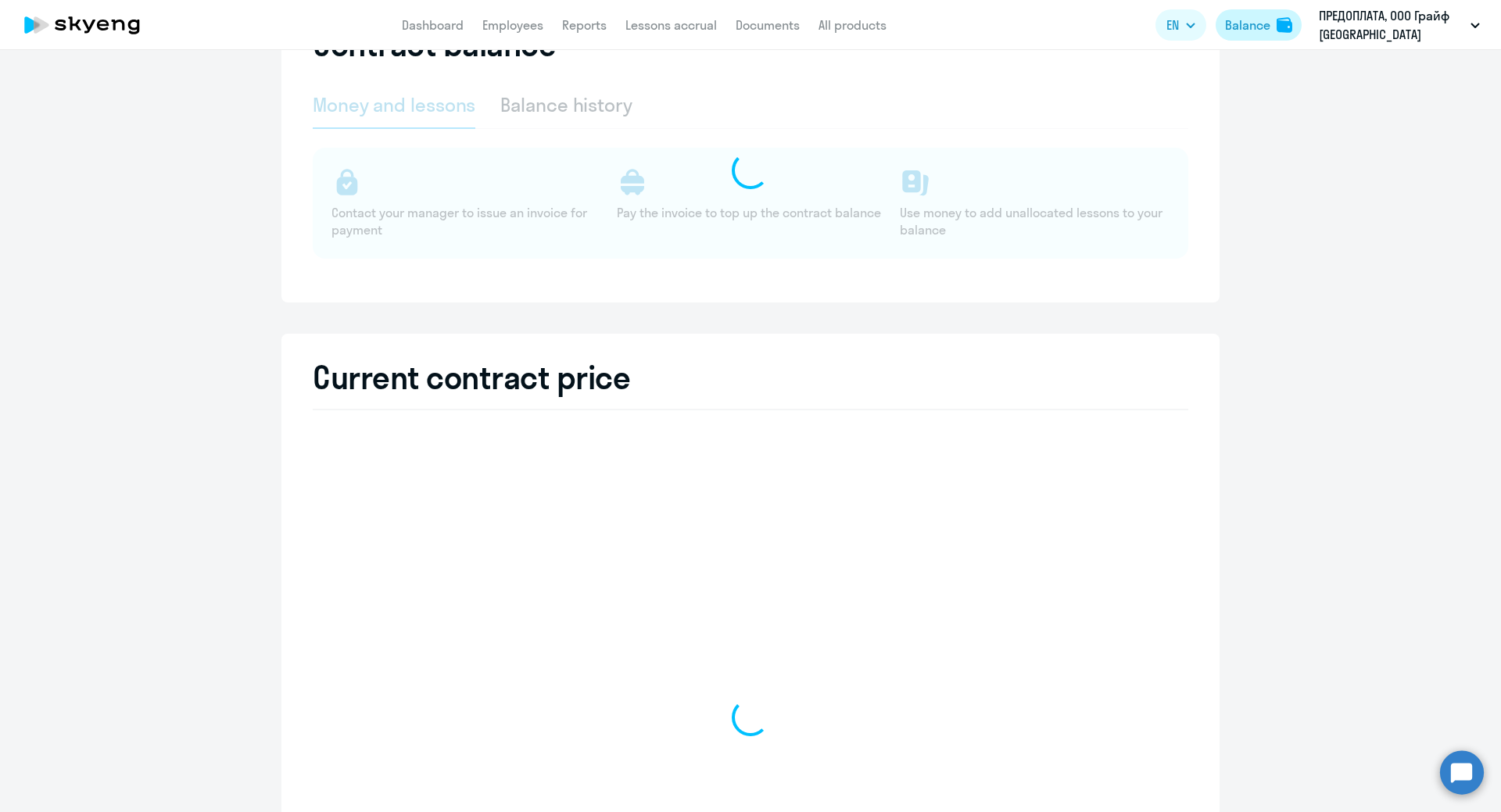
select select "english_adult_not_native_speaker"
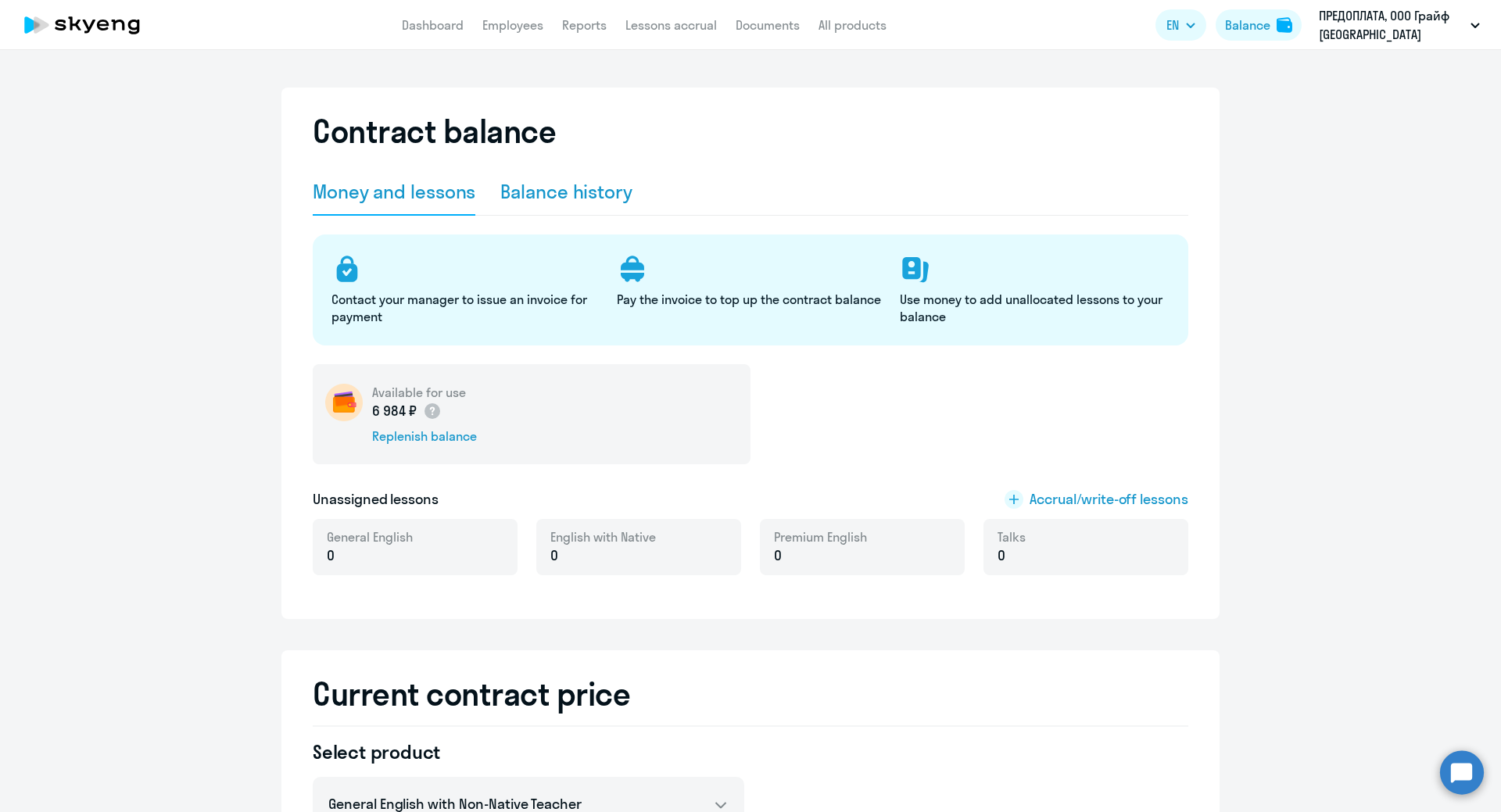
click at [556, 187] on div "Balance history" at bounding box center [566, 190] width 132 height 25
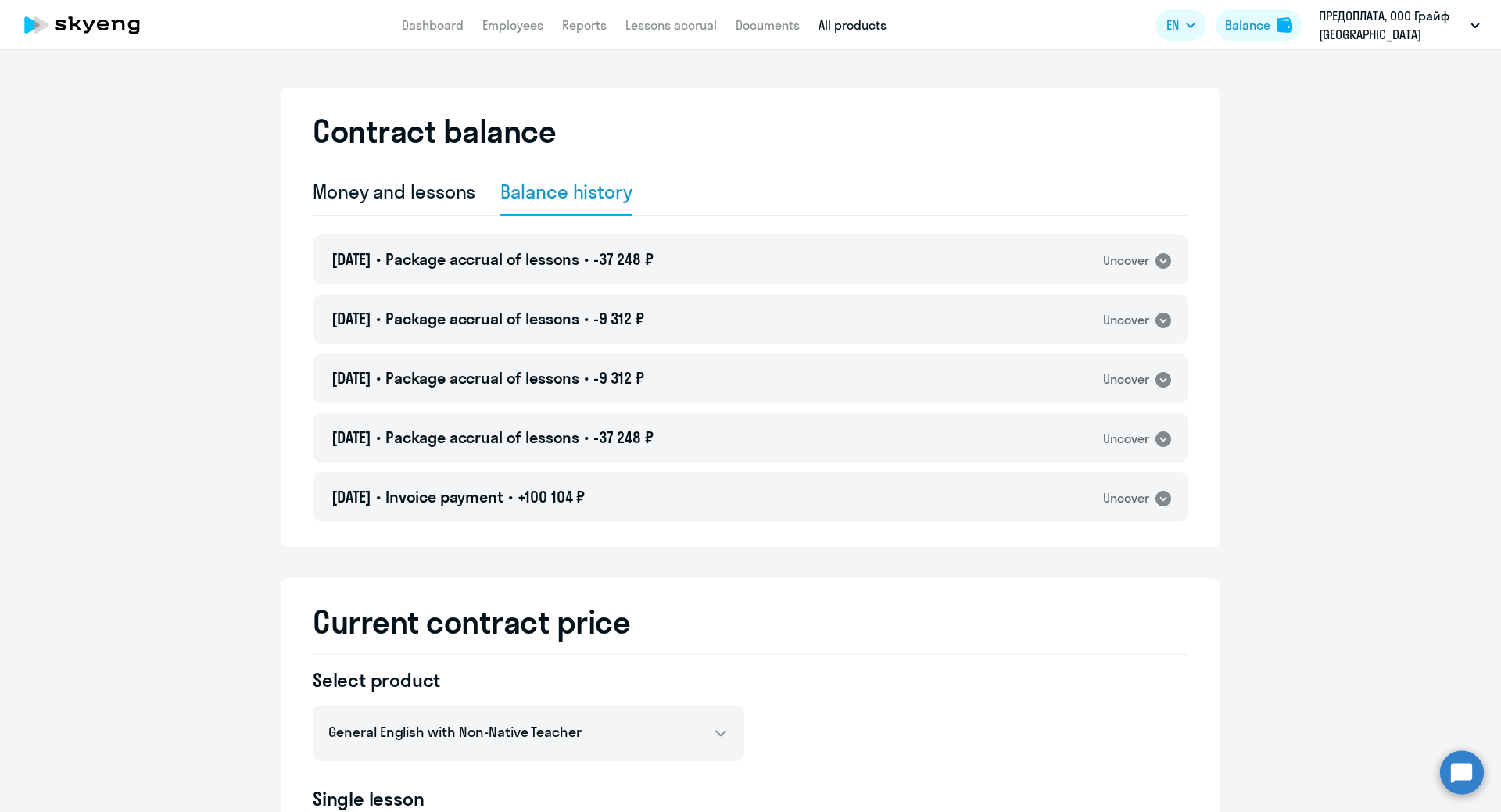
click at [839, 31] on link "All products" at bounding box center [852, 25] width 68 height 16
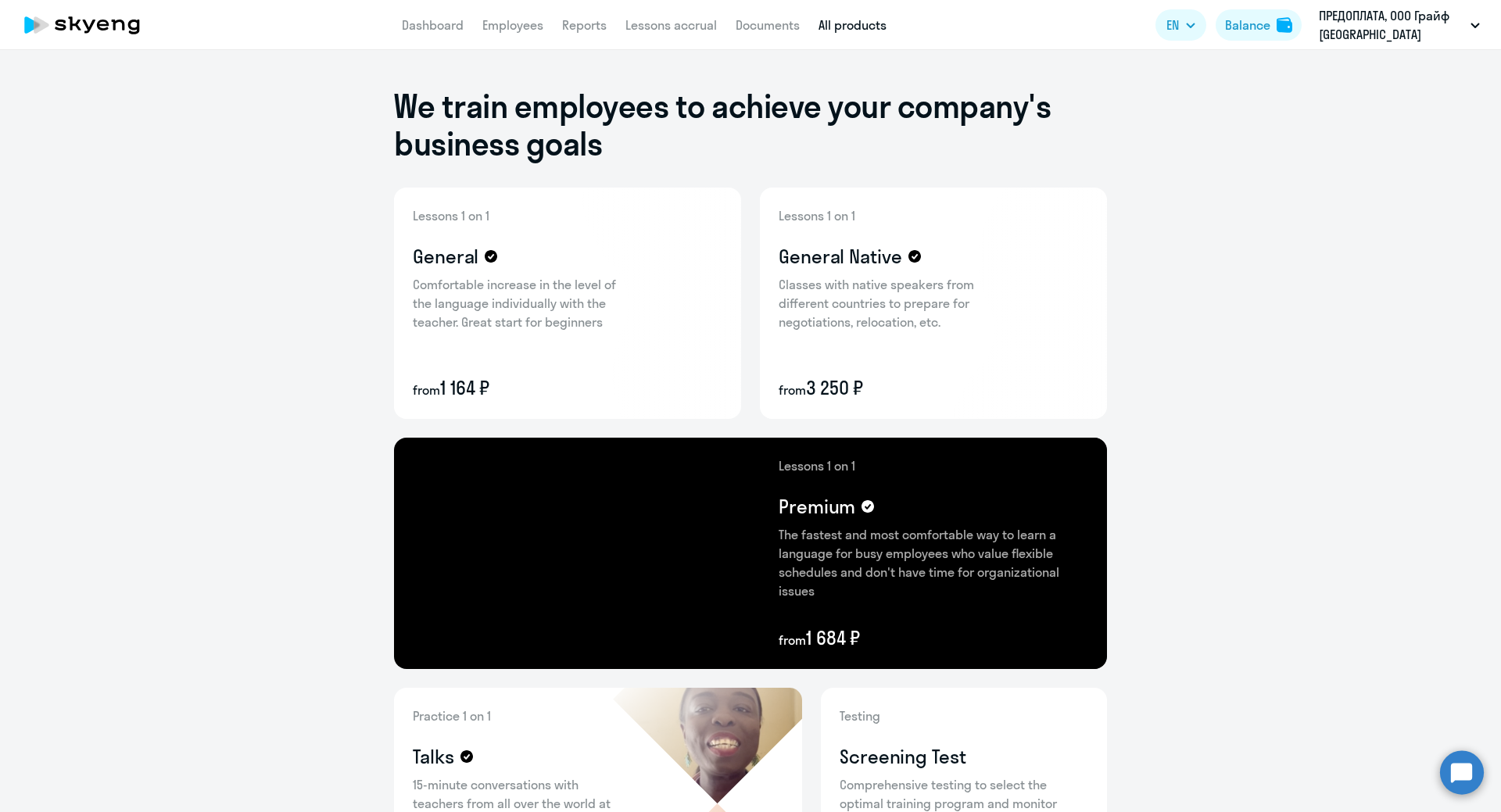
click at [152, 154] on ng-component "We train employees to achieve your company's business goals Lessons 1 on 1 Gene…" at bounding box center [750, 641] width 1501 height 1181
